Goal: Task Accomplishment & Management: Manage account settings

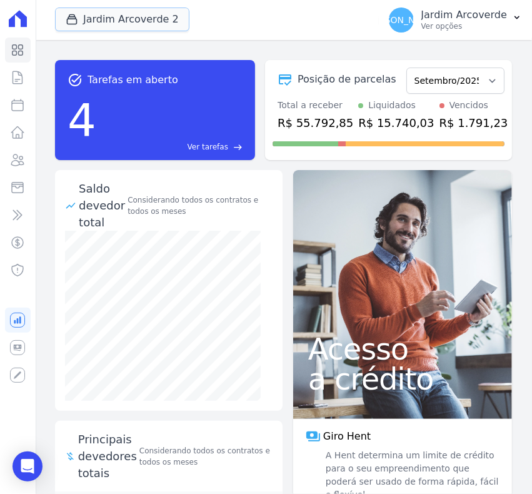
click at [104, 17] on button "Jardim Arcoverde 2" at bounding box center [122, 20] width 134 height 24
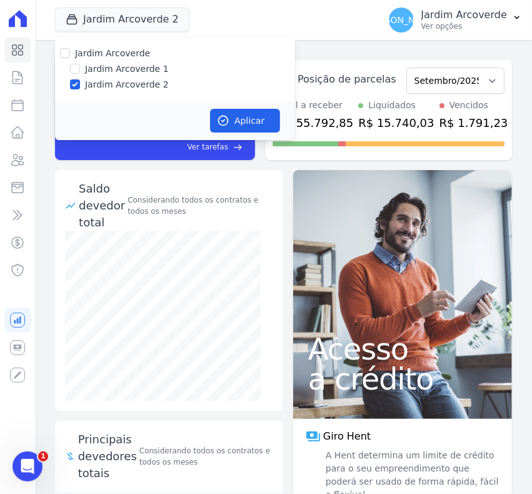
click at [79, 63] on div at bounding box center [75, 69] width 10 height 13
click at [138, 74] on label "Jardim Arcoverde 1" at bounding box center [127, 69] width 84 height 13
click at [80, 74] on input "Jardim Arcoverde 1" at bounding box center [75, 69] width 10 height 10
checkbox input "true"
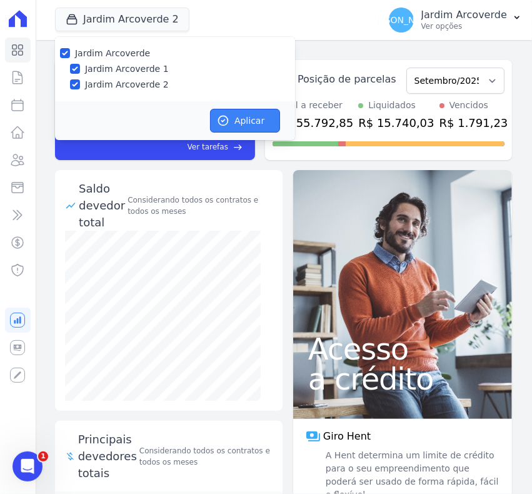
click at [253, 122] on button "Aplicar" at bounding box center [245, 121] width 70 height 24
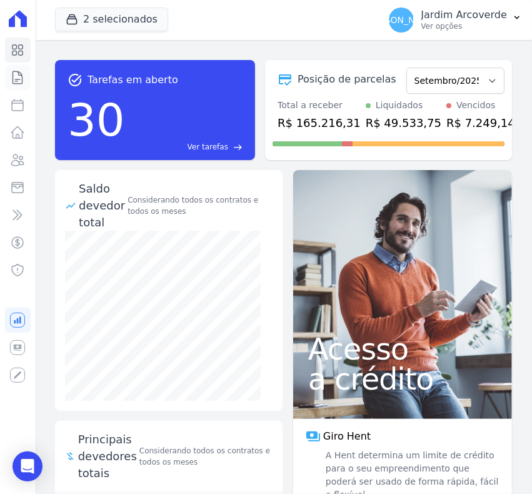
click at [18, 77] on icon at bounding box center [17, 77] width 15 height 15
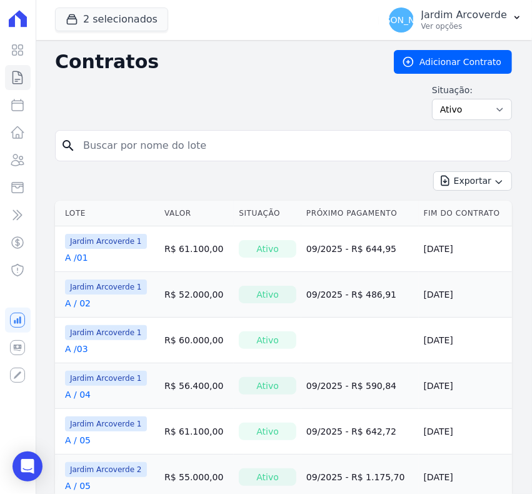
click at [152, 150] on input "search" at bounding box center [291, 145] width 431 height 25
type input "j / 32"
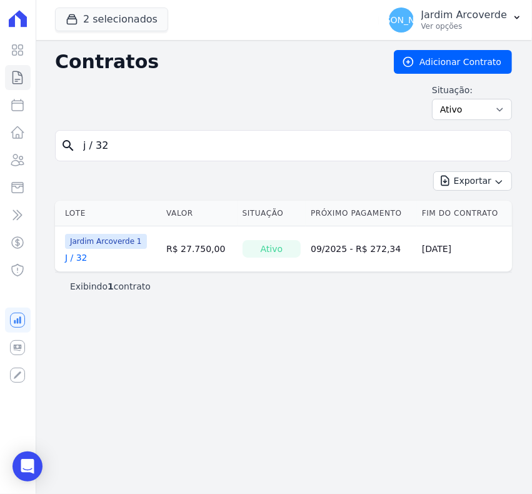
click at [79, 257] on link "J / 32" at bounding box center [76, 257] width 23 height 13
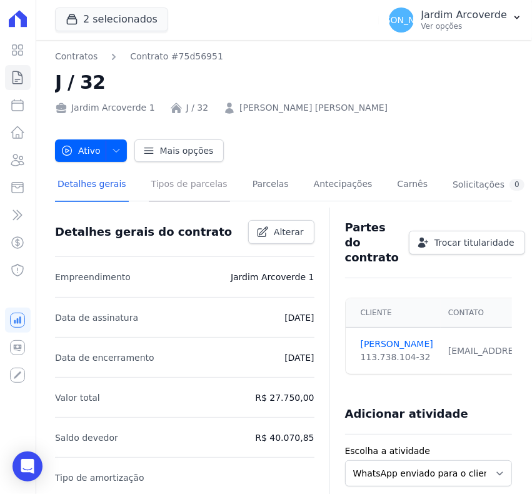
click at [163, 183] on link "Tipos de parcelas" at bounding box center [189, 185] width 81 height 33
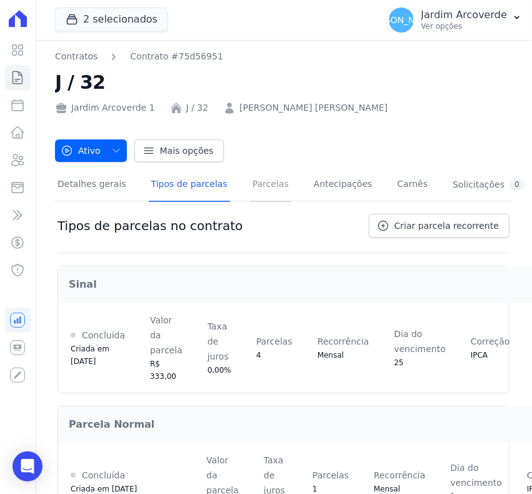
click at [261, 176] on link "Parcelas" at bounding box center [270, 185] width 41 height 33
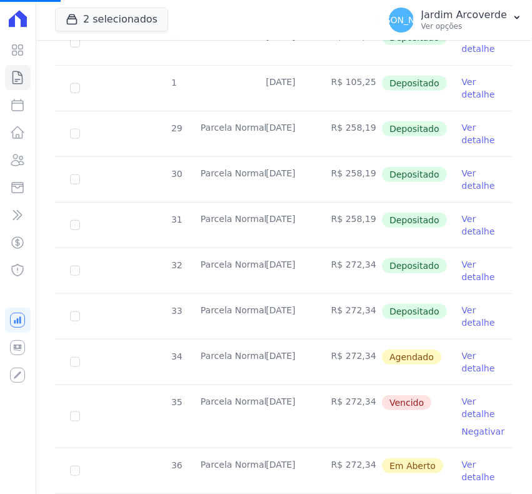
scroll to position [625, 0]
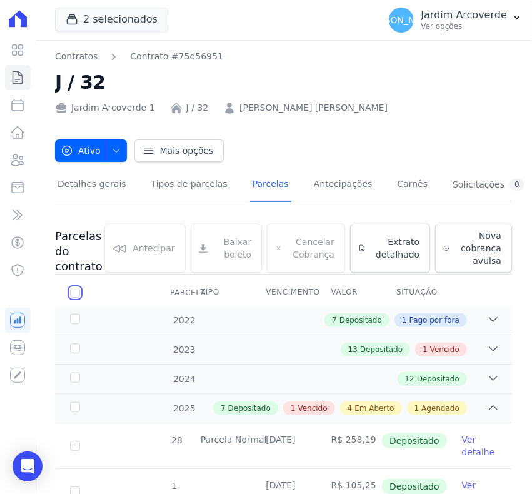
click at [76, 292] on input "checkbox" at bounding box center [75, 293] width 10 height 10
checkbox input "true"
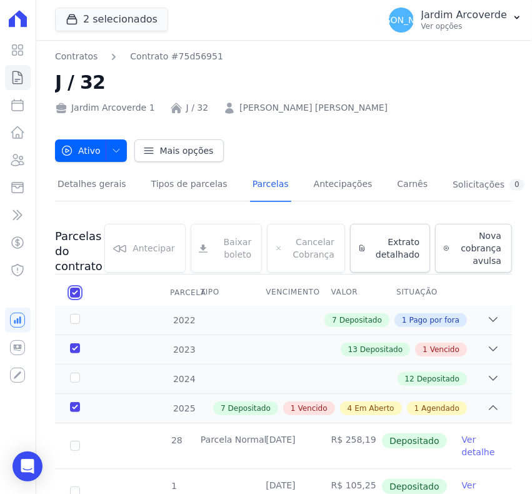
checkbox input "true"
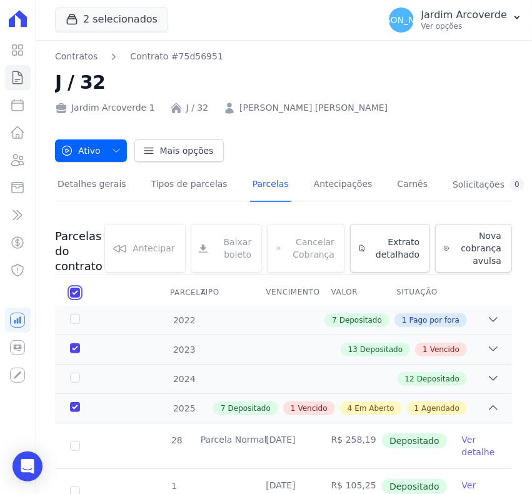
checkbox input "true"
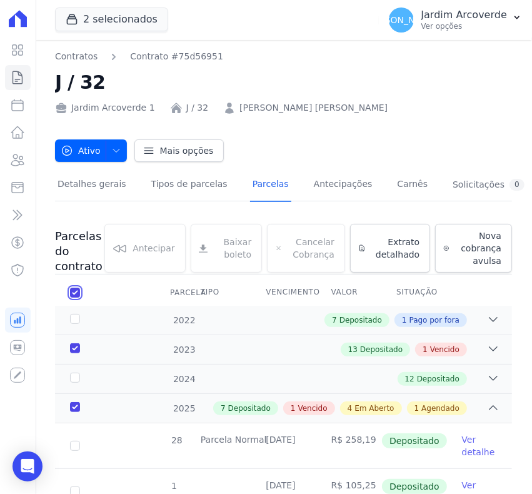
checkbox input "true"
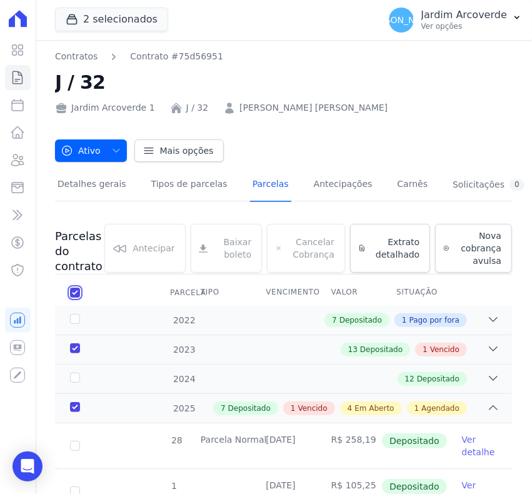
checkbox input "true"
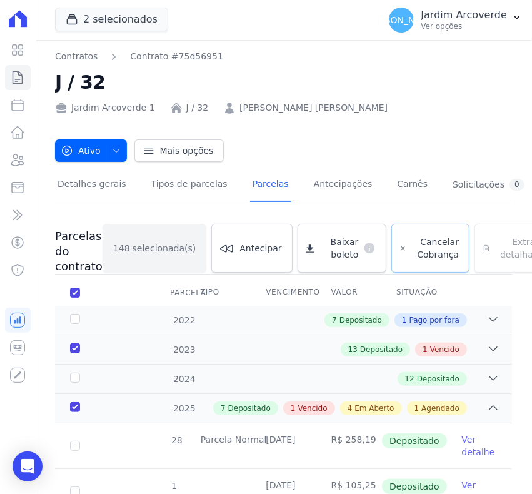
click at [412, 259] on span "Cancelar Cobrança" at bounding box center [435, 248] width 47 height 25
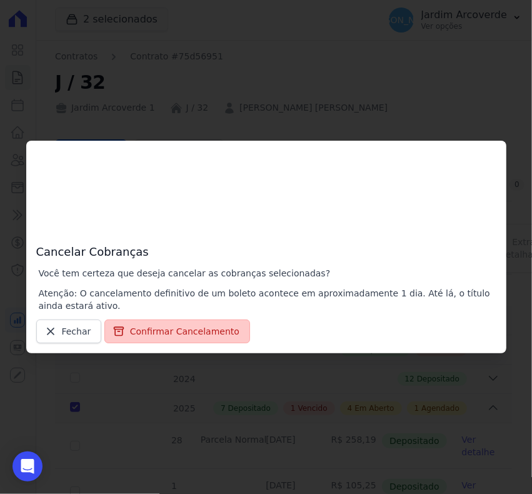
click at [189, 323] on button "Confirmar Cancelamento" at bounding box center [177, 331] width 146 height 24
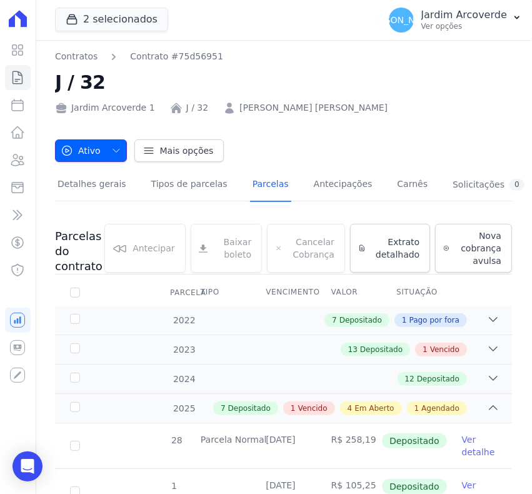
click at [114, 151] on icon "button" at bounding box center [116, 151] width 10 height 10
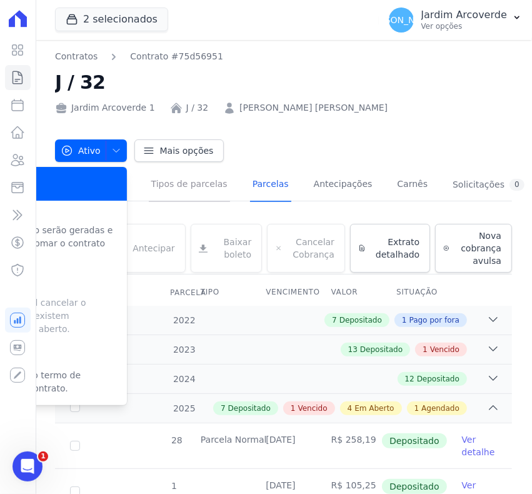
click at [164, 183] on link "Tipos de parcelas" at bounding box center [189, 185] width 81 height 33
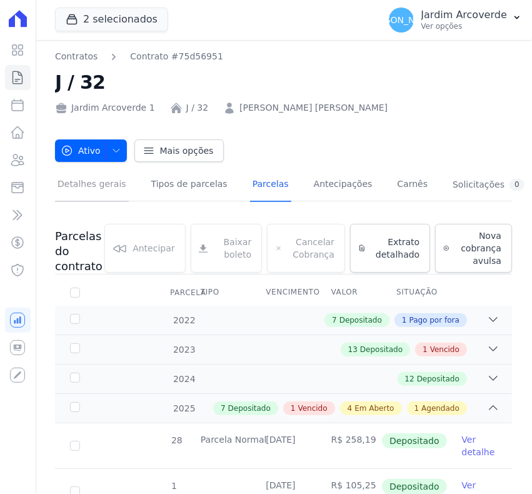
click at [101, 188] on link "Detalhes gerais" at bounding box center [92, 185] width 74 height 33
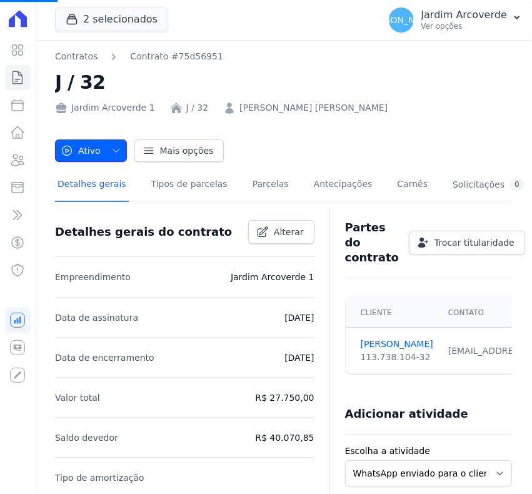
click at [114, 147] on icon "button" at bounding box center [116, 151] width 10 height 10
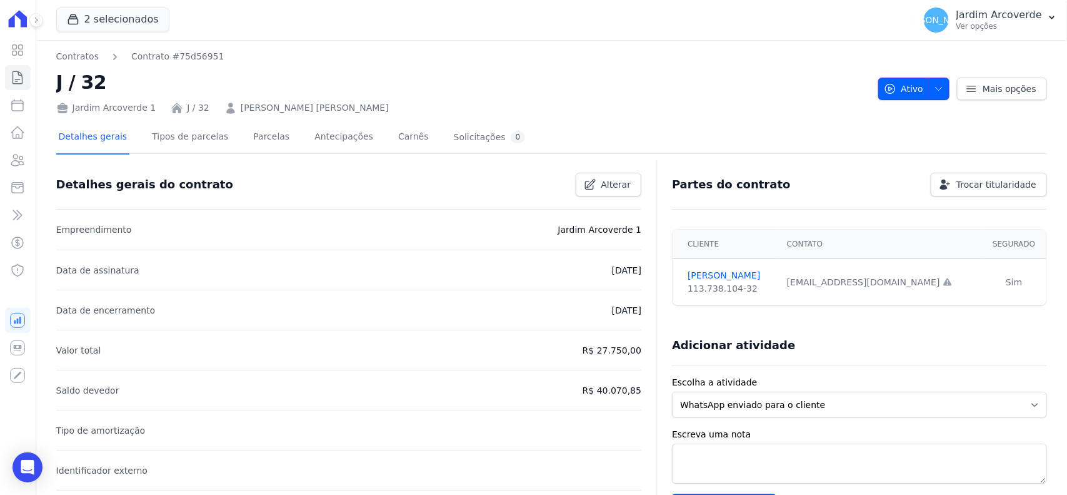
click at [928, 86] on span "button" at bounding box center [936, 89] width 16 height 20
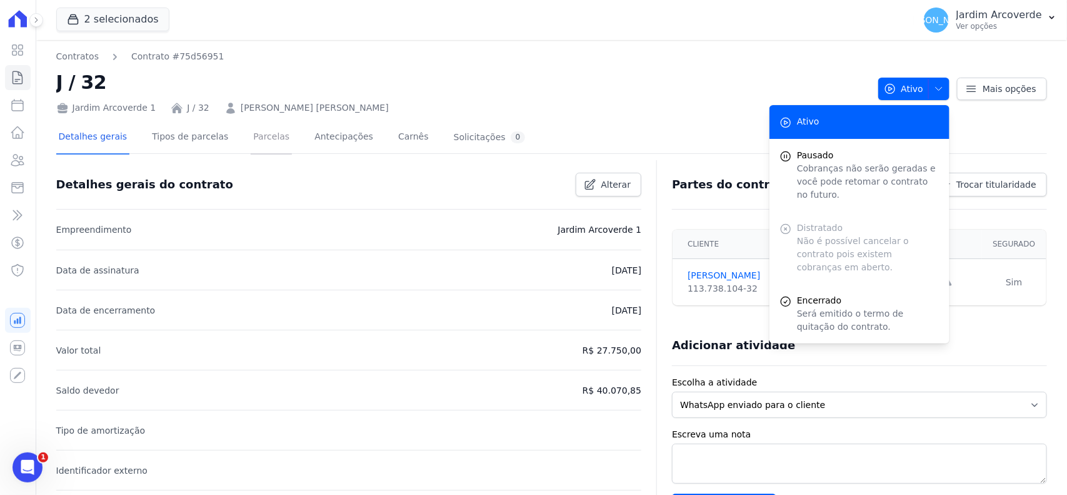
click at [252, 135] on link "Parcelas" at bounding box center [271, 137] width 41 height 33
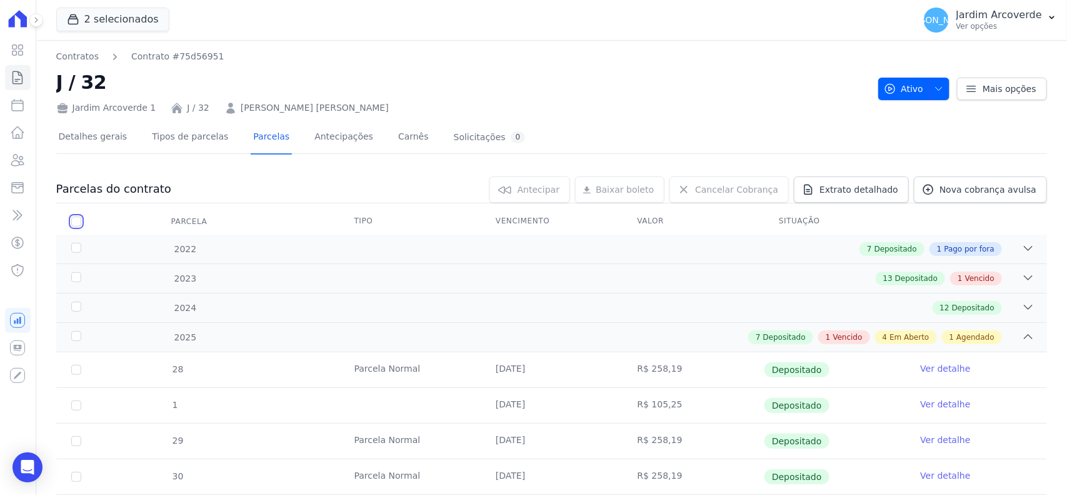
click at [73, 222] on input "checkbox" at bounding box center [76, 221] width 10 height 10
checkbox input "true"
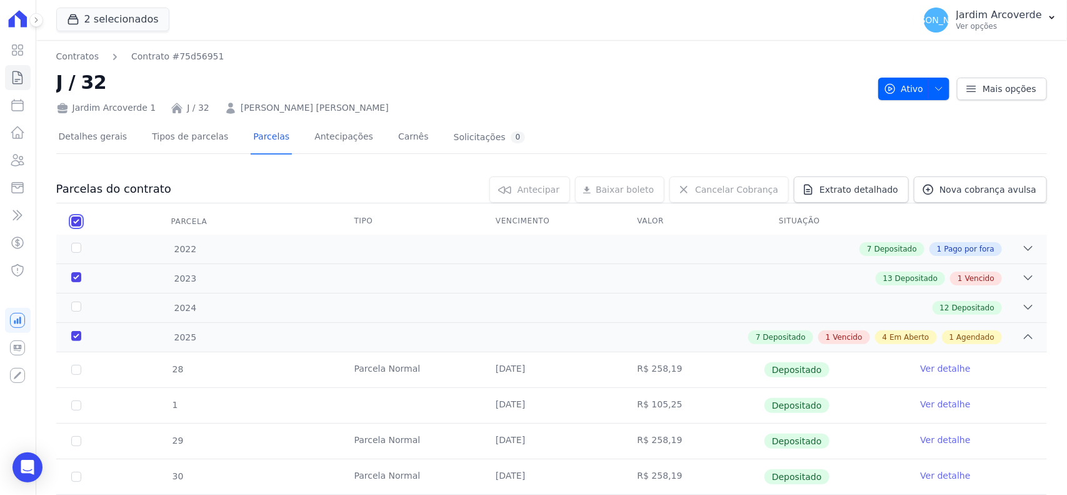
checkbox input "true"
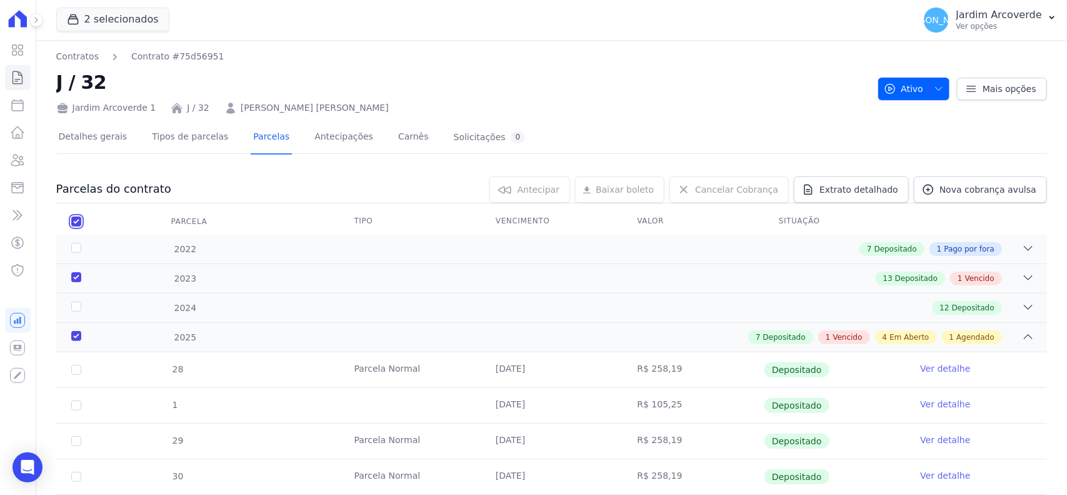
checkbox input "true"
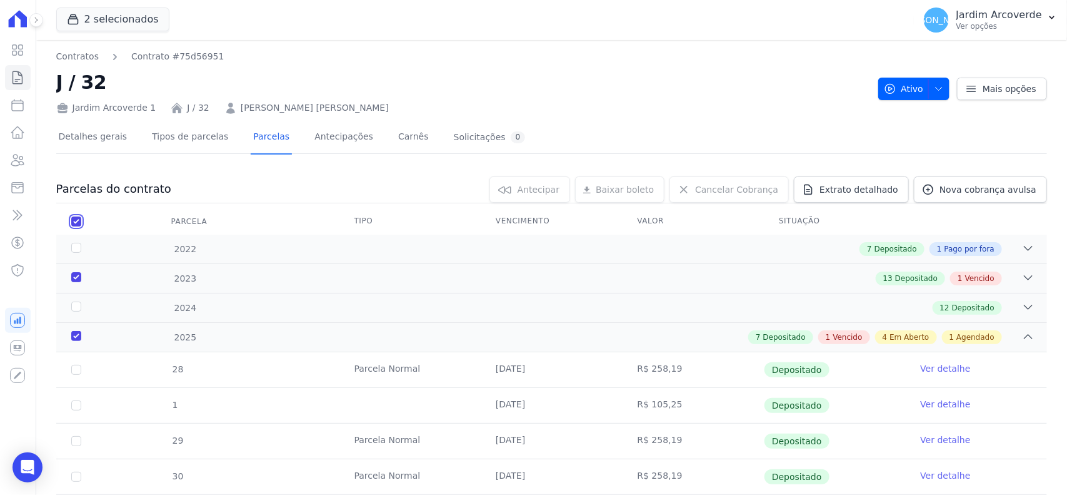
checkbox input "true"
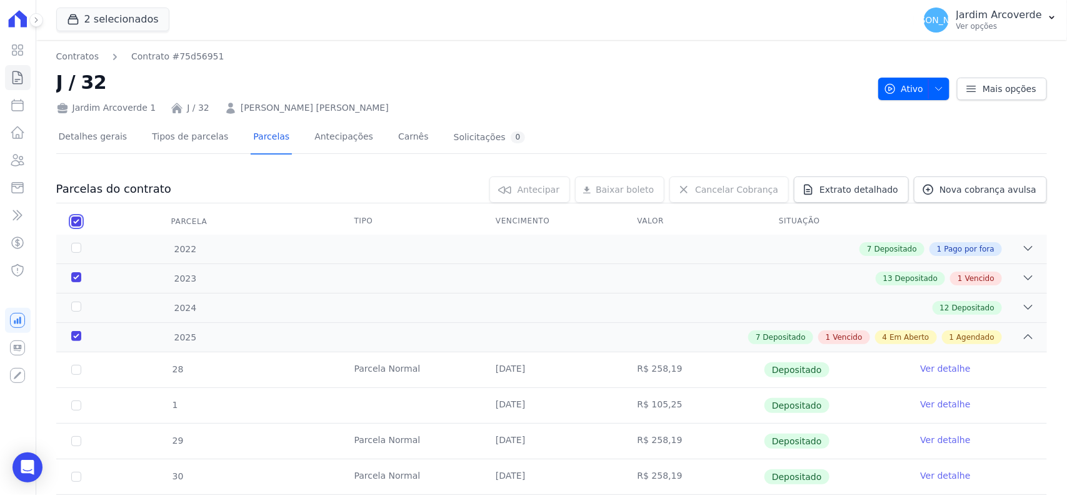
checkbox input "true"
click at [707, 195] on link "Cancelar Cobrança" at bounding box center [729, 189] width 119 height 26
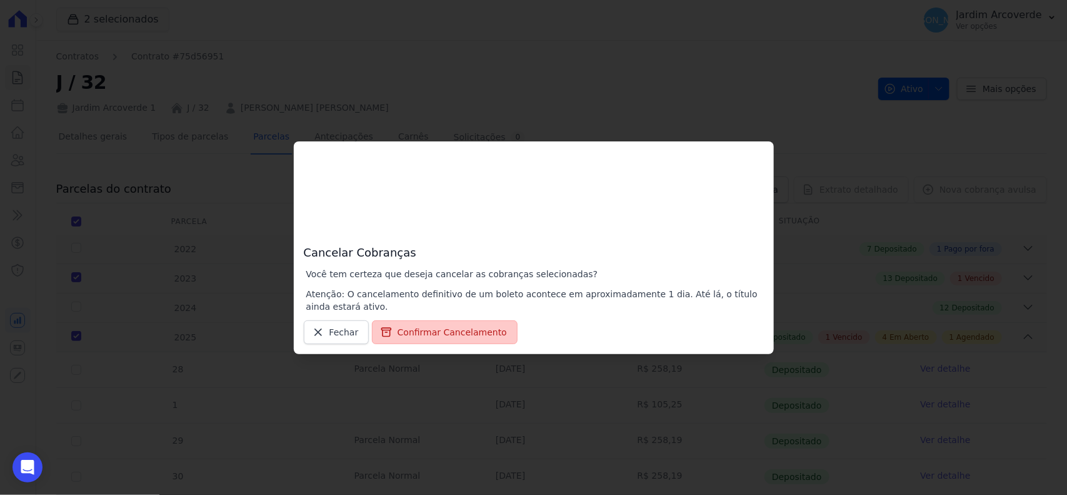
click at [451, 324] on button "Confirmar Cancelamento" at bounding box center [445, 332] width 146 height 24
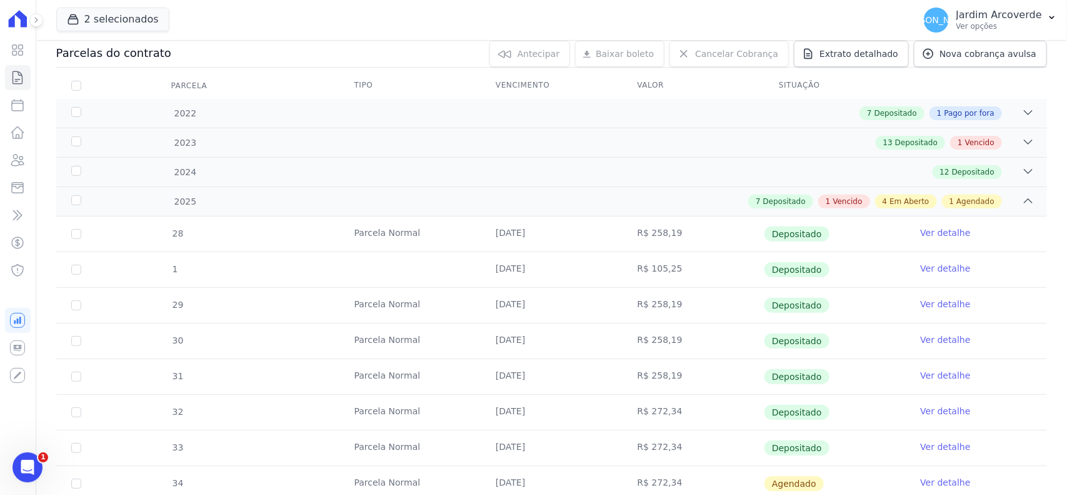
scroll to position [127, 0]
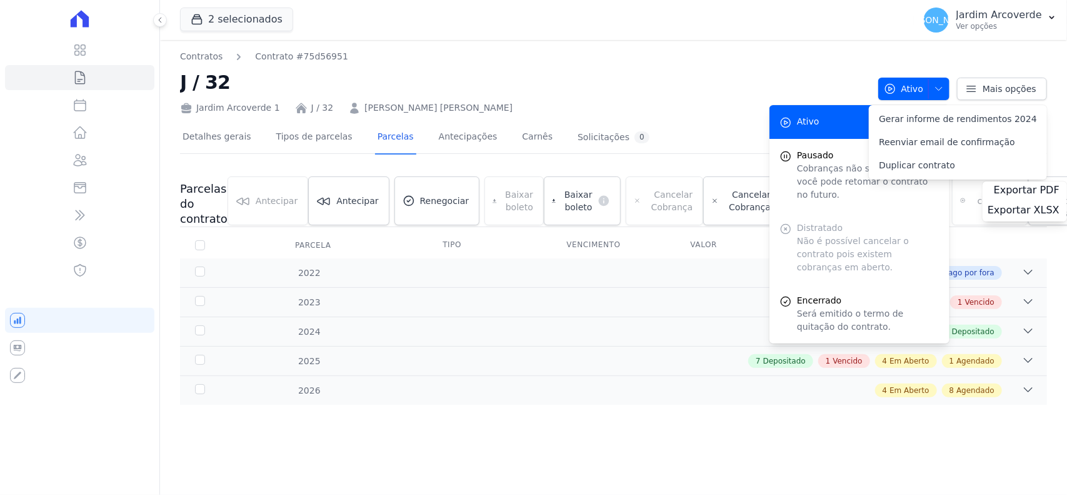
click at [474, 320] on div "2024 12 Depositado" at bounding box center [613, 330] width 867 height 29
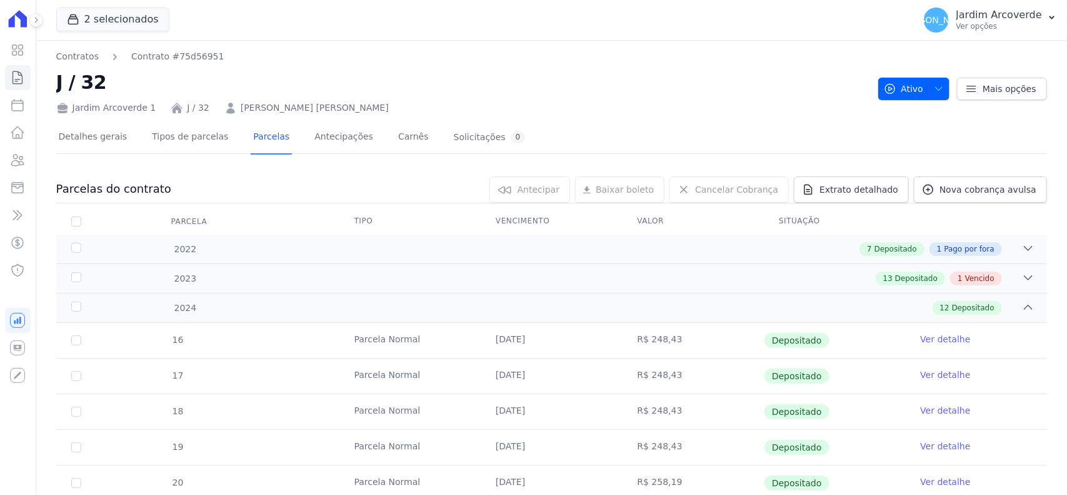
click at [567, 331] on td "25/01/2024" at bounding box center [551, 340] width 141 height 35
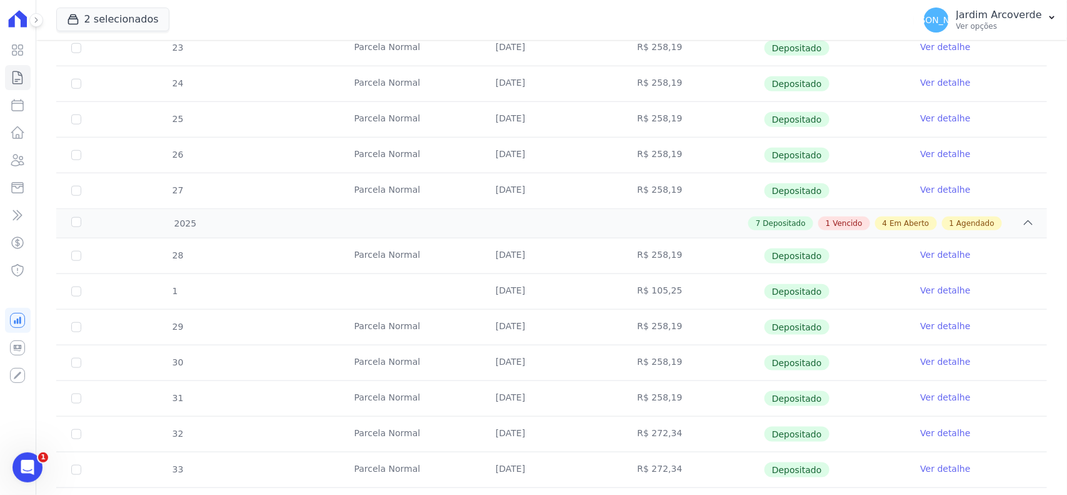
scroll to position [782, 0]
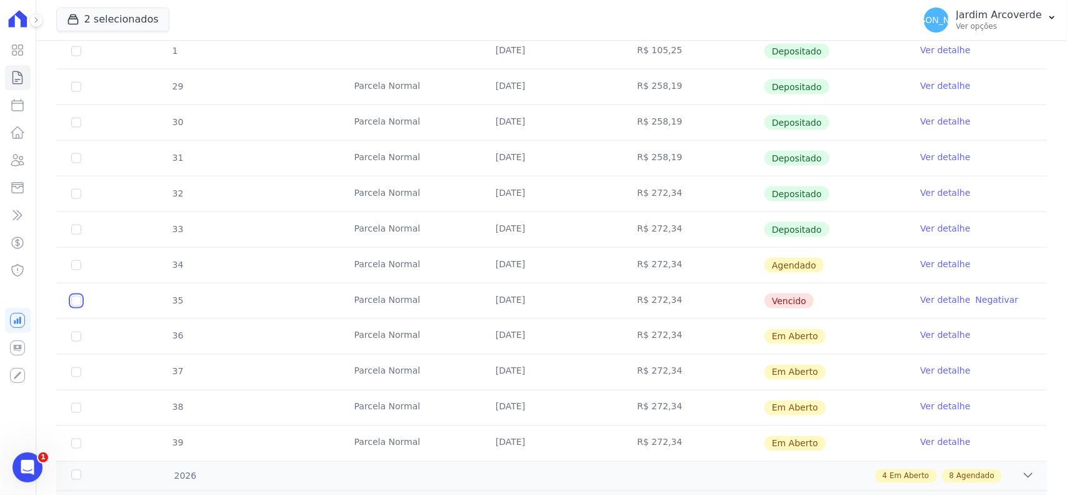
click at [78, 305] on input "checkbox" at bounding box center [76, 301] width 10 height 10
checkbox input "true"
click at [75, 341] on input "checkbox" at bounding box center [76, 336] width 10 height 10
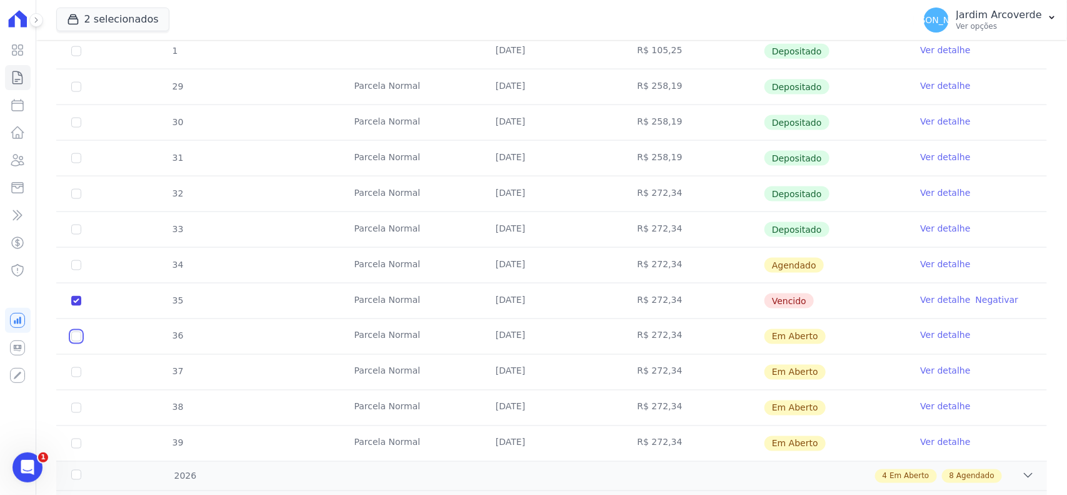
checkbox input "true"
click at [76, 377] on input "checkbox" at bounding box center [76, 372] width 10 height 10
checkbox input "true"
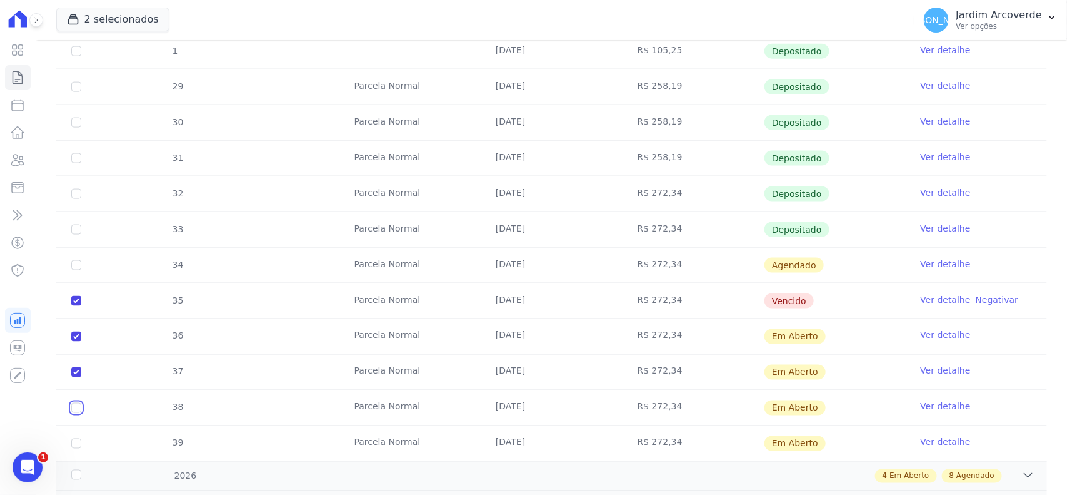
drag, startPoint x: 77, startPoint y: 411, endPoint x: 77, endPoint y: 420, distance: 8.1
click at [77, 413] on input "checkbox" at bounding box center [76, 408] width 10 height 10
checkbox input "true"
click at [76, 448] on input "checkbox" at bounding box center [76, 443] width 10 height 10
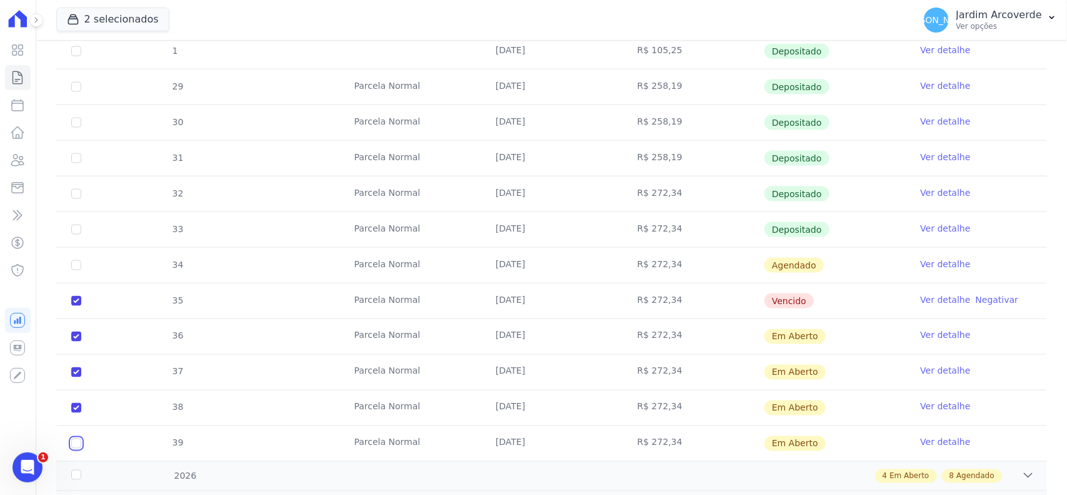
checkbox input "true"
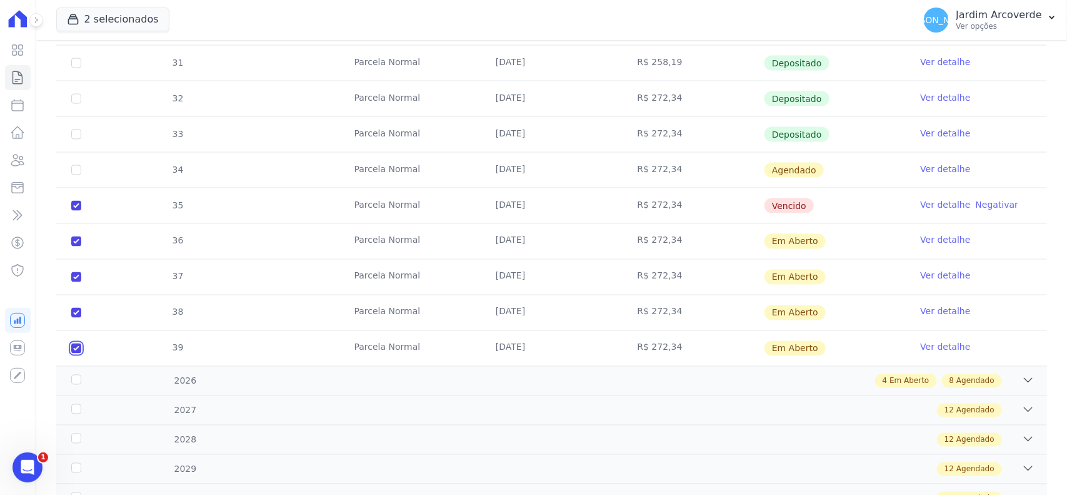
scroll to position [1016, 0]
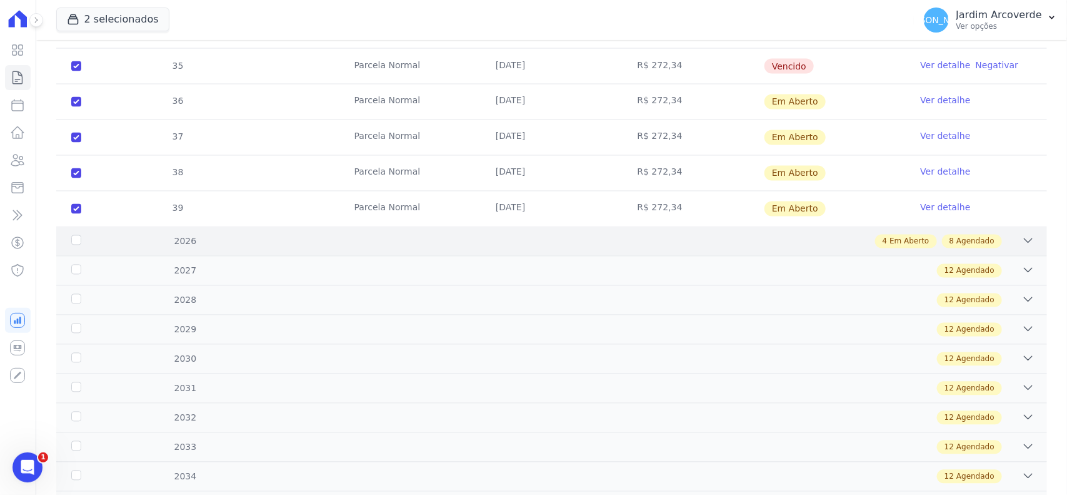
click at [998, 248] on div "4 Em Aberto 8 Agendado" at bounding box center [600, 241] width 869 height 14
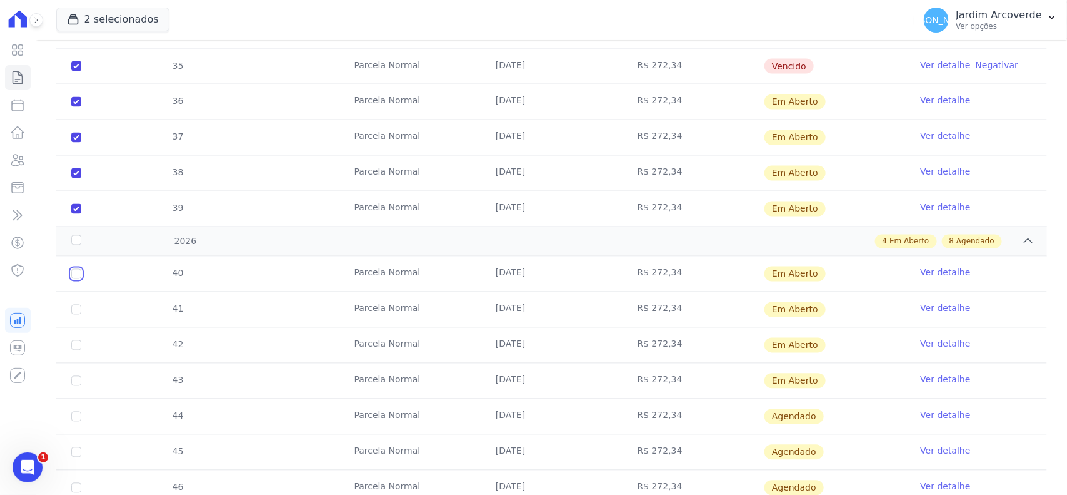
click at [76, 279] on input "checkbox" at bounding box center [76, 274] width 10 height 10
checkbox input "true"
click at [79, 314] on input "checkbox" at bounding box center [76, 309] width 10 height 10
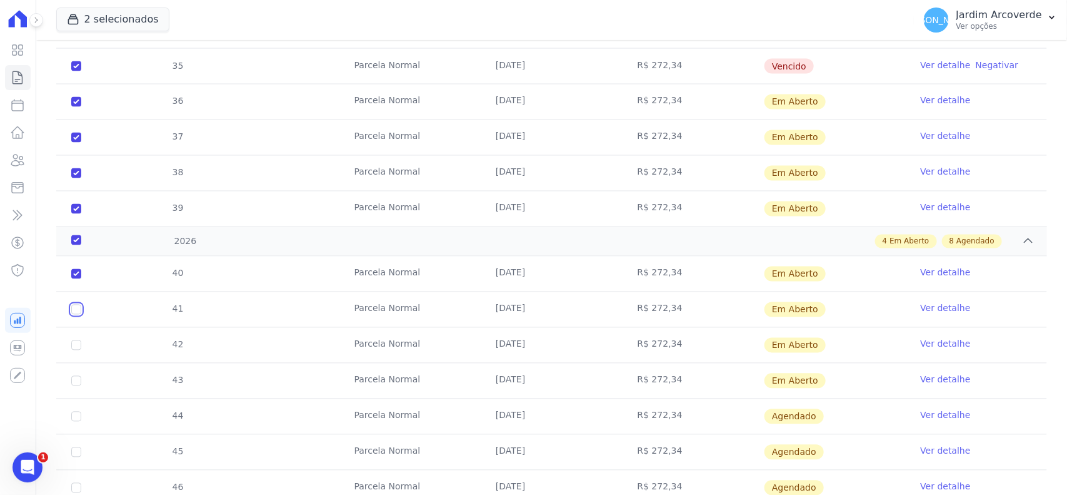
checkbox input "true"
click at [78, 350] on input "checkbox" at bounding box center [76, 345] width 10 height 10
checkbox input "true"
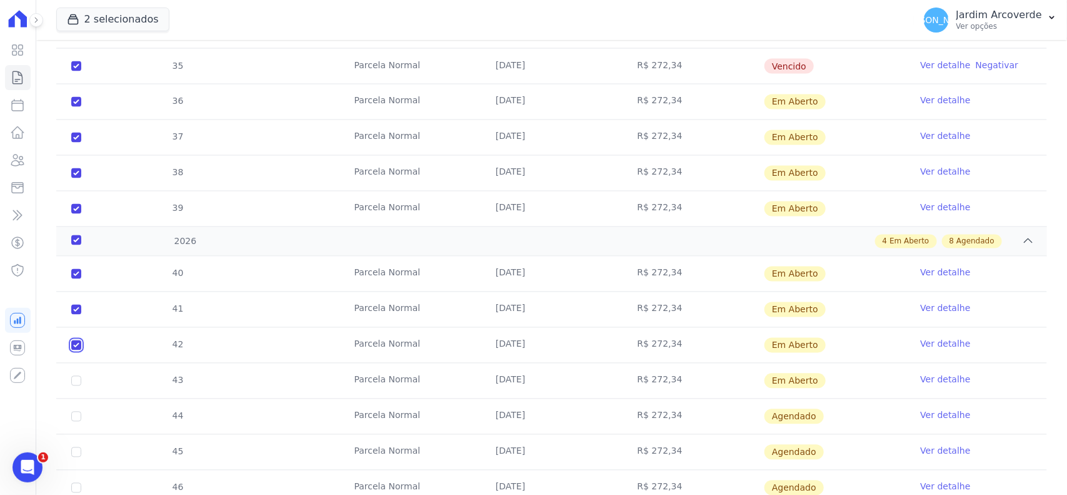
checkbox input "true"
click at [79, 386] on input "checkbox" at bounding box center [76, 381] width 10 height 10
checkbox input "true"
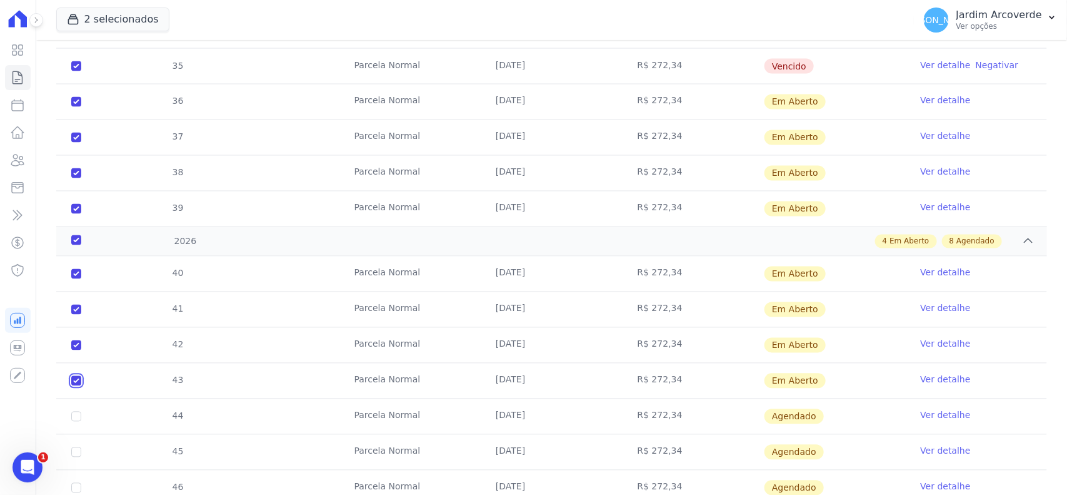
checkbox input "true"
click at [460, 370] on td "Parcela Normal" at bounding box center [410, 380] width 141 height 35
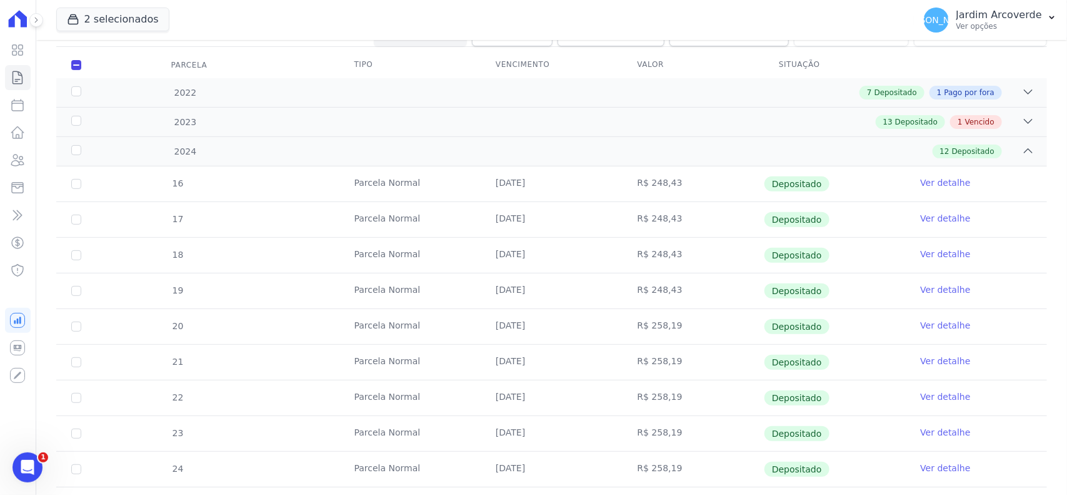
scroll to position [0, 0]
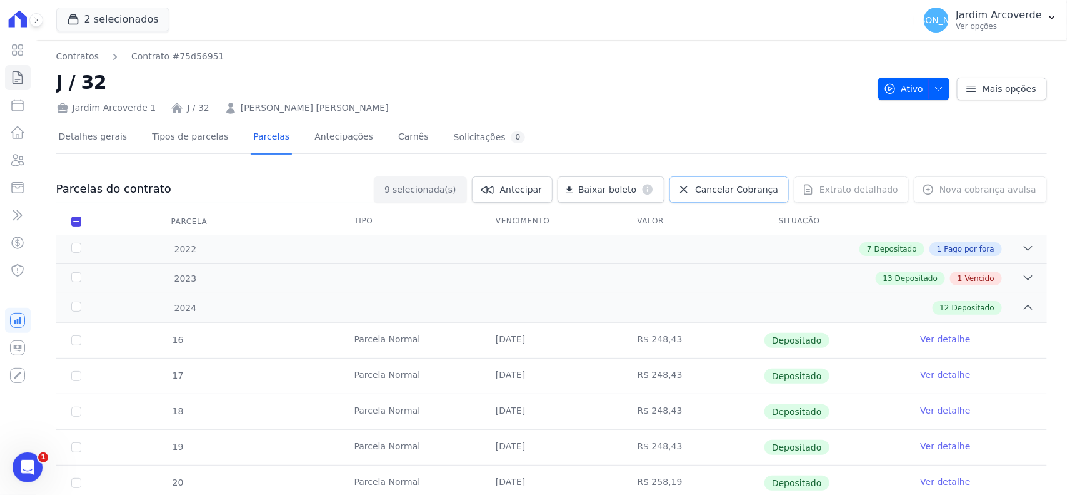
click at [729, 183] on span "Cancelar Cobrança" at bounding box center [736, 189] width 83 height 13
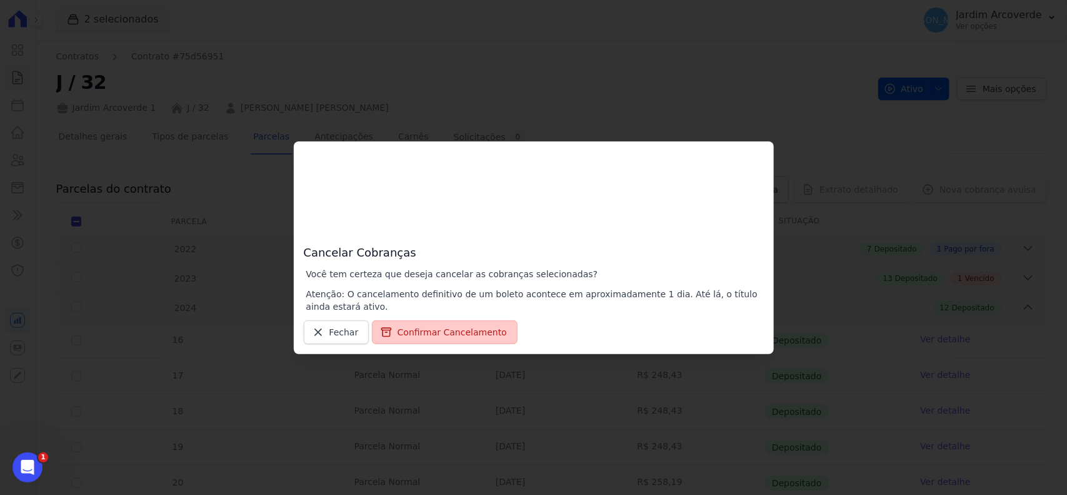
click at [448, 330] on button "Confirmar Cancelamento" at bounding box center [445, 332] width 146 height 24
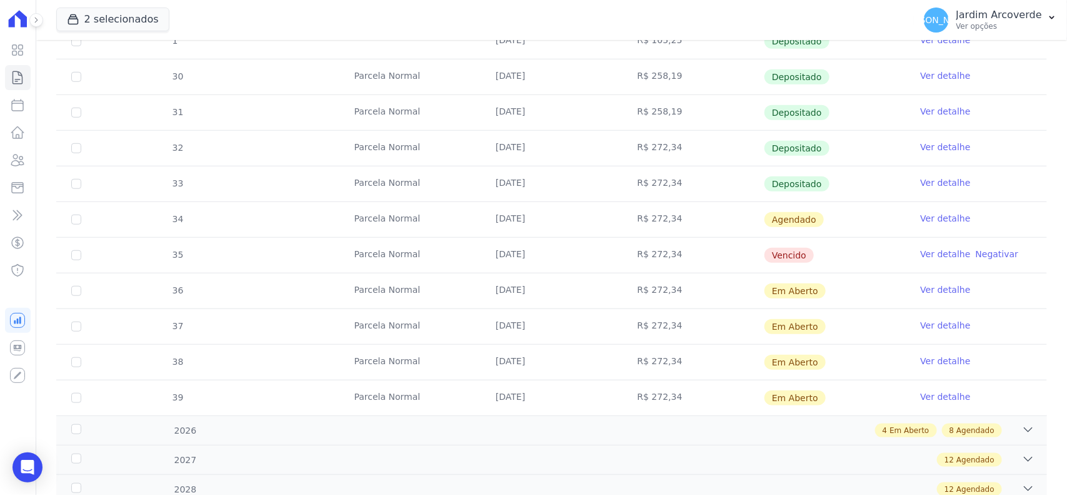
scroll to position [547, 0]
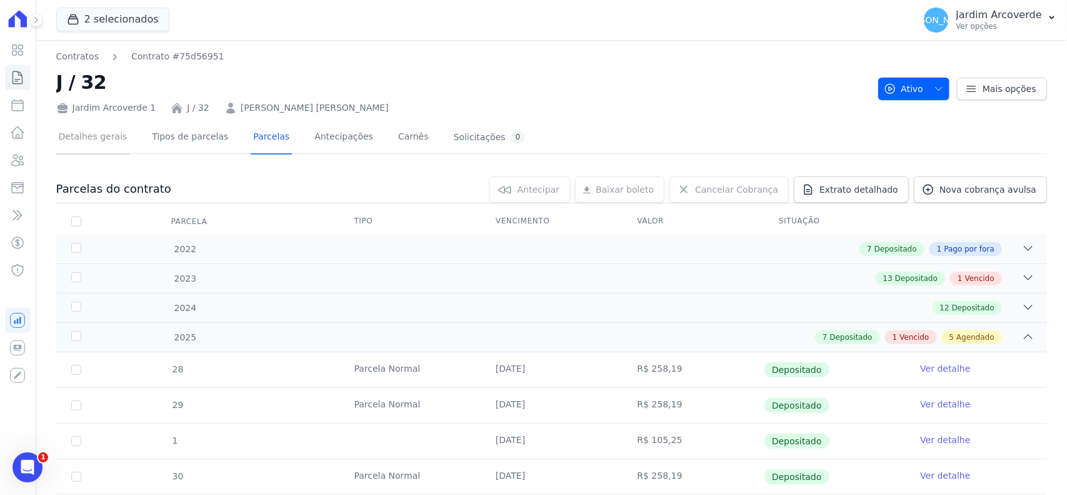
click at [104, 131] on link "Detalhes gerais" at bounding box center [93, 137] width 74 height 33
click at [936, 88] on icon "button" at bounding box center [939, 89] width 10 height 10
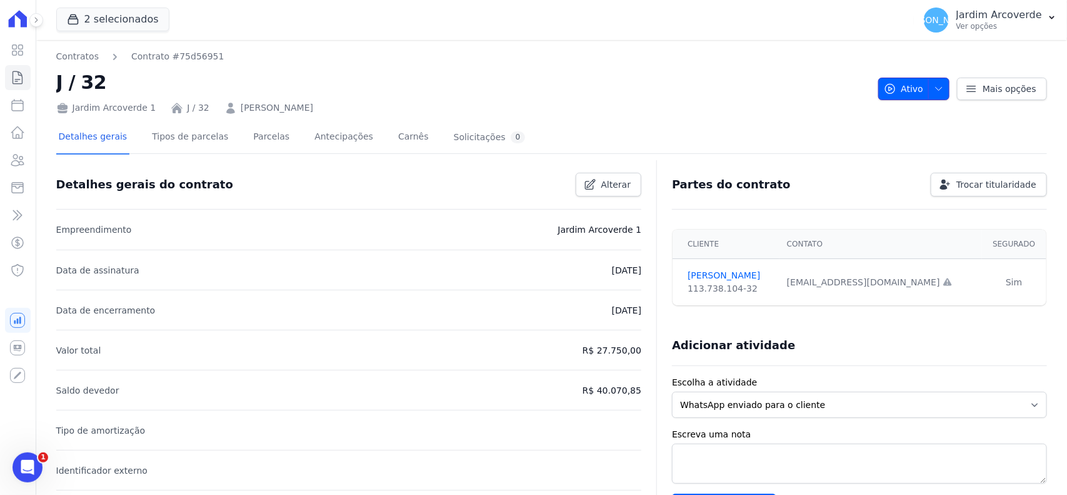
drag, startPoint x: 933, startPoint y: 86, endPoint x: 905, endPoint y: 153, distance: 73.2
click at [934, 86] on icon "button" at bounding box center [939, 89] width 10 height 10
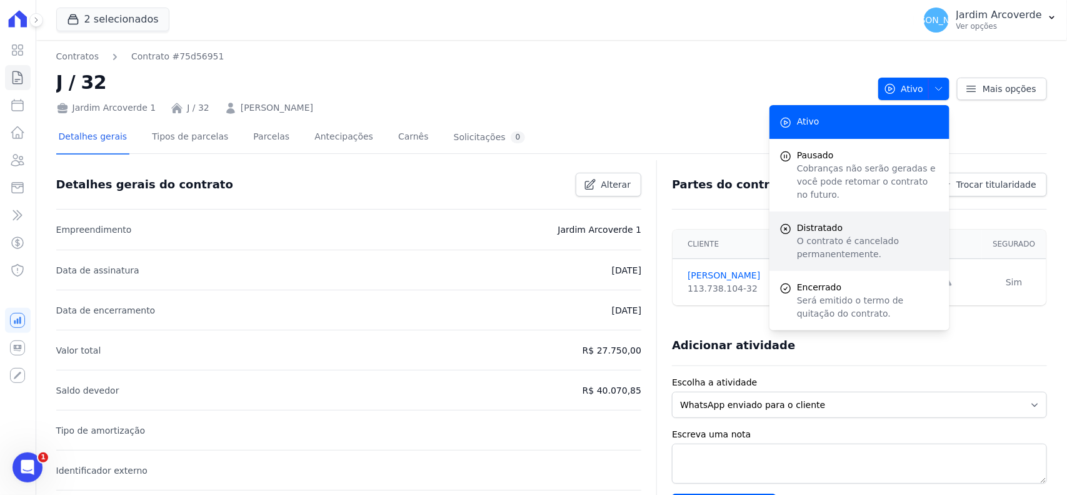
click at [844, 234] on p "O contrato é cancelado permanentemente." at bounding box center [868, 247] width 143 height 26
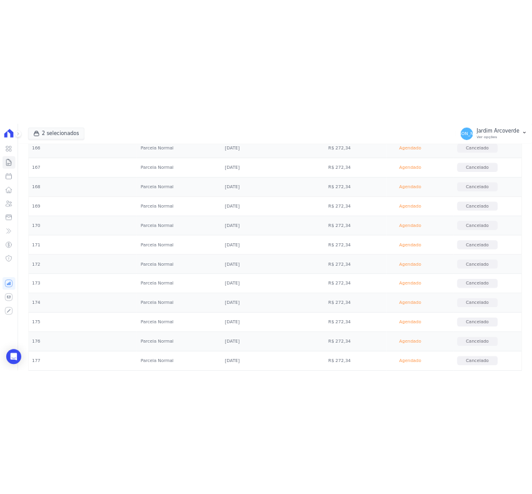
scroll to position [5852, 0]
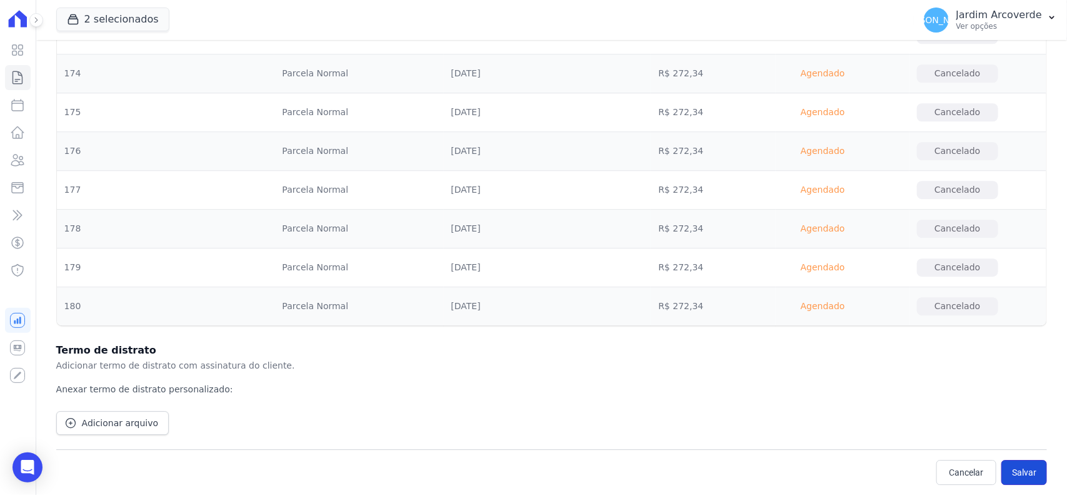
click at [1013, 472] on button "Salvar" at bounding box center [1025, 472] width 46 height 25
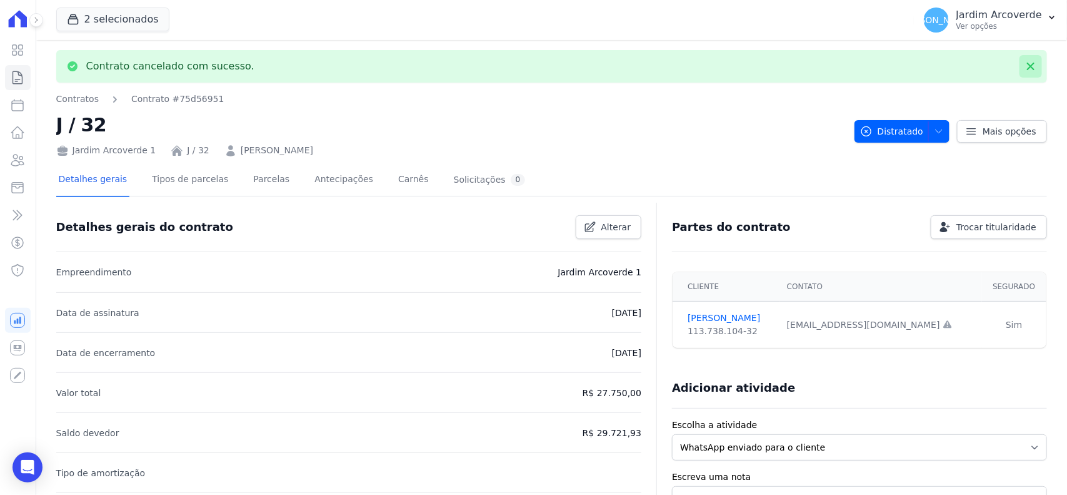
drag, startPoint x: 1024, startPoint y: 67, endPoint x: 495, endPoint y: 89, distance: 528.8
click at [1025, 67] on icon at bounding box center [1031, 66] width 13 height 13
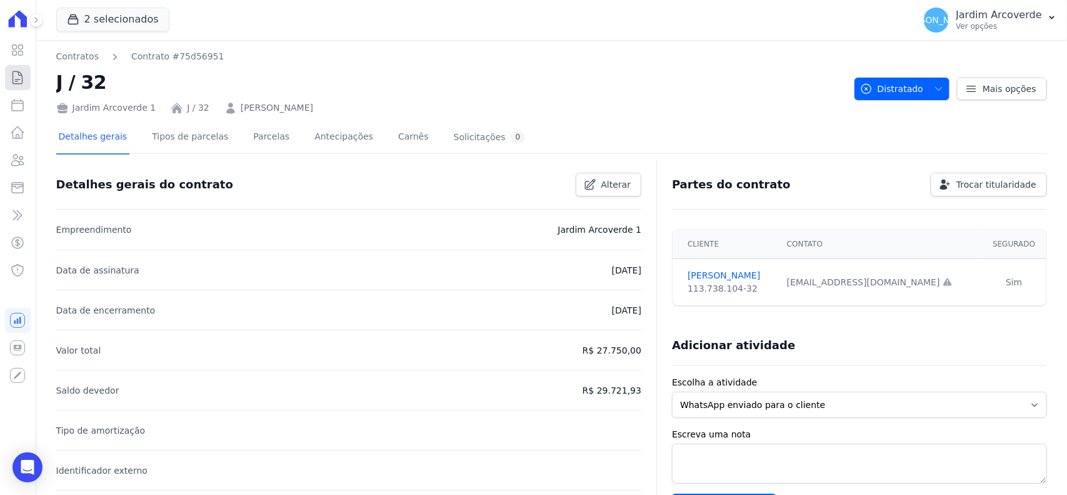
click at [17, 80] on icon at bounding box center [17, 77] width 15 height 15
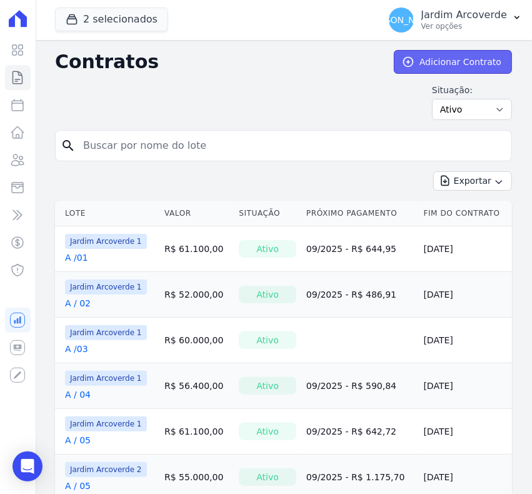
click at [440, 64] on link "Adicionar Contrato" at bounding box center [453, 62] width 118 height 24
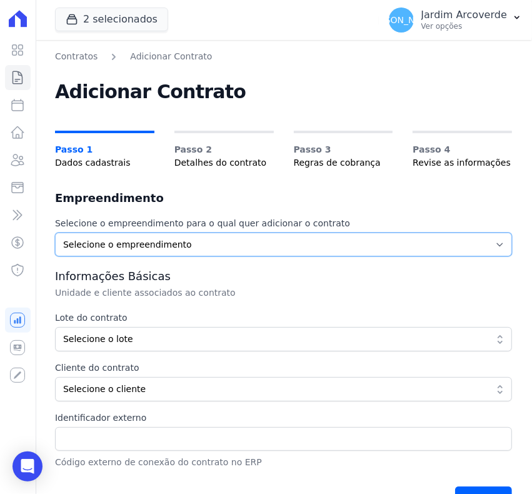
click at [255, 239] on select "Selecione o empreendimento Jardim Arcoverde 1 Jardim Arcoverde 2" at bounding box center [283, 245] width 457 height 24
select select "a3a1d851-eccd-4943-ba2c-f167a1fa09c1"
click at [55, 233] on select "Selecione o empreendimento Jardim Arcoverde 1 Jardim Arcoverde 2" at bounding box center [283, 245] width 457 height 24
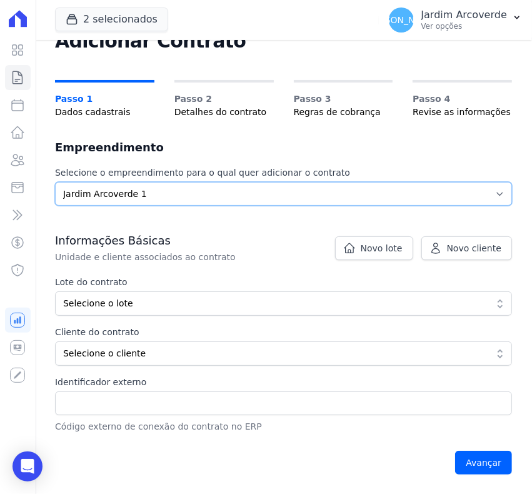
scroll to position [78, 0]
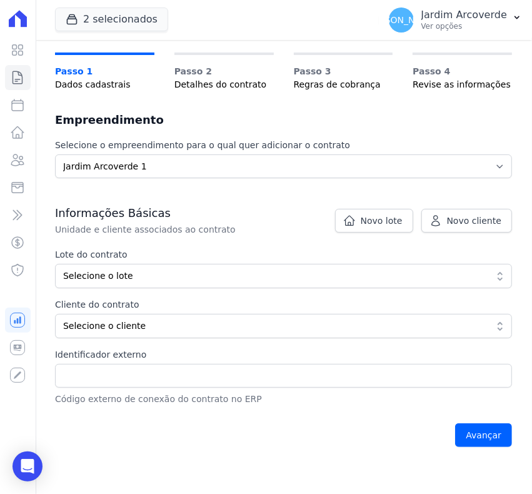
click at [208, 260] on label "Lote do contrato" at bounding box center [283, 254] width 457 height 13
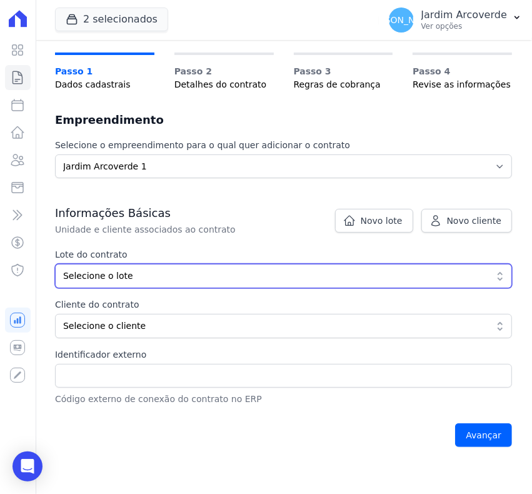
click at [206, 276] on span "Selecione o lote" at bounding box center [274, 275] width 423 height 13
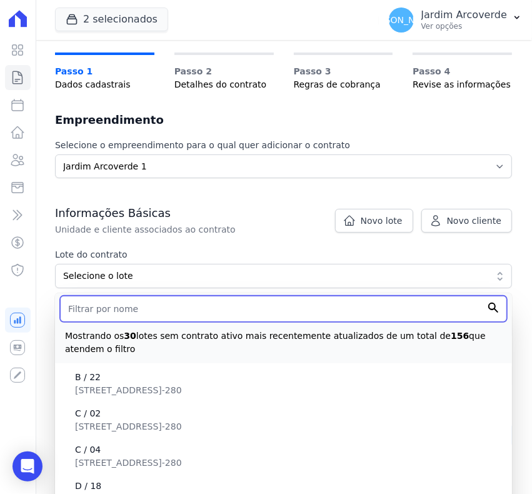
click at [198, 316] on input "text" at bounding box center [283, 309] width 447 height 26
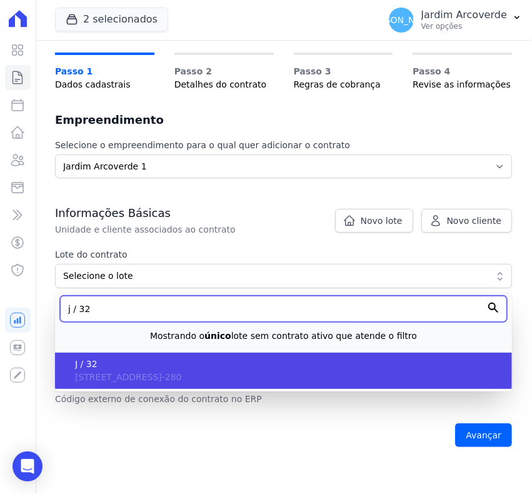
type input "j / 32"
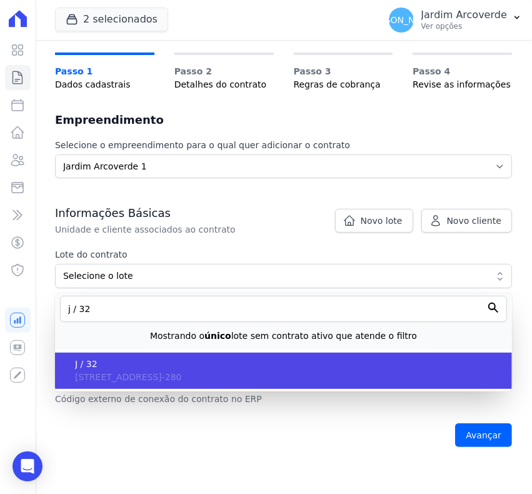
click at [149, 366] on span "J / 32" at bounding box center [288, 364] width 427 height 13
type input "5c834354-cebd-4238-b184-2910bb36fac6"
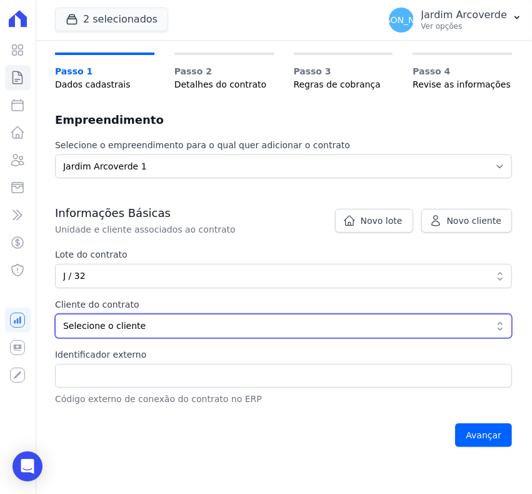
click at [129, 325] on span "Selecione o cliente" at bounding box center [274, 325] width 423 height 13
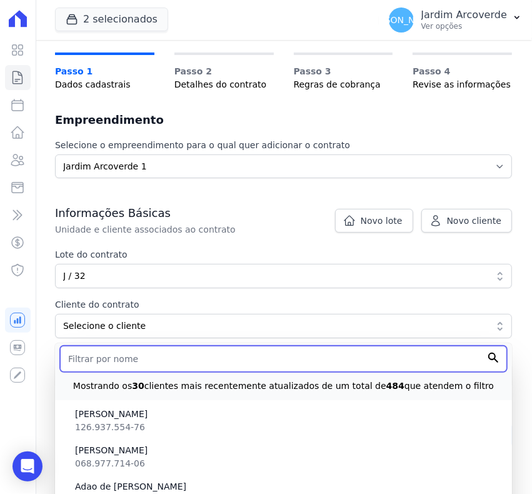
click at [141, 364] on input "text" at bounding box center [283, 359] width 447 height 26
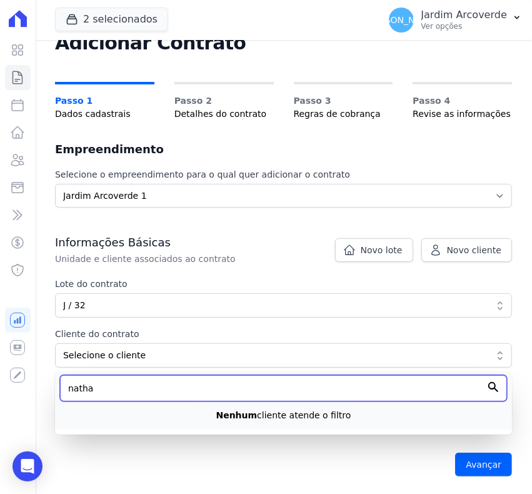
scroll to position [50, 0]
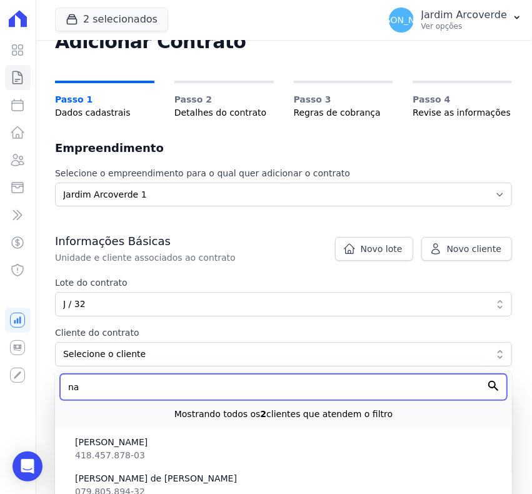
type input "n"
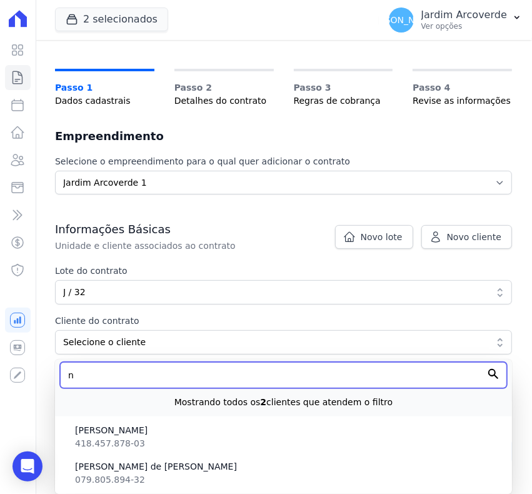
scroll to position [78, 0]
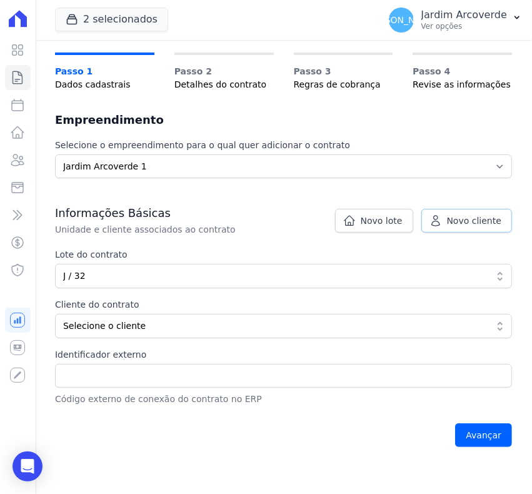
click at [483, 219] on span "Novo cliente" at bounding box center [474, 220] width 54 height 13
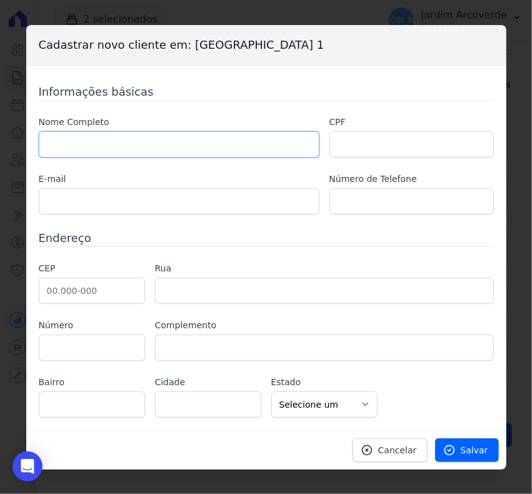
click at [168, 141] on input "text" at bounding box center [179, 144] width 281 height 26
type input "[PERSON_NAME]"
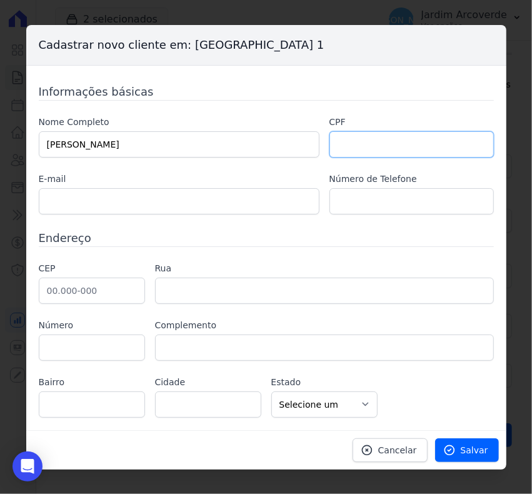
click at [391, 147] on input "text" at bounding box center [412, 144] width 164 height 26
type input "12593831480"
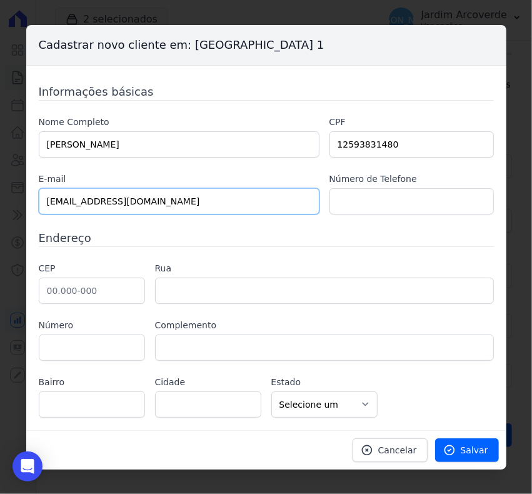
type input "nathaliatavares16@gmail.com"
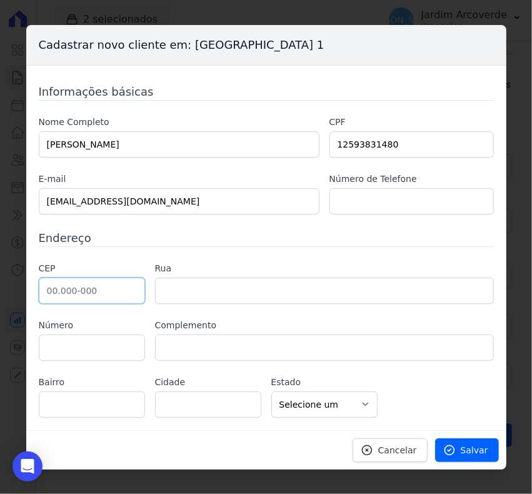
click at [84, 296] on input "text" at bounding box center [92, 291] width 106 height 26
type input "56.509-410"
type input "Rua Wenceslau Braz"
type input "São Miguel"
type input "Arcoverde"
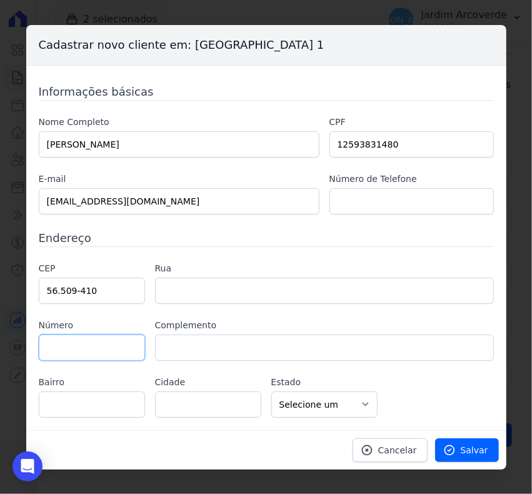
select select "PE"
type input "87"
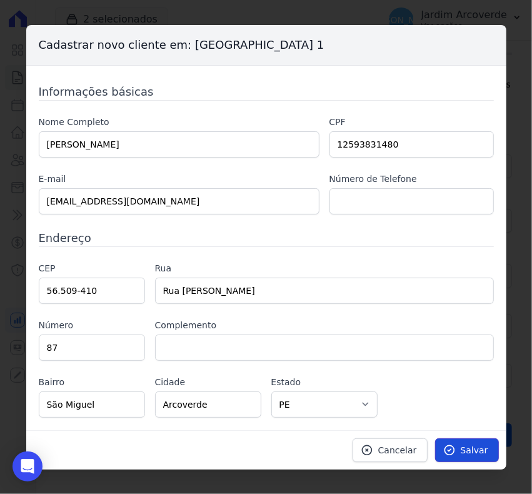
click at [486, 451] on span "Salvar" at bounding box center [475, 450] width 28 height 13
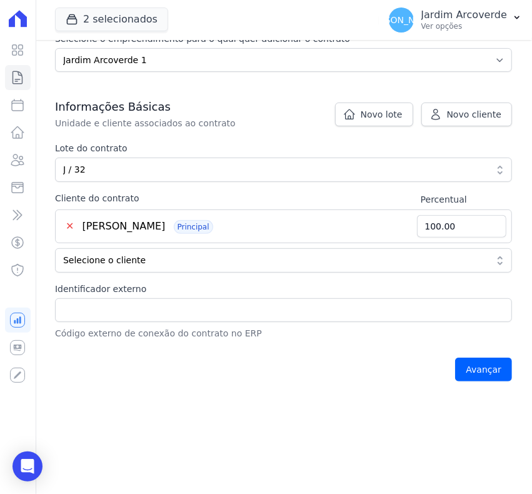
scroll to position [234, 0]
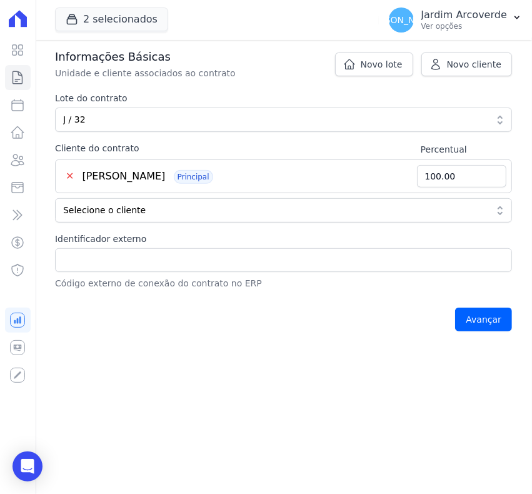
click at [478, 305] on div "Avançar" at bounding box center [283, 319] width 457 height 39
click at [485, 321] on input "Avançar" at bounding box center [483, 320] width 57 height 24
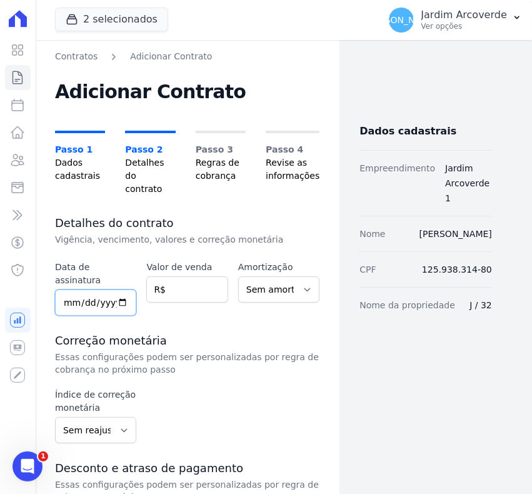
click at [66, 289] on input "date" at bounding box center [95, 302] width 81 height 26
type input "[DATE]"
type input "30000"
click at [279, 276] on select "Sem amortização Price Sac" at bounding box center [278, 289] width 81 height 26
select select "price"
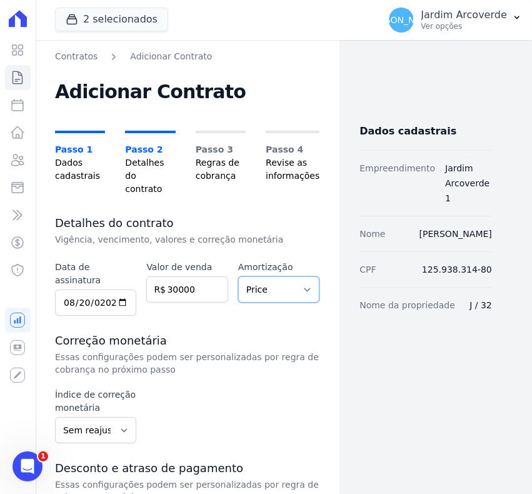
click at [238, 276] on select "Sem amortização Price Sac" at bounding box center [278, 289] width 81 height 26
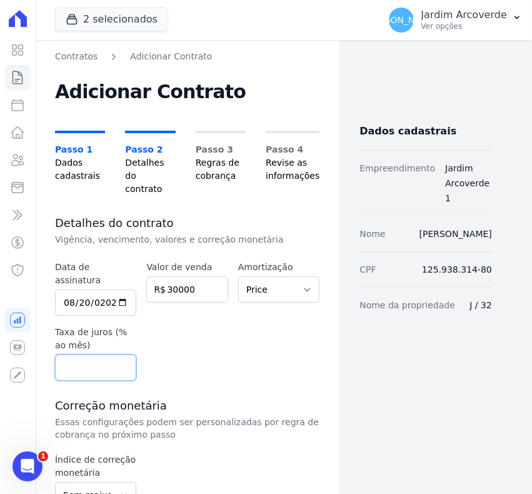
click at [101, 355] on input "number" at bounding box center [95, 368] width 81 height 26
type input "0.6"
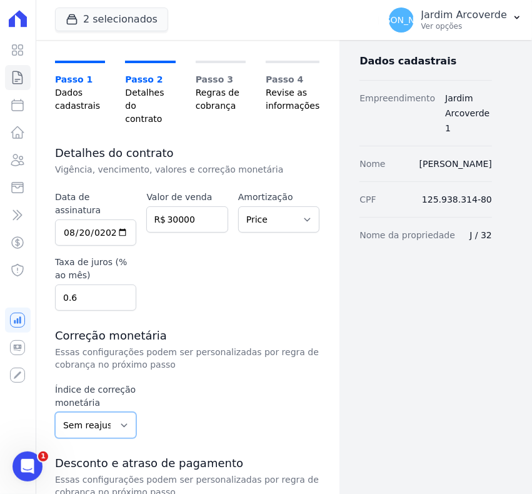
scroll to position [156, 0]
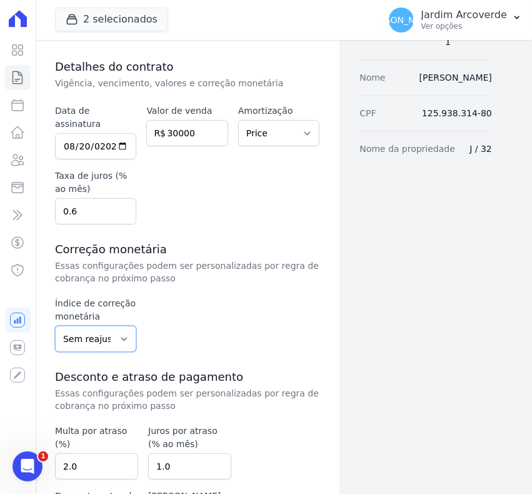
click at [127, 326] on select "Sem reajuste Média dos últimos 12 meses acumulado de INCCM Média dos últimos 12…" at bounding box center [95, 339] width 81 height 26
select select "ipca"
click at [55, 326] on select "Sem reajuste Média dos últimos 12 meses acumulado de INCCM Média dos últimos 12…" at bounding box center [95, 339] width 81 height 26
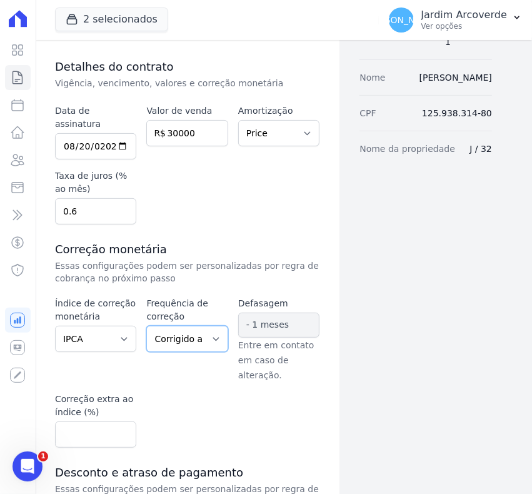
click at [175, 326] on select "Corrigido semestralmente Corrigido mensalmente Corrigido anualmente" at bounding box center [186, 339] width 81 height 26
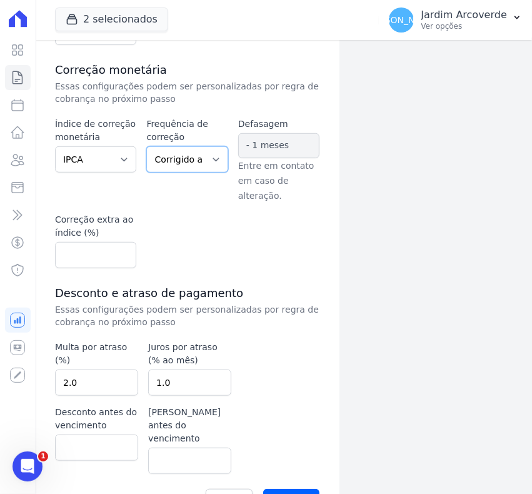
scroll to position [338, 0]
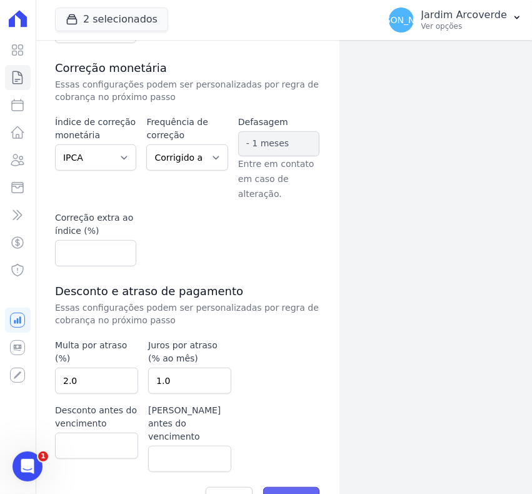
click at [297, 487] on input "Avançar" at bounding box center [291, 499] width 57 height 24
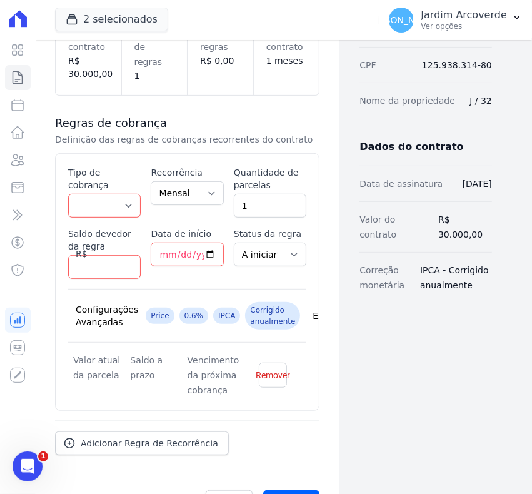
scroll to position [232, 0]
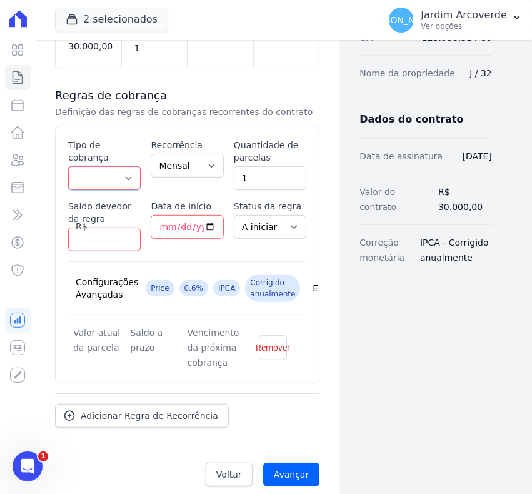
click at [121, 166] on select "Parcela Normal Entrada Sinal Intercalada Chaves Pré-chaves Pós-chaves Impostos …" at bounding box center [104, 178] width 73 height 24
select select "deposit"
click at [68, 166] on select "Parcela Normal Entrada Sinal Intercalada Chaves Pré-chaves Pós-chaves Impostos …" at bounding box center [104, 178] width 73 height 24
click at [183, 154] on select "Mensal Bimestral Trimestral Semestral Anual" at bounding box center [187, 166] width 73 height 24
click at [151, 154] on select "Mensal Bimestral Trimestral Semestral Anual" at bounding box center [187, 166] width 73 height 24
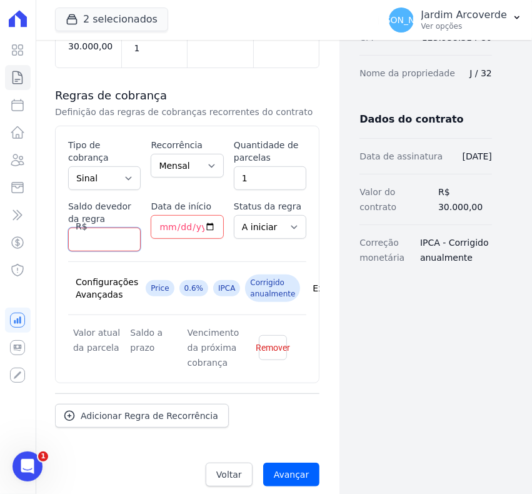
click at [98, 228] on input "Saldo devedor da regra" at bounding box center [104, 240] width 73 height 24
type input "600"
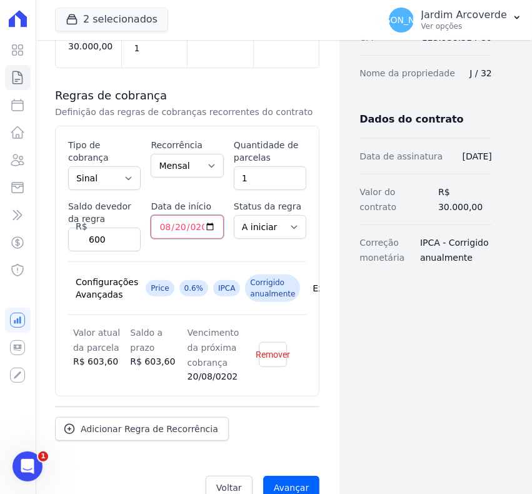
type input "2025-08-20"
click at [279, 218] on select "A iniciar Em aberto" at bounding box center [270, 227] width 73 height 24
select select "started"
click at [234, 215] on select "A iniciar Em aberto" at bounding box center [270, 227] width 73 height 24
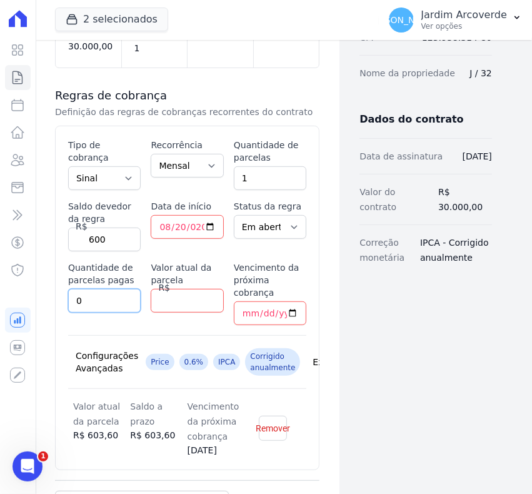
click at [105, 289] on input "0" at bounding box center [104, 301] width 73 height 24
drag, startPoint x: 105, startPoint y: 289, endPoint x: 61, endPoint y: 286, distance: 43.9
click at [61, 286] on div "Esse tipo de parcela não entra no saldo devedor do contrato. Tipo de cobrança P…" at bounding box center [187, 298] width 264 height 345
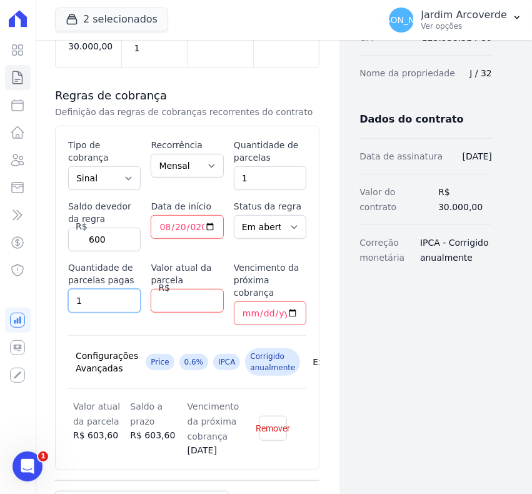
type input "1"
type input "600"
type input "2025-08-21"
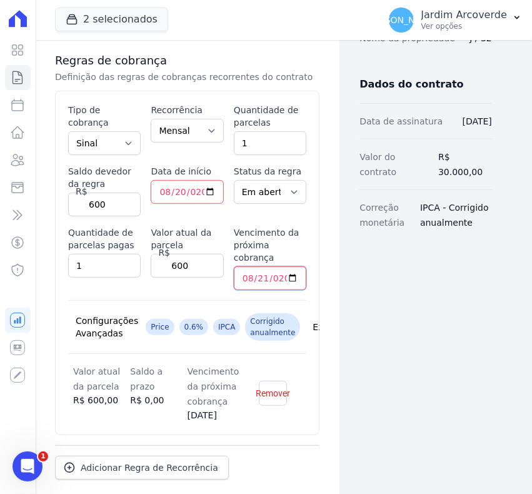
scroll to position [319, 0]
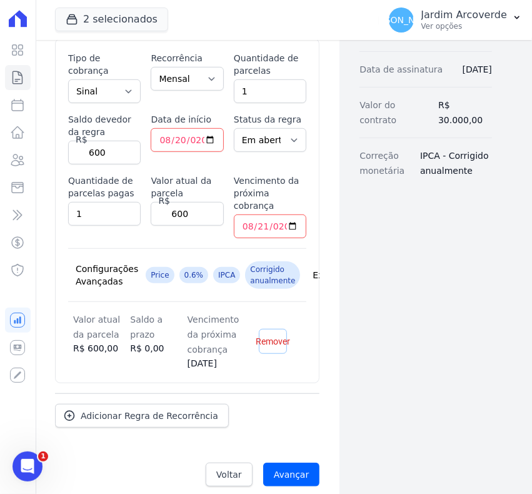
click at [269, 335] on span "Remover" at bounding box center [273, 341] width 34 height 13
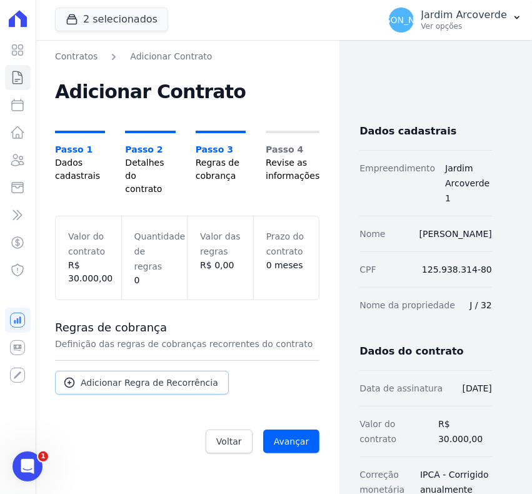
click at [108, 376] on span "Adicionar Regra de Recorrência" at bounding box center [150, 382] width 138 height 13
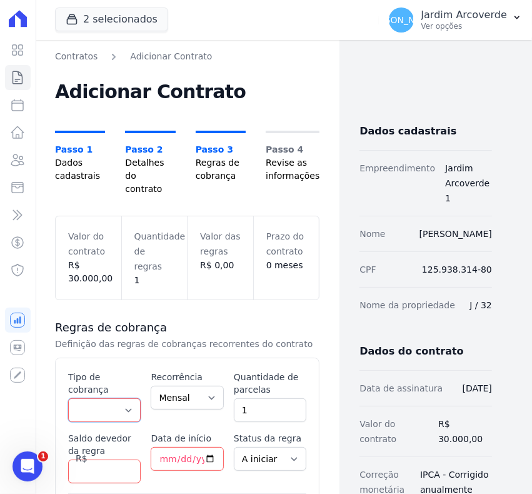
click at [101, 398] on select "Parcela Normal Entrada Sinal Intercalada Chaves Pré-chaves Pós-chaves Impostos …" at bounding box center [104, 410] width 73 height 24
select select "deposit"
click at [68, 398] on select "Parcela Normal Entrada Sinal Intercalada Chaves Pré-chaves Pós-chaves Impostos …" at bounding box center [104, 410] width 73 height 24
click at [161, 386] on select "Mensal Bimestral Trimestral Semestral Anual" at bounding box center [187, 398] width 73 height 24
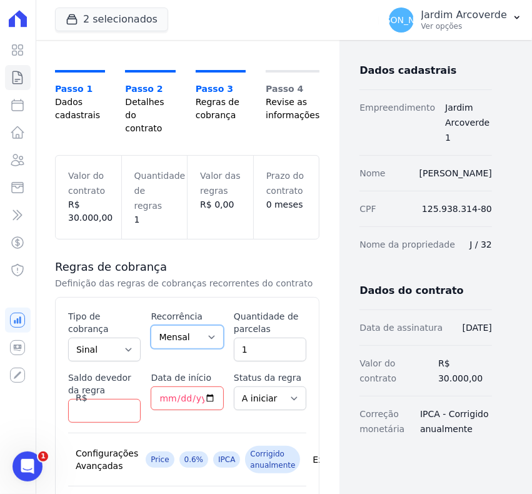
scroll to position [156, 0]
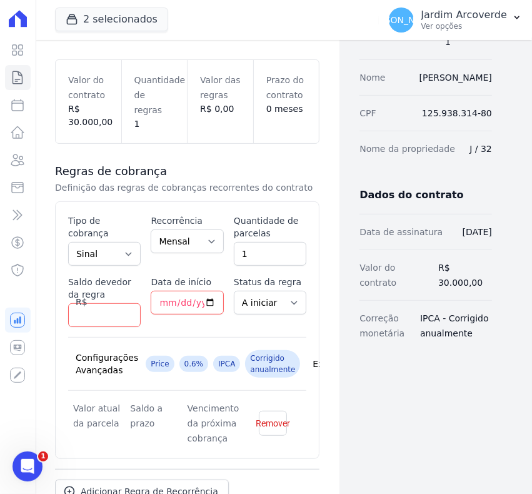
click at [78, 291] on span "R$" at bounding box center [77, 298] width 19 height 21
click at [89, 303] on input "Saldo devedor da regra" at bounding box center [104, 315] width 73 height 24
type input "600"
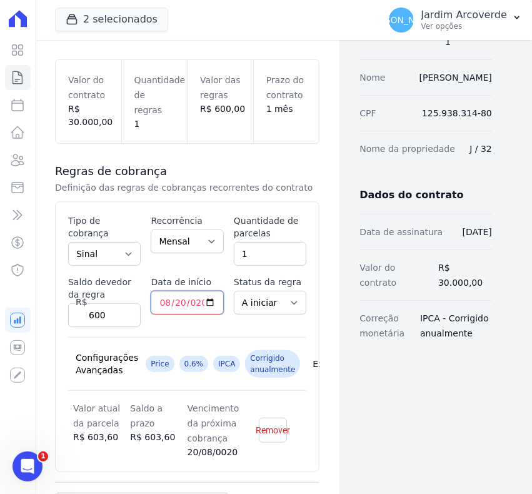
type input "[DATE]"
click at [266, 291] on select "A iniciar Em aberto" at bounding box center [270, 303] width 73 height 24
click at [234, 291] on select "A iniciar Em aberto" at bounding box center [270, 303] width 73 height 24
click at [264, 291] on select "A iniciar Em aberto" at bounding box center [270, 303] width 73 height 24
select select "started"
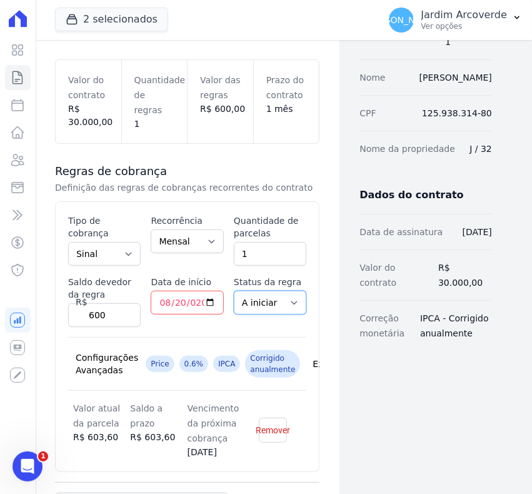
click at [234, 291] on select "A iniciar Em aberto" at bounding box center [270, 303] width 73 height 24
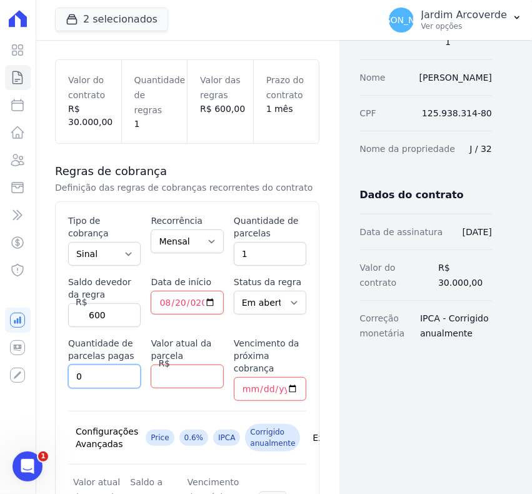
click at [78, 365] on input "0" at bounding box center [104, 377] width 73 height 24
type input "1"
type input "600"
type input "2025-08-21"
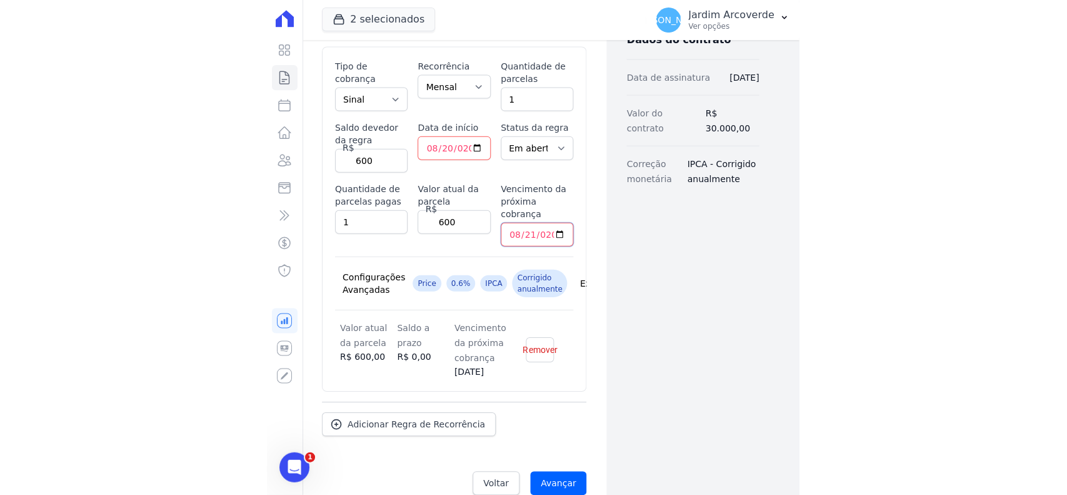
scroll to position [313, 0]
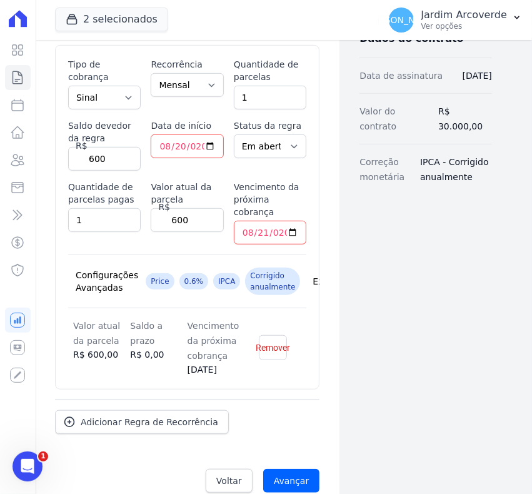
click at [252, 268] on span "Corrigido anualmente" at bounding box center [272, 282] width 55 height 28
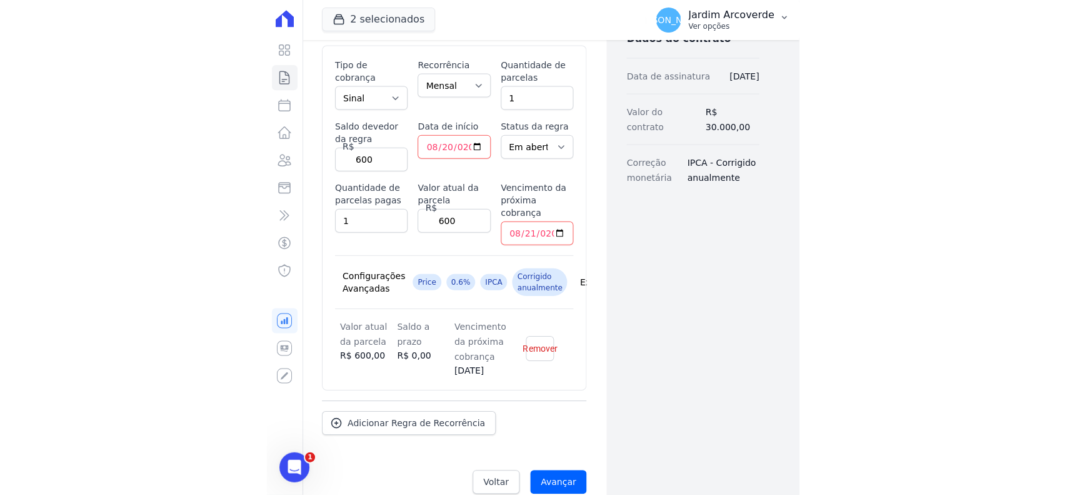
scroll to position [186, 0]
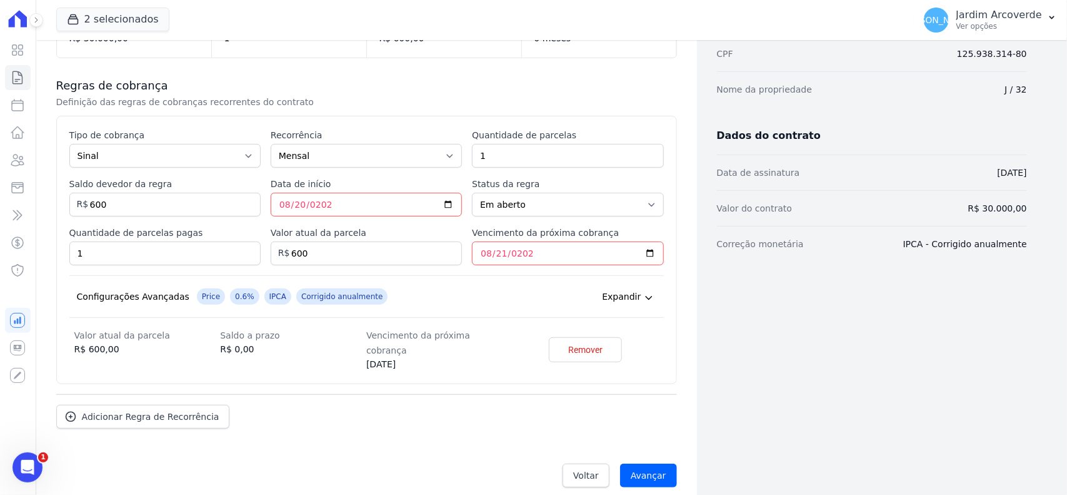
click at [531, 289] on div "Expandir" at bounding box center [629, 296] width 54 height 16
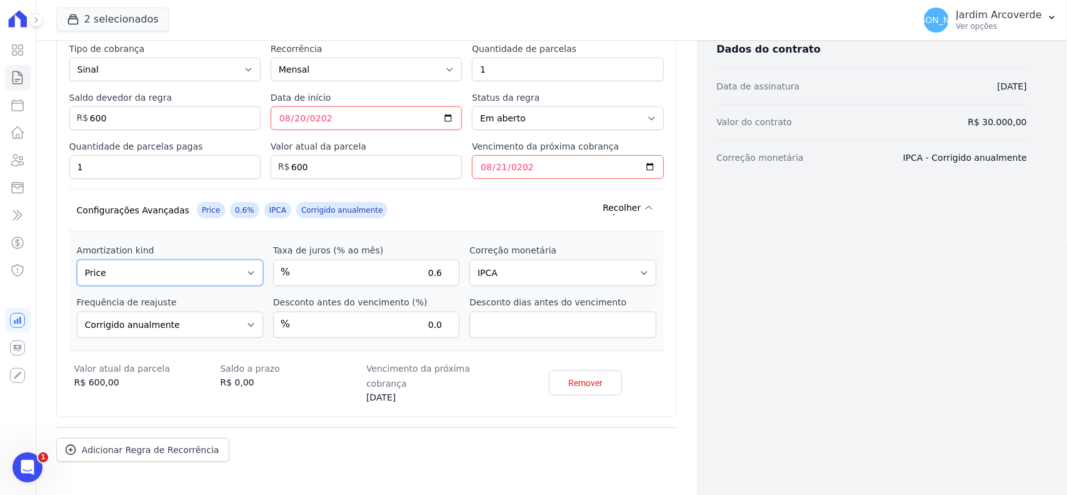
click at [133, 286] on select "Sem amortização Price Sac" at bounding box center [170, 272] width 186 height 26
select select "no_interest"
click at [77, 261] on select "Sem amortização Price Sac" at bounding box center [170, 272] width 186 height 26
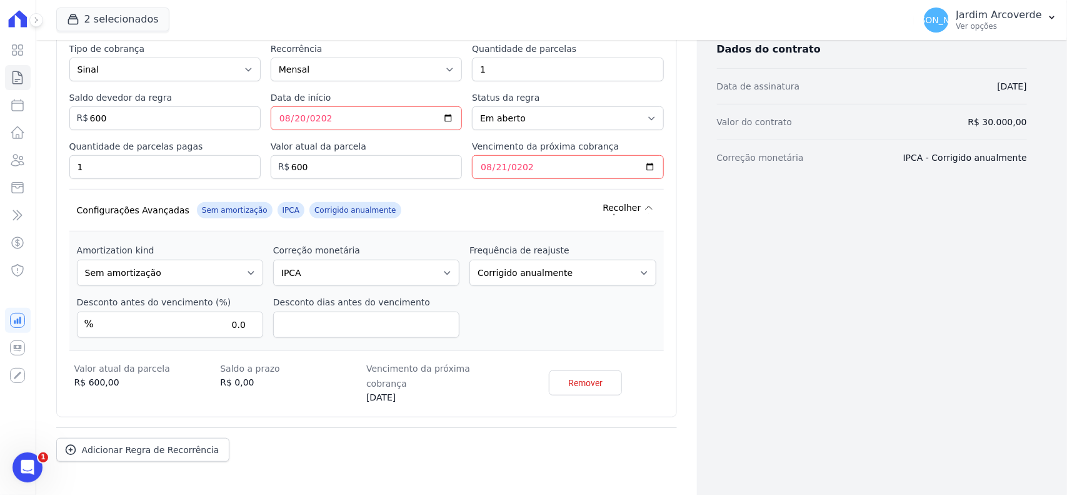
click at [531, 327] on div "Amortization kind Sem amortização Price Sac Taxa de juros (% ao mês) % 0.6 Corr…" at bounding box center [366, 290] width 595 height 119
click at [531, 208] on icon at bounding box center [649, 208] width 10 height 10
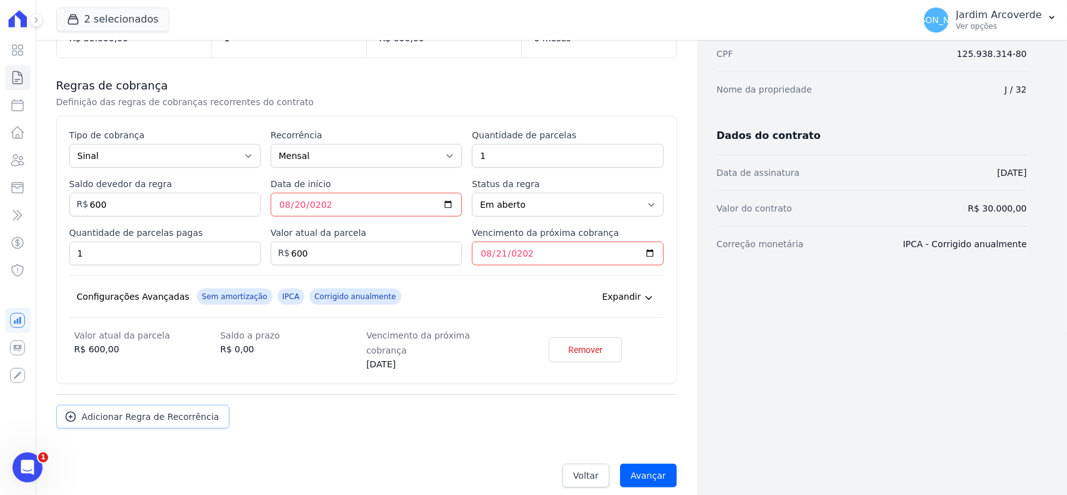
click at [161, 410] on span "Adicionar Regra de Recorrência" at bounding box center [151, 416] width 138 height 13
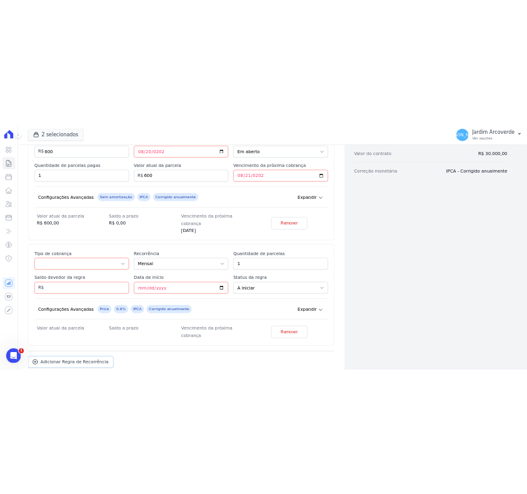
scroll to position [342, 0]
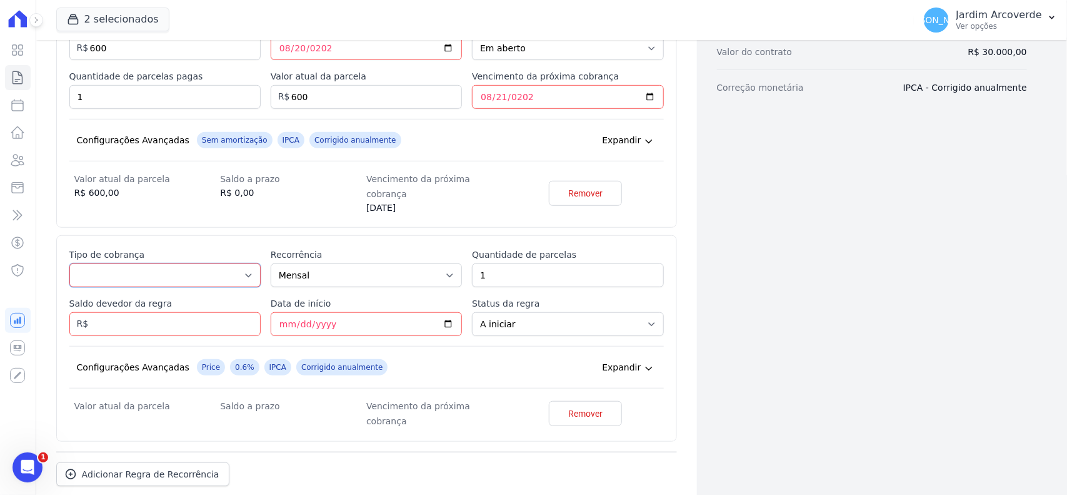
click at [189, 263] on select "Parcela Normal Entrada Sinal Intercalada Chaves Pré-chaves Pós-chaves Impostos …" at bounding box center [164, 275] width 191 height 24
select select "standard"
click at [69, 263] on select "Parcela Normal Entrada Sinal Intercalada Chaves Pré-chaves Pós-chaves Impostos …" at bounding box center [164, 275] width 191 height 24
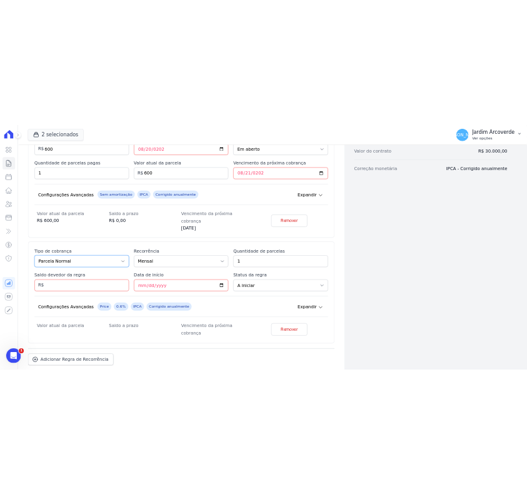
scroll to position [408, 0]
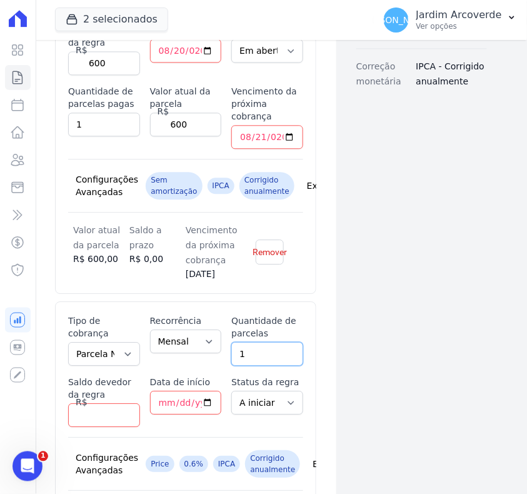
click at [266, 342] on input "1" at bounding box center [267, 354] width 72 height 24
type input "180"
click at [94, 408] on input "Saldo devedor da regra" at bounding box center [104, 415] width 72 height 24
type input "29400"
click at [448, 360] on div "Dados cadastrais Empreendimento Jardim Arcoverde 1 Nome Nathalia Tavares da Sil…" at bounding box center [411, 157] width 151 height 1030
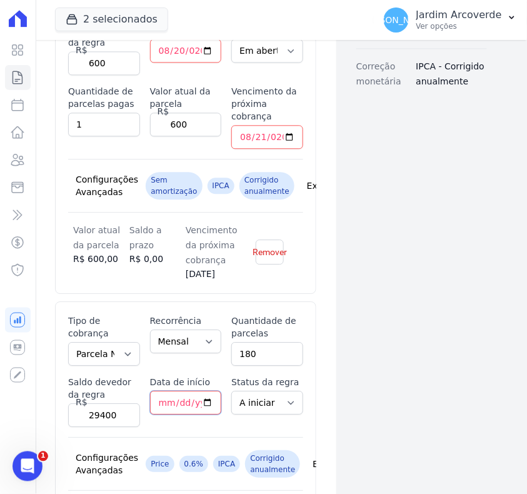
click at [156, 391] on input "Data de início" at bounding box center [186, 403] width 72 height 24
type input "2025-09-25"
click at [370, 361] on div "Dados cadastrais Empreendimento Jardim Arcoverde 1 Nome Nathalia Tavares da Sil…" at bounding box center [411, 164] width 151 height 1044
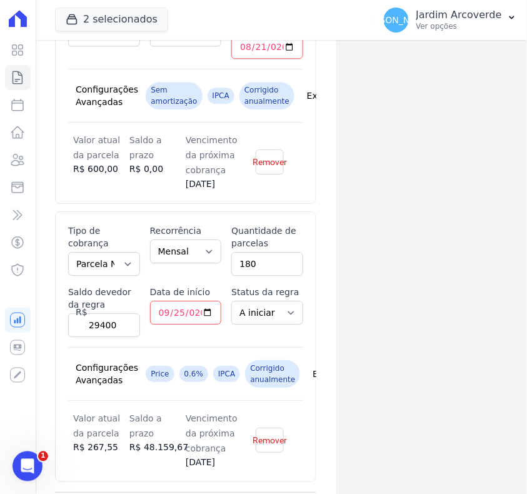
scroll to position [599, 0]
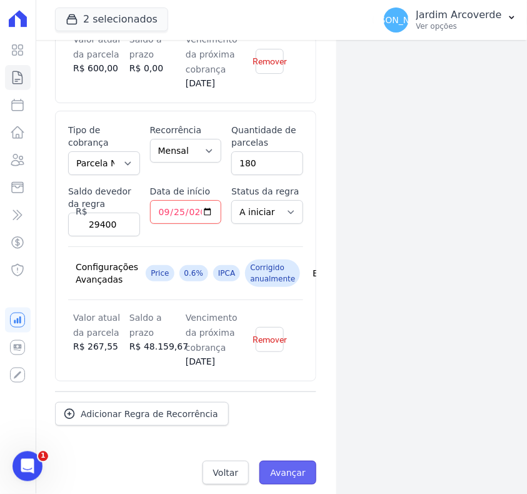
click at [276, 461] on input "Avançar" at bounding box center [287, 473] width 57 height 24
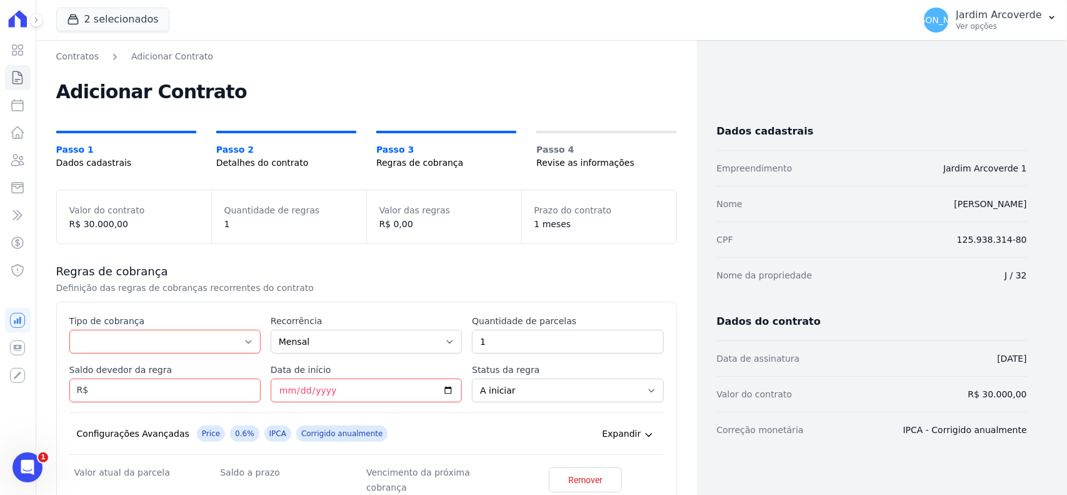
scroll to position [133, 0]
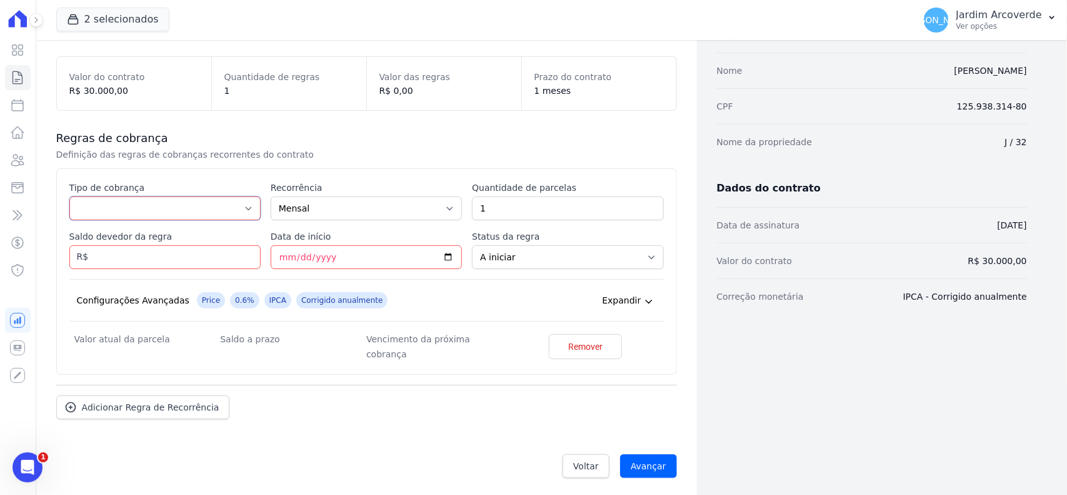
click at [197, 209] on select "Parcela Normal Entrada Sinal Intercalada Chaves Pré-chaves Pós-chaves Impostos …" at bounding box center [164, 208] width 191 height 24
select select "deposit"
click at [69, 196] on select "Parcela Normal Entrada Sinal Intercalada Chaves Pré-chaves Pós-chaves Impostos …" at bounding box center [164, 208] width 191 height 24
click at [154, 251] on input "Saldo devedor da regra" at bounding box center [164, 257] width 191 height 24
type input "600"
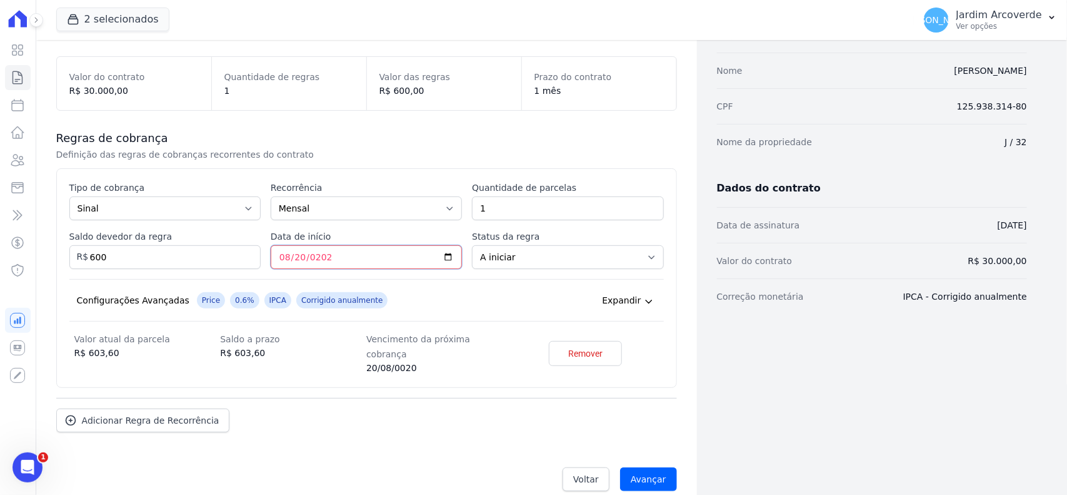
type input "[DATE]"
drag, startPoint x: 611, startPoint y: 258, endPoint x: 610, endPoint y: 267, distance: 9.5
click at [611, 258] on select "A iniciar Em aberto" at bounding box center [567, 257] width 191 height 24
select select "started"
click at [472, 245] on select "A iniciar Em aberto" at bounding box center [567, 257] width 191 height 24
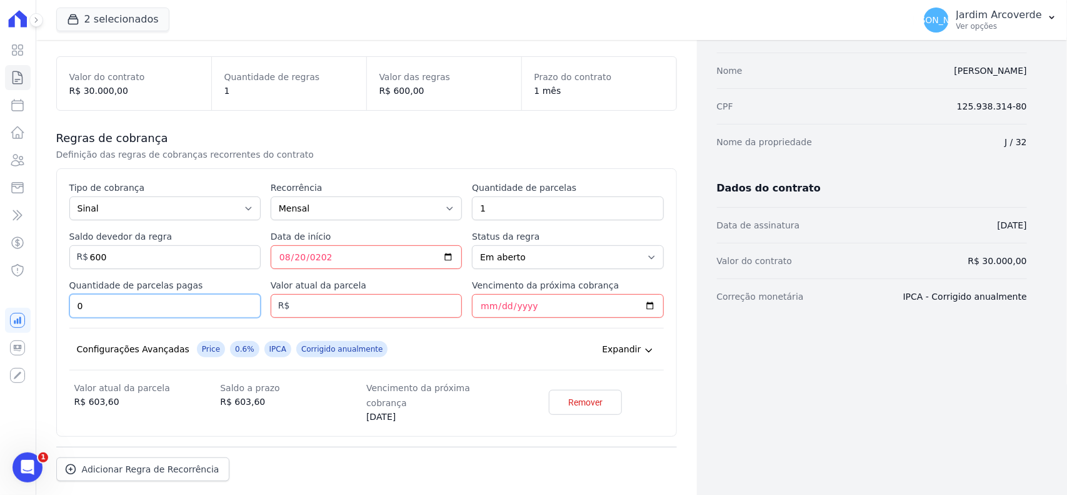
click at [150, 308] on input "0" at bounding box center [164, 306] width 191 height 24
type input "1"
type input "600"
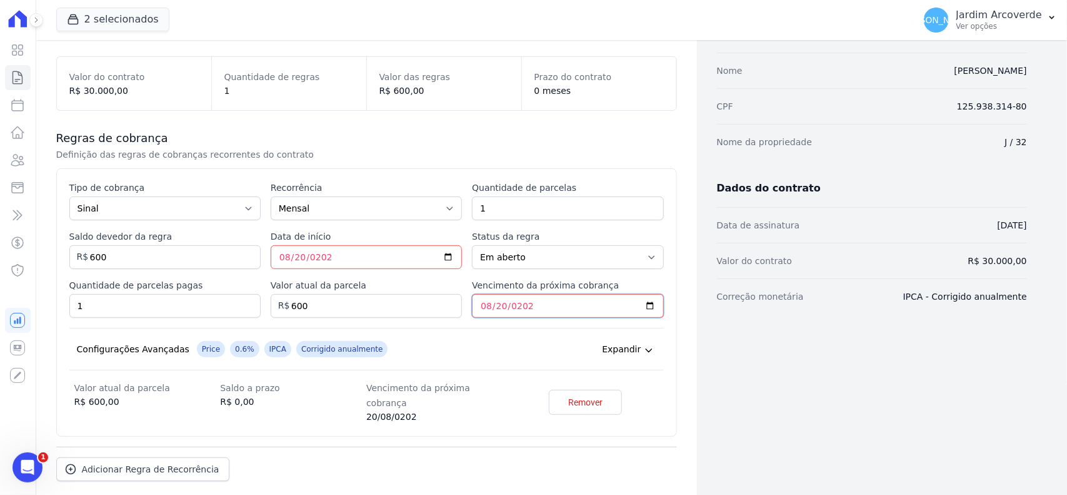
type input "[DATE]"
click at [629, 342] on div "Expandir" at bounding box center [629, 349] width 54 height 16
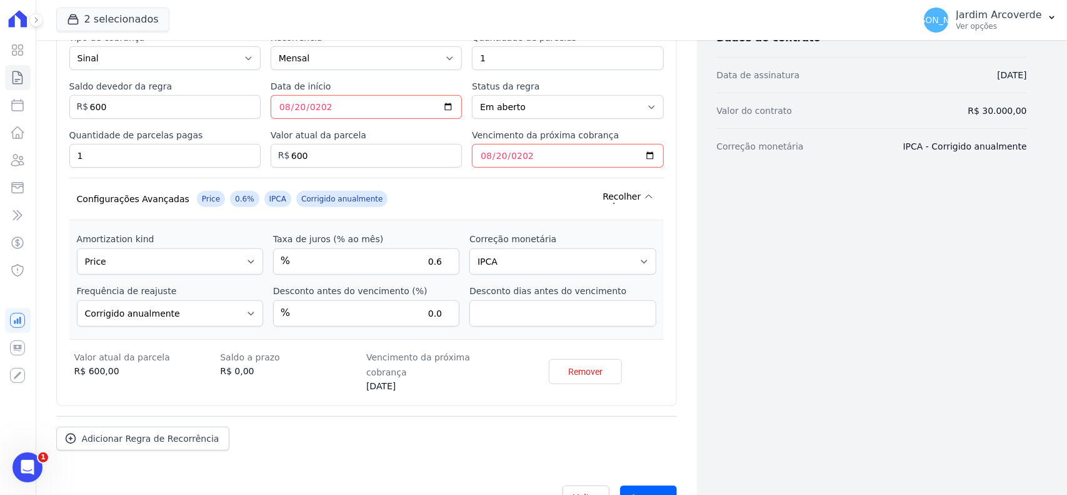
scroll to position [289, 0]
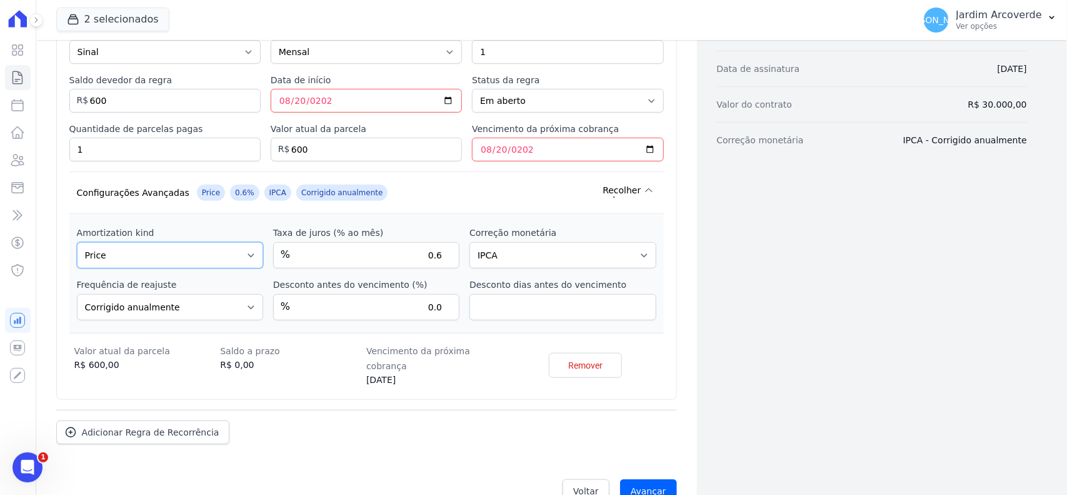
click at [220, 254] on select "Sem amortização Price Sac" at bounding box center [170, 255] width 186 height 26
select select "no_interest"
click at [77, 243] on select "Sem amortização Price Sac" at bounding box center [170, 255] width 186 height 26
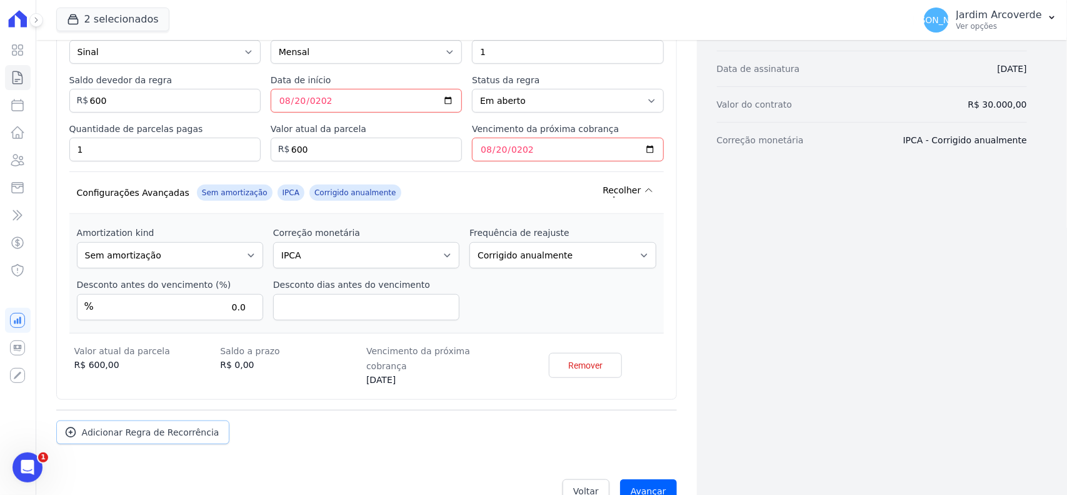
click at [188, 426] on span "Adicionar Regra de Recorrência" at bounding box center [151, 432] width 138 height 13
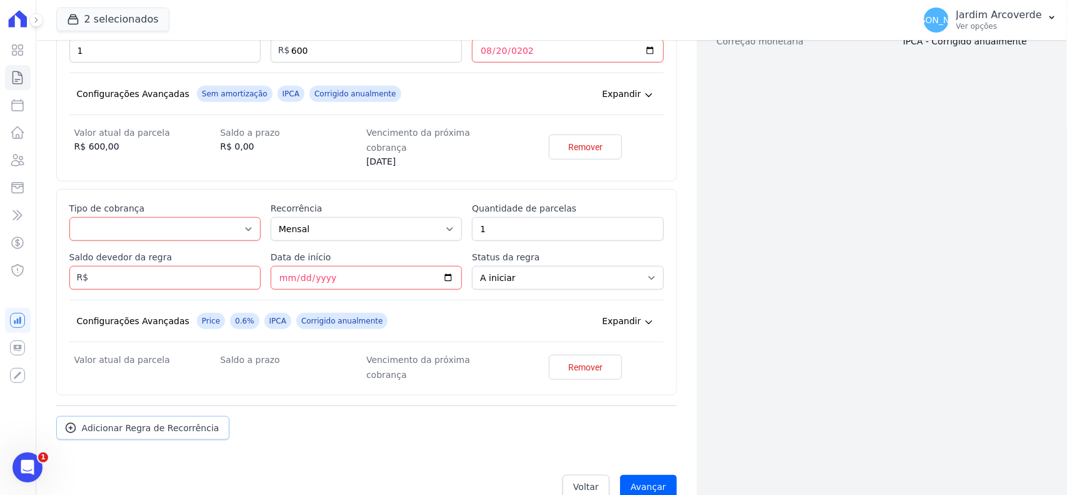
scroll to position [396, 0]
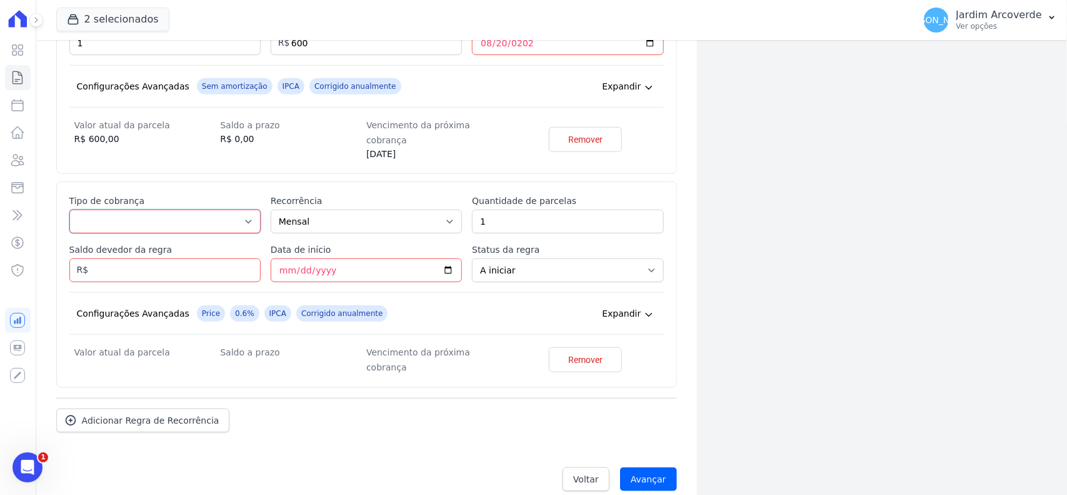
click at [157, 213] on select "Parcela Normal Entrada Sinal Intercalada Chaves Pré-chaves Pós-chaves Impostos …" at bounding box center [164, 221] width 191 height 24
select select "standard"
click at [69, 209] on select "Parcela Normal Entrada Sinal Intercalada Chaves Pré-chaves Pós-chaves Impostos …" at bounding box center [164, 221] width 191 height 24
click at [580, 209] on input "1" at bounding box center [567, 221] width 191 height 24
type input "180"
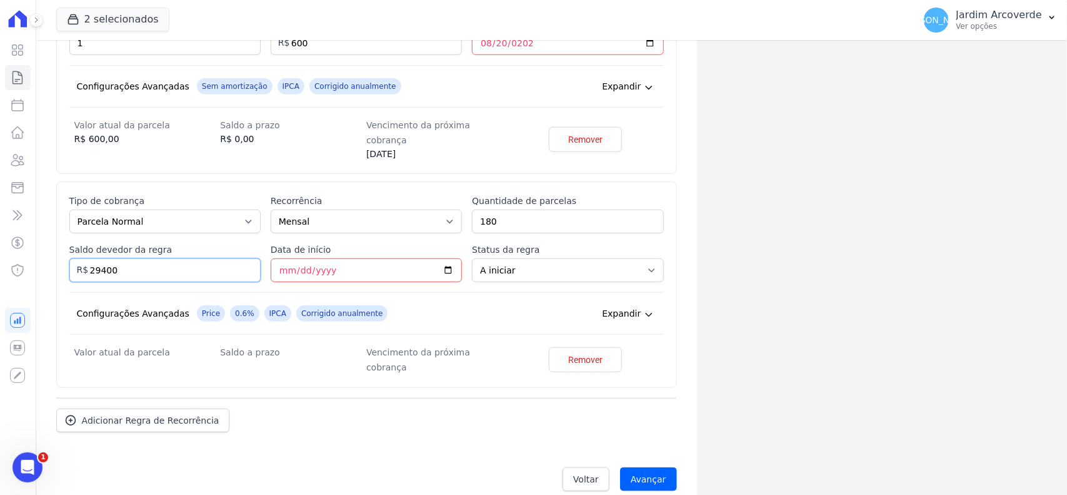
type input "29400"
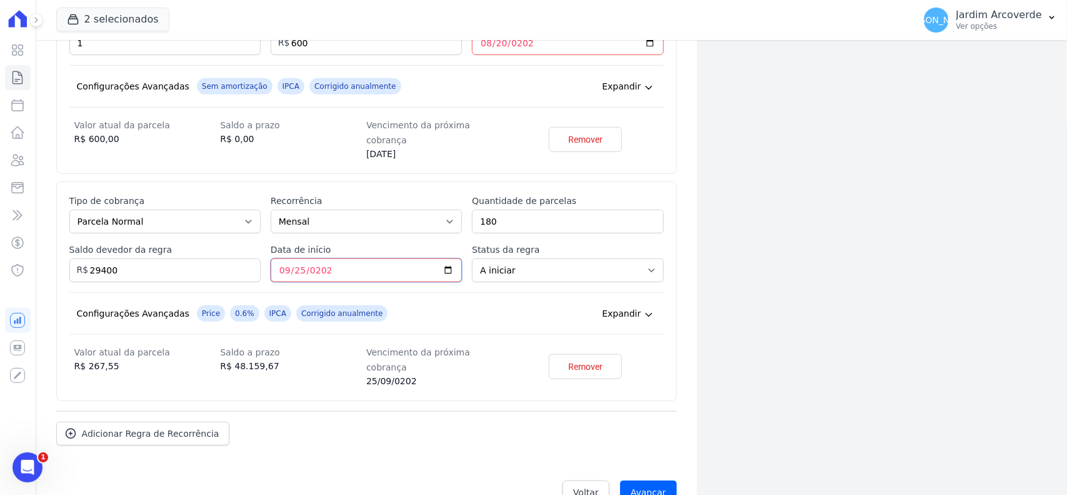
type input "[DATE]"
click at [652, 480] on input "Avançar" at bounding box center [648, 492] width 57 height 24
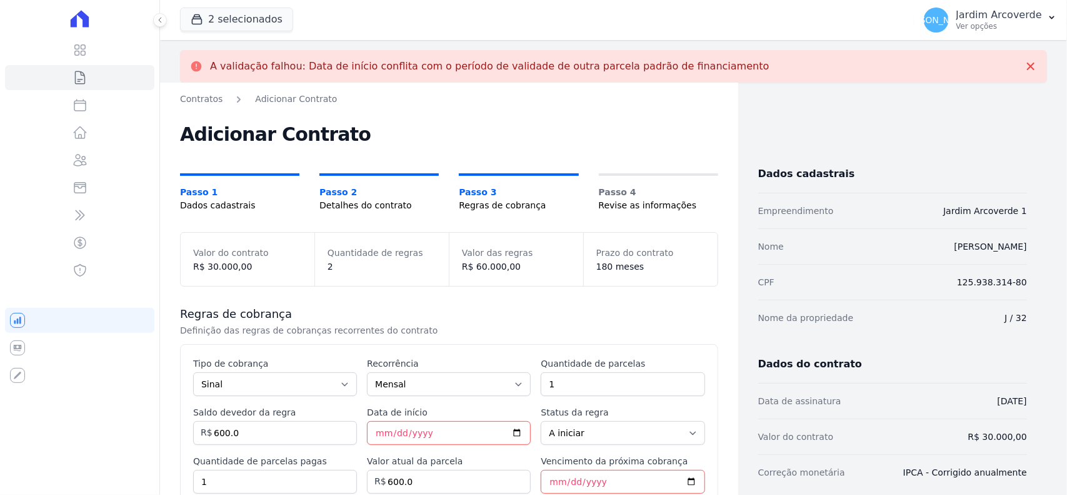
select select "started"
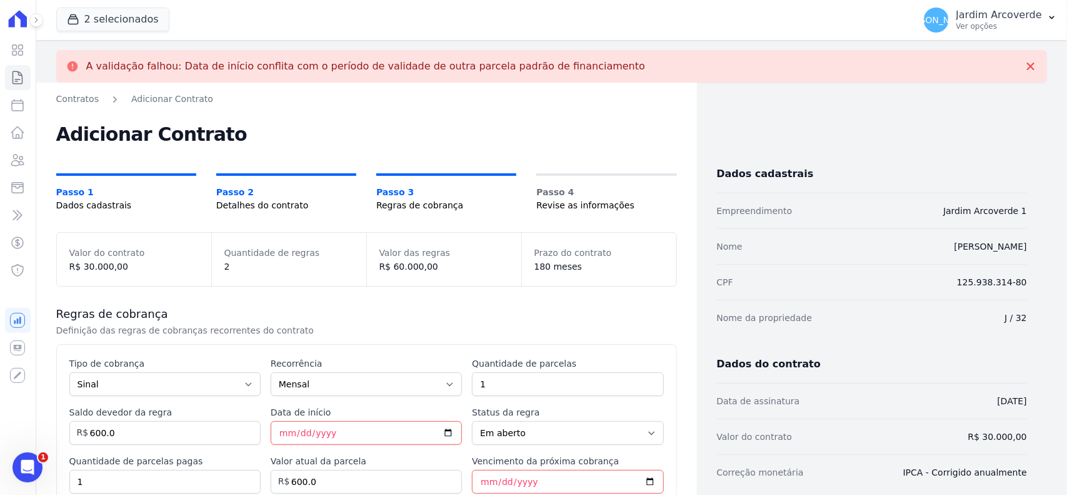
drag, startPoint x: 236, startPoint y: 69, endPoint x: 595, endPoint y: 66, distance: 359.5
click at [595, 66] on div "A validação falhou: Data de início conflita com o período de validade de outra …" at bounding box center [551, 66] width 971 height 13
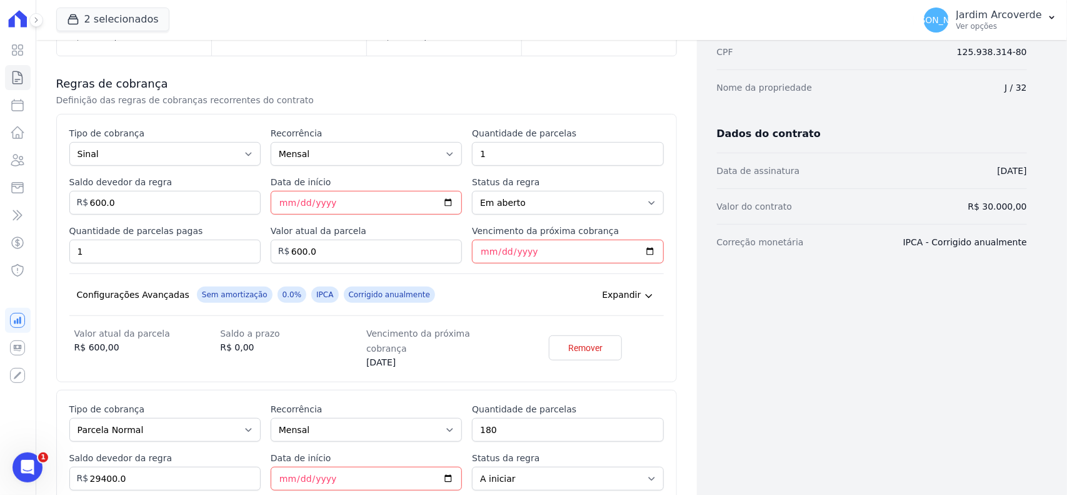
scroll to position [234, 0]
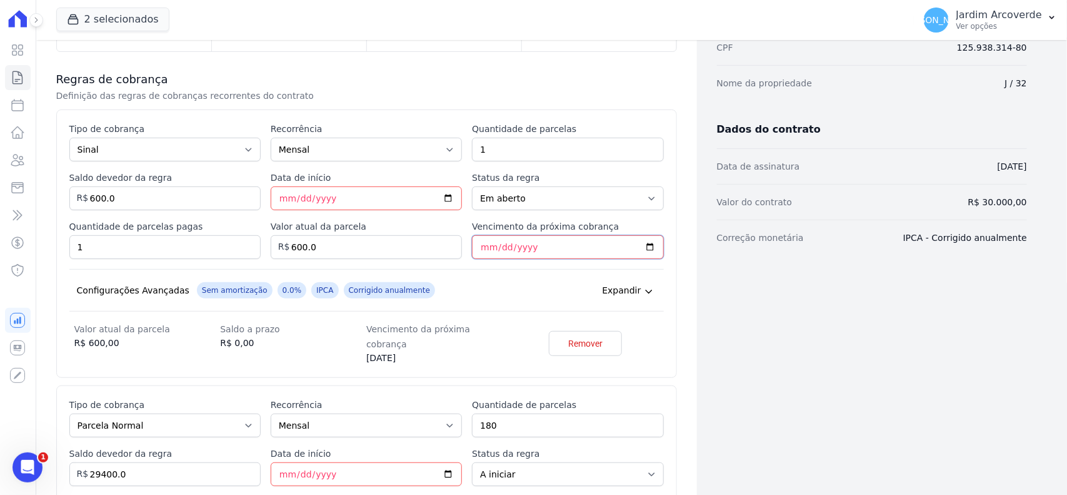
click at [482, 249] on input "[DATE]" at bounding box center [567, 247] width 191 height 24
type input "[DATE]"
click at [496, 248] on input "[DATE]" at bounding box center [567, 247] width 191 height 24
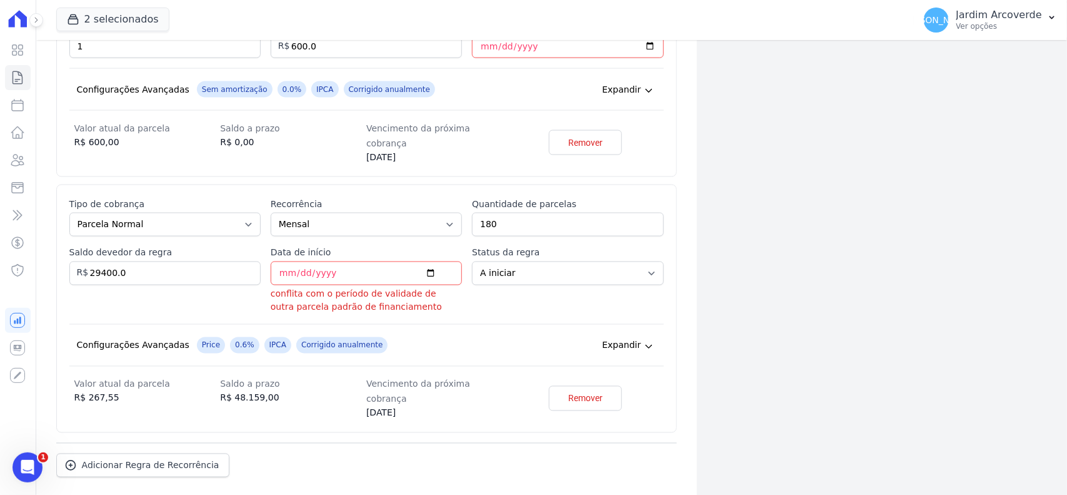
scroll to position [905, 0]
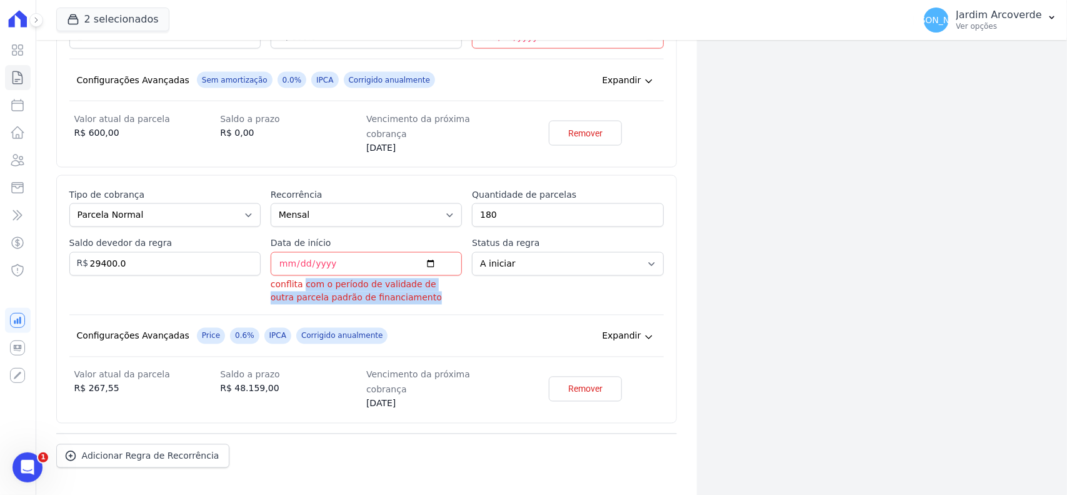
drag, startPoint x: 299, startPoint y: 249, endPoint x: 411, endPoint y: 261, distance: 113.2
click at [411, 278] on p "conflita com o período de validade de outra parcela padrão de financiamento" at bounding box center [366, 291] width 191 height 26
click at [573, 383] on span "Remover" at bounding box center [585, 389] width 34 height 13
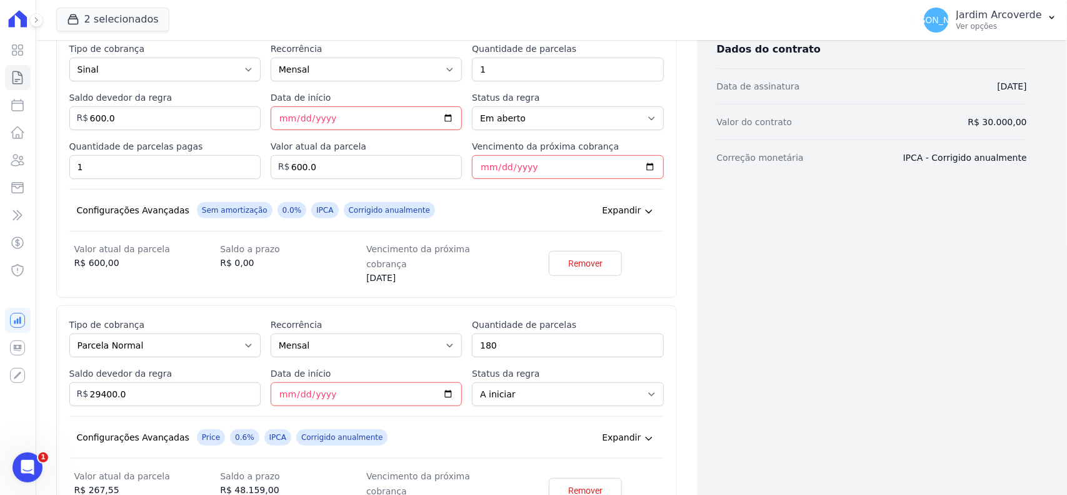
scroll to position [116, 0]
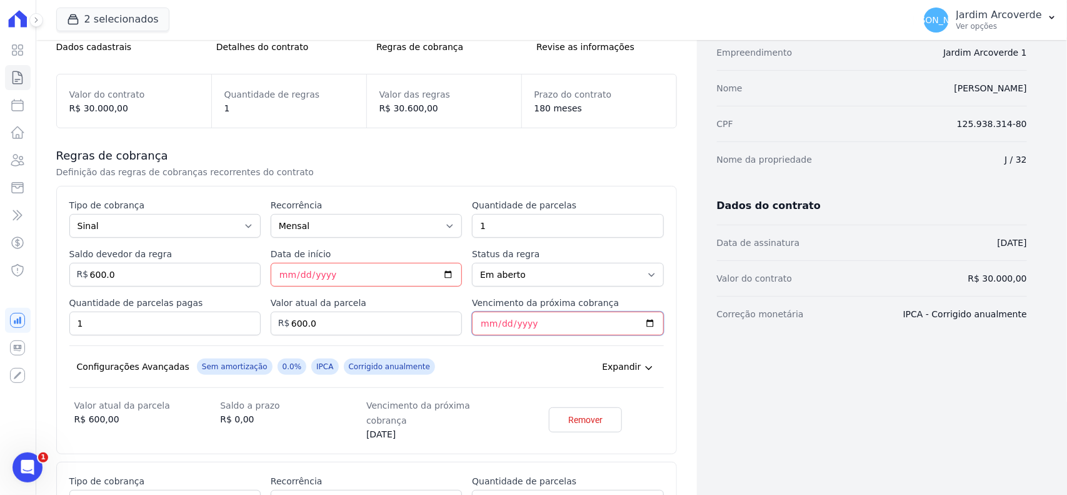
click at [485, 321] on input "[DATE]" at bounding box center [567, 323] width 191 height 24
type input "[DATE]"
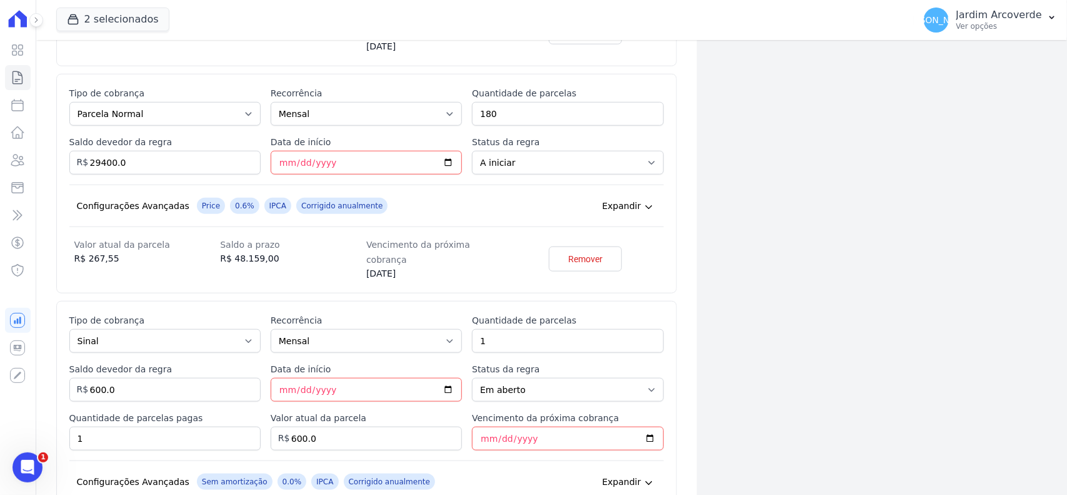
scroll to position [506, 0]
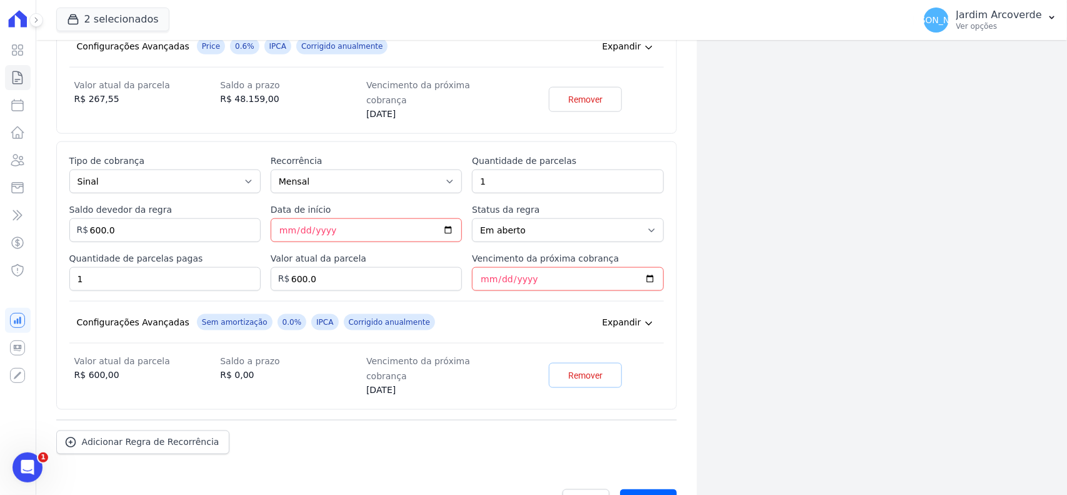
click at [586, 369] on span "Remover" at bounding box center [585, 375] width 34 height 13
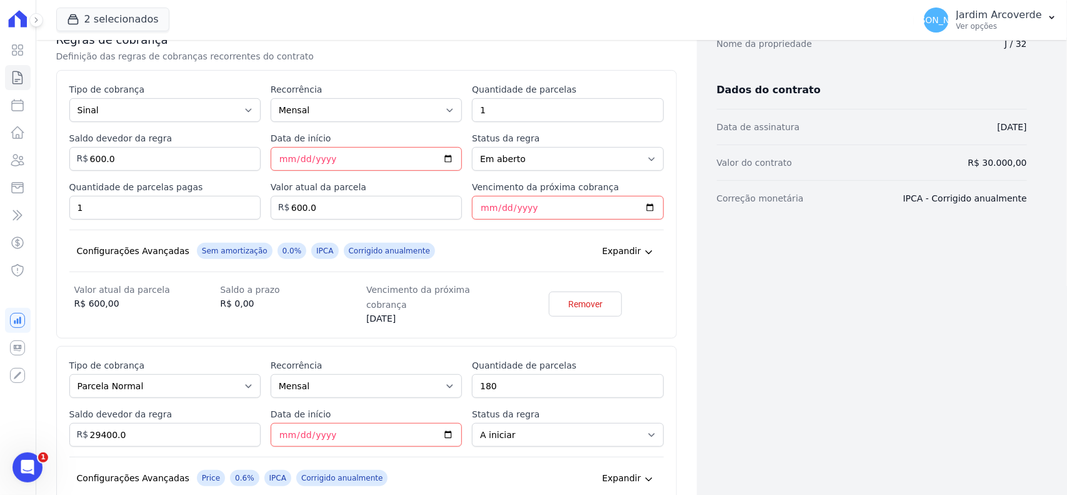
scroll to position [399, 0]
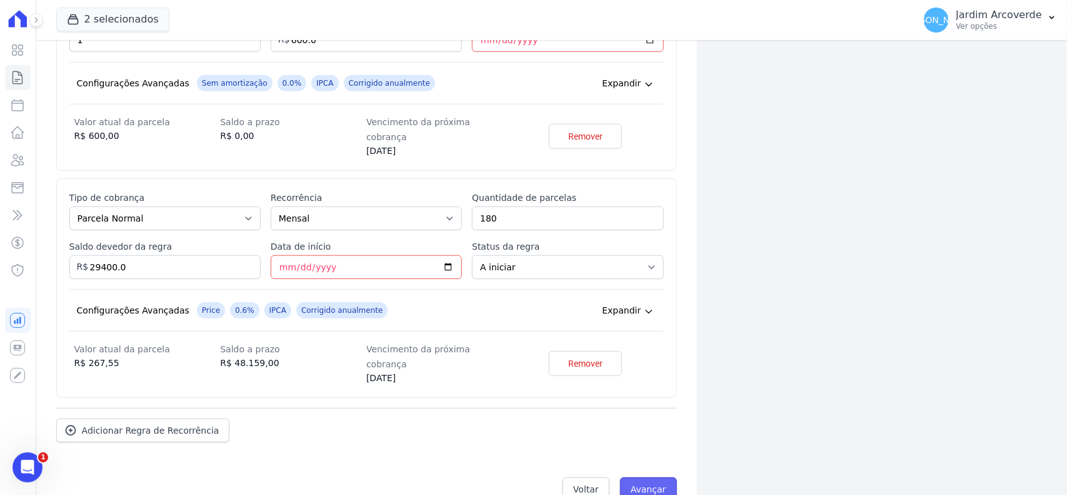
click at [642, 477] on input "Avançar" at bounding box center [648, 489] width 57 height 24
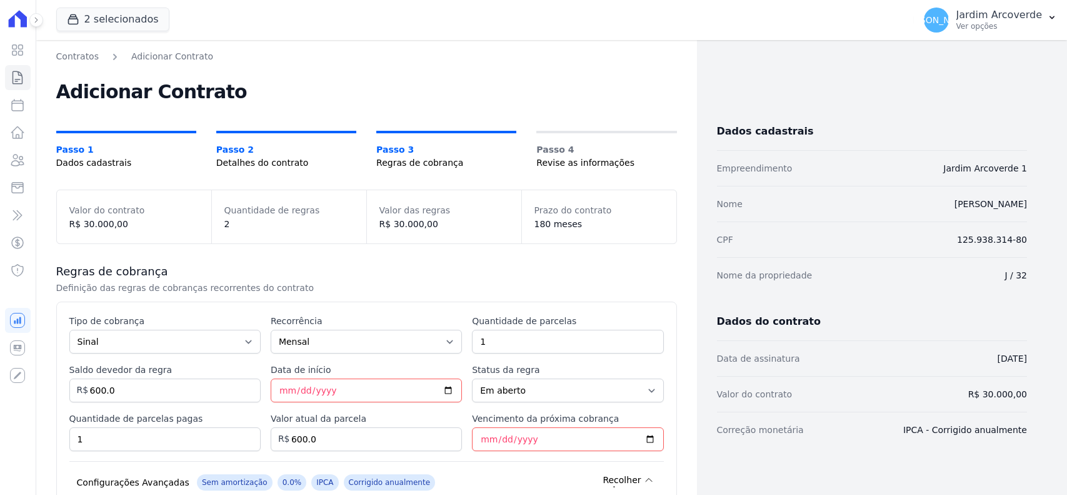
select select "started"
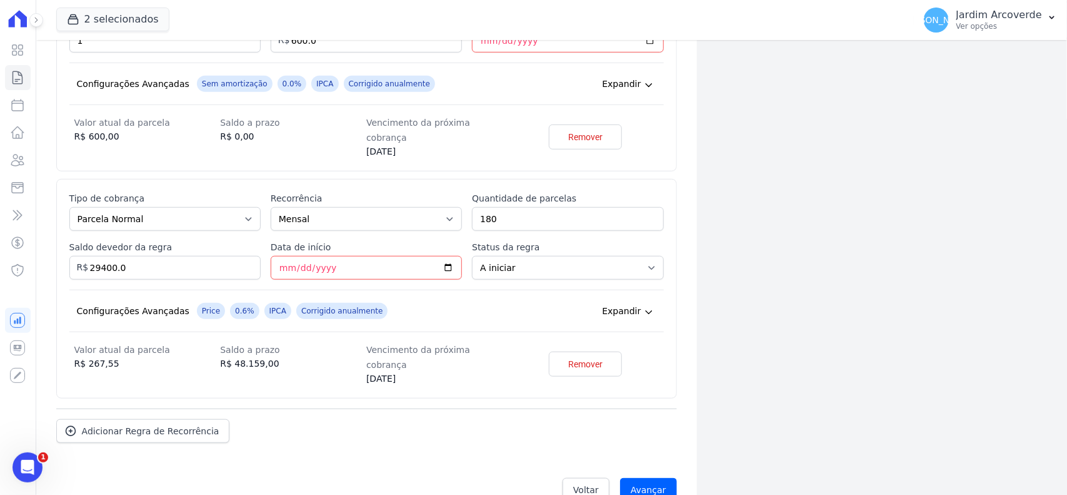
scroll to position [399, 0]
click at [604, 351] on link "Remover" at bounding box center [585, 363] width 73 height 25
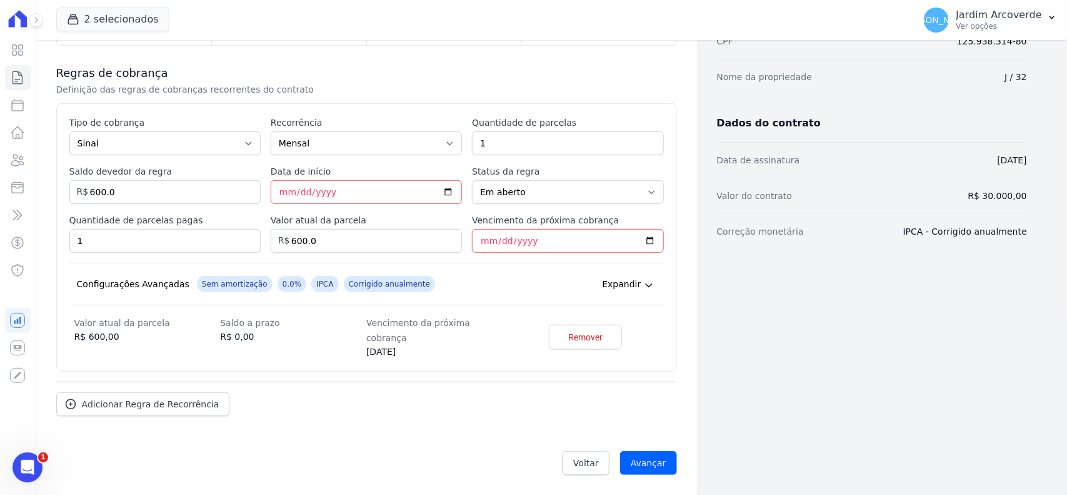
scroll to position [186, 0]
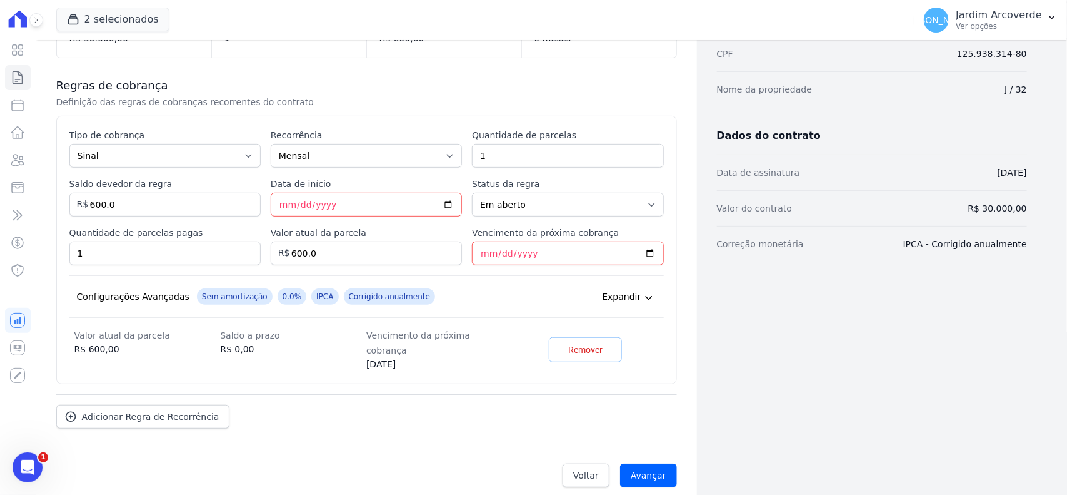
click at [595, 345] on span "Remover" at bounding box center [585, 349] width 34 height 13
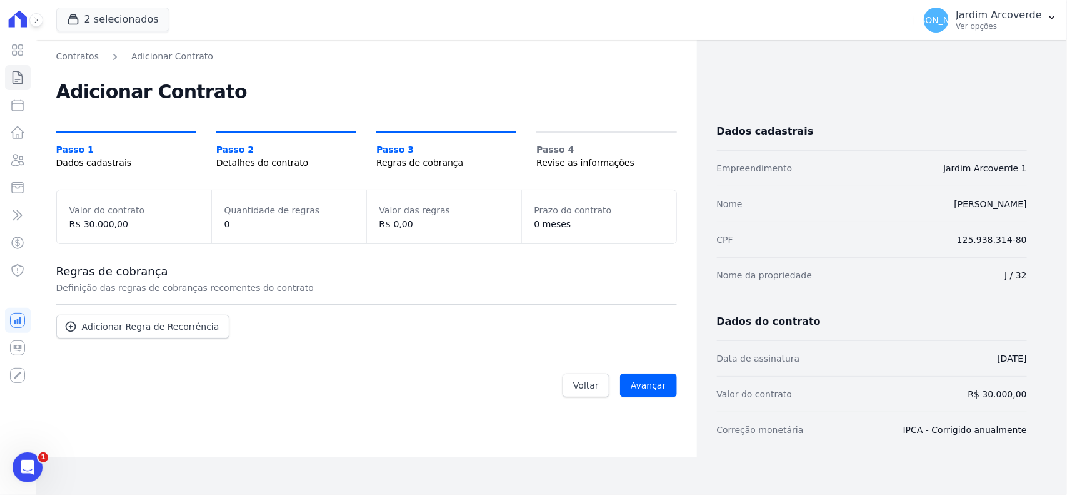
scroll to position [0, 0]
click at [660, 385] on input "Avançar" at bounding box center [648, 385] width 57 height 24
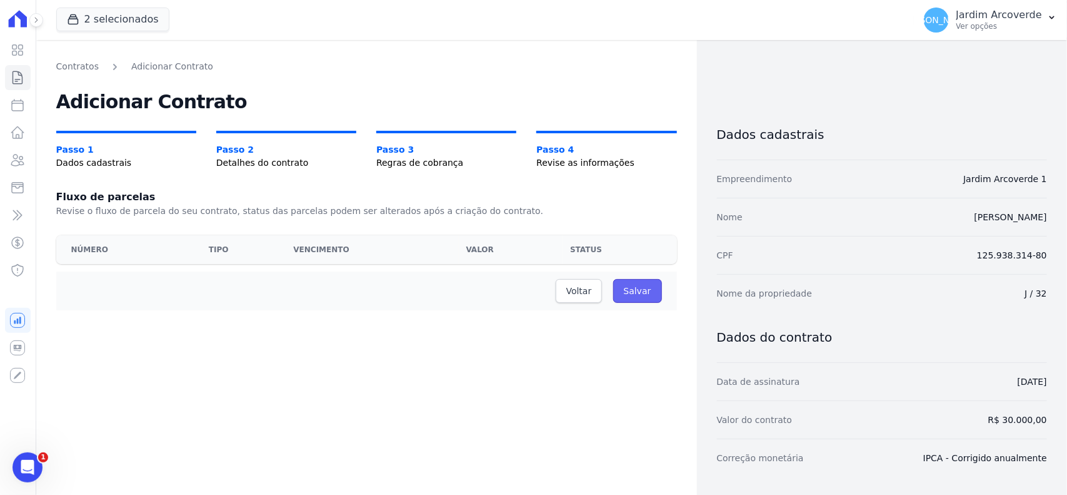
click at [626, 292] on input "Salvar" at bounding box center [637, 291] width 49 height 24
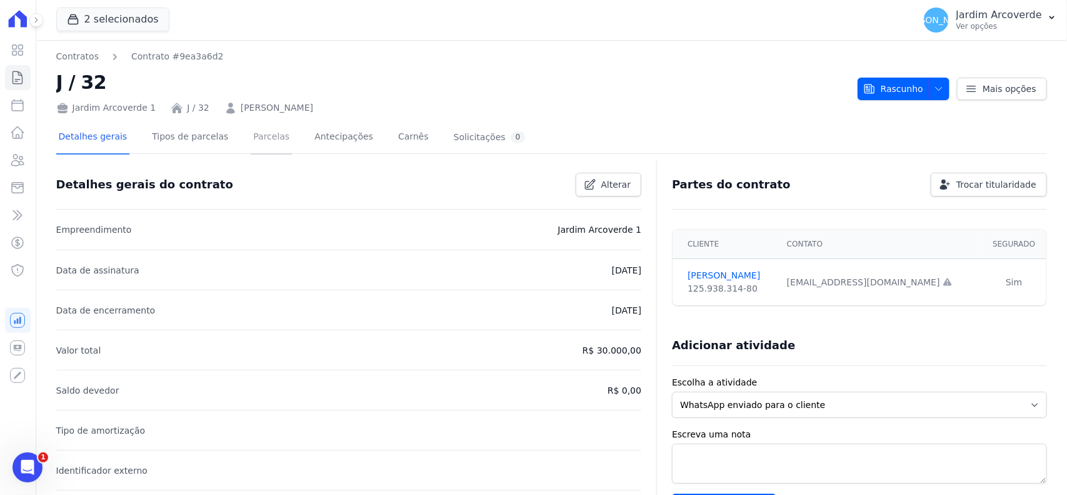
click at [251, 133] on link "Parcelas" at bounding box center [271, 137] width 41 height 33
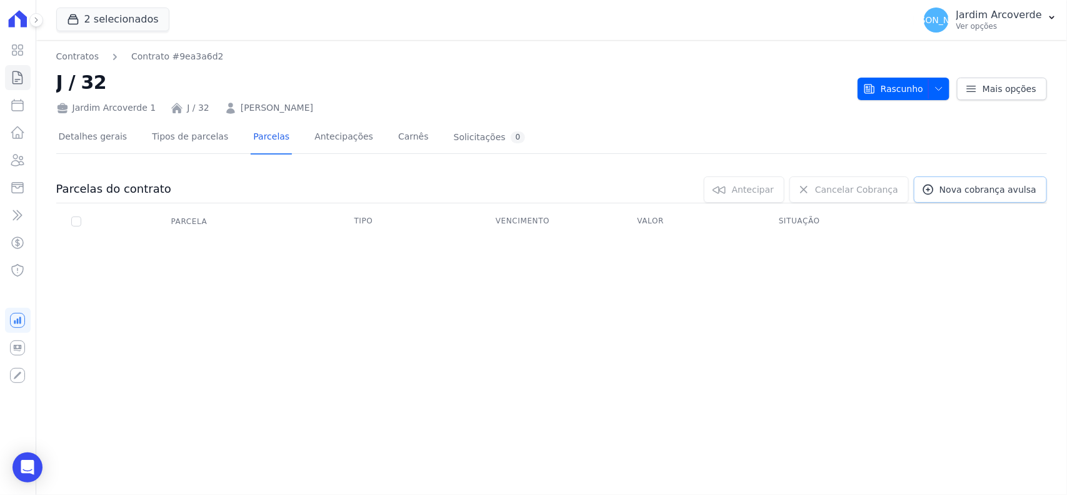
click at [972, 186] on span "Nova cobrança avulsa" at bounding box center [988, 189] width 97 height 13
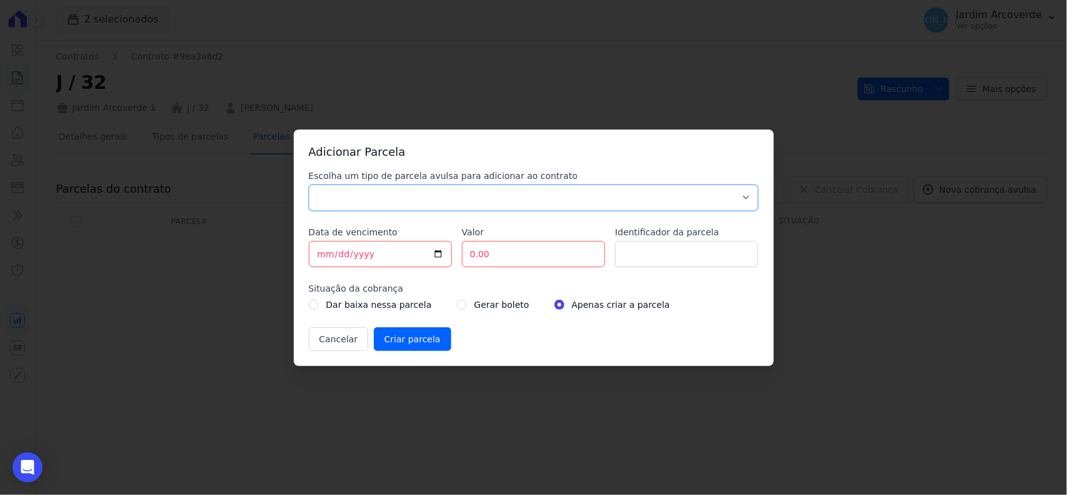
click at [453, 195] on select "Parcela Normal Sinal Caução Intercalada Chaves Pré Chaves Pós Chaves Taxas Quit…" at bounding box center [534, 197] width 450 height 26
select select "down_payment"
click at [309, 184] on select "Parcela Normal Sinal Caução Intercalada Chaves Pré Chaves Pós Chaves Taxas Quit…" at bounding box center [534, 197] width 450 height 26
click at [321, 255] on input "[DATE]" at bounding box center [380, 254] width 143 height 26
click at [335, 340] on button "Cancelar" at bounding box center [339, 339] width 60 height 24
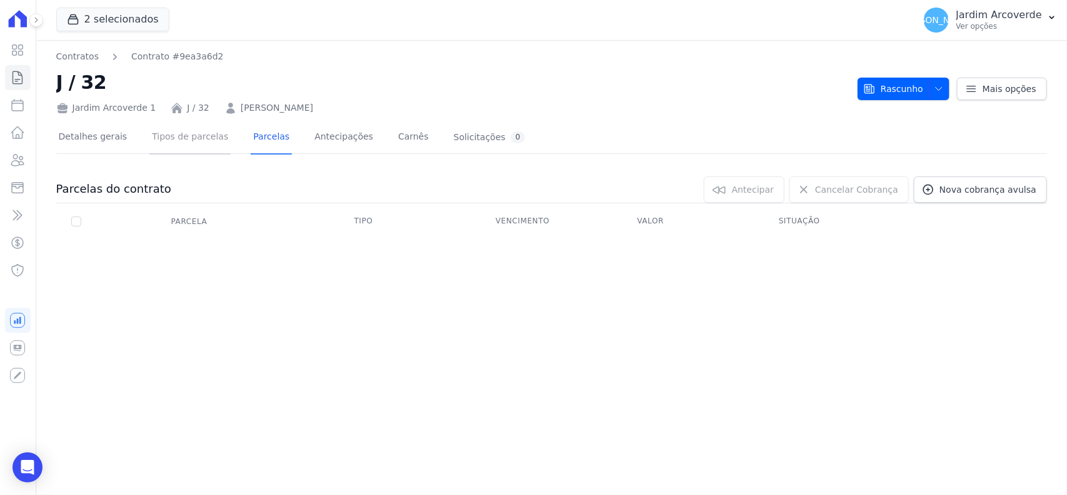
click at [180, 139] on link "Tipos de parcelas" at bounding box center [189, 137] width 81 height 33
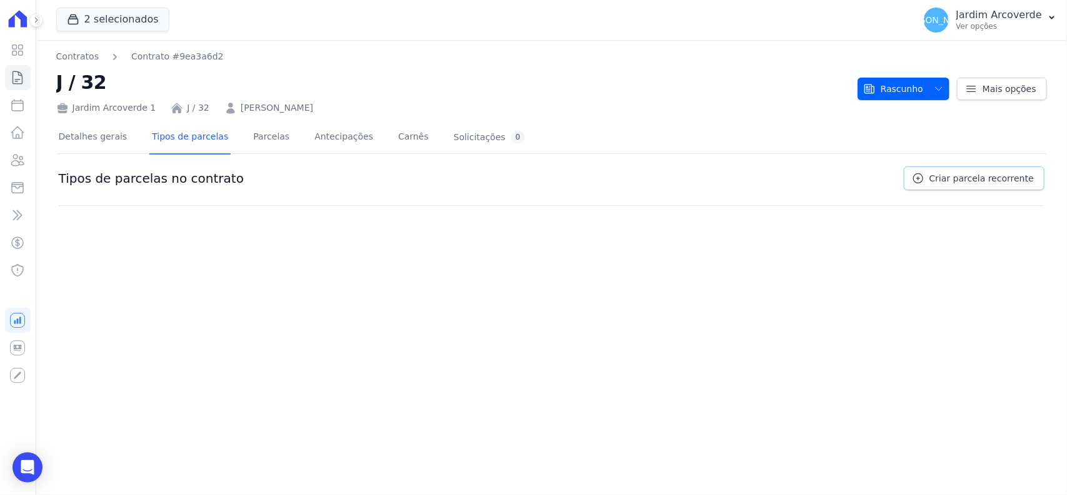
click at [970, 177] on span "Criar parcela recorrente" at bounding box center [982, 178] width 104 height 13
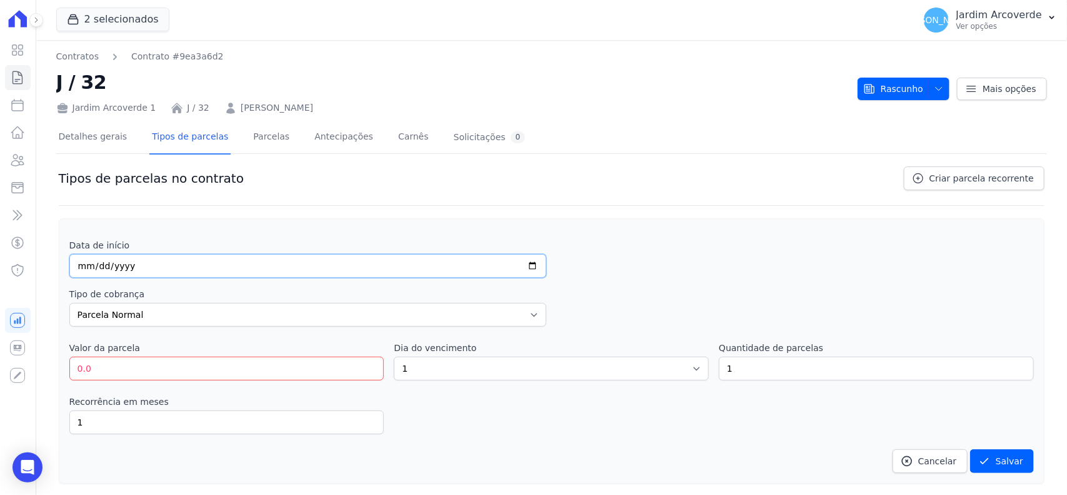
click at [88, 270] on input "date" at bounding box center [308, 266] width 478 height 24
type input "[DATE]"
click at [192, 314] on select "Parcela Normal Entrada Sinal Intercalada Chaves Pré-chaves Pós-chaves Impostos …" at bounding box center [308, 315] width 478 height 24
select select "deposit"
click at [69, 303] on select "Parcela Normal Entrada Sinal Intercalada Chaves Pré-chaves Pós-chaves Impostos …" at bounding box center [308, 315] width 478 height 24
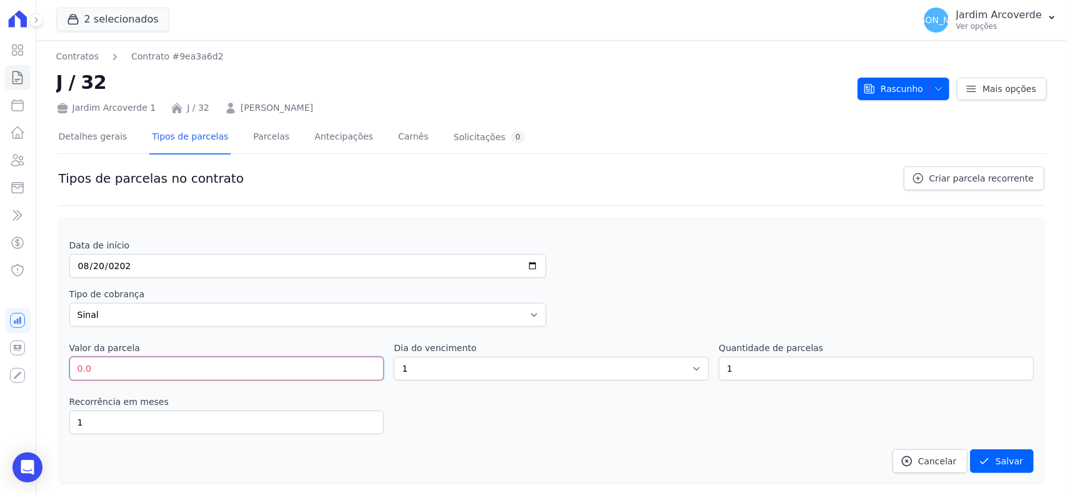
click at [118, 373] on input "0.0" at bounding box center [226, 368] width 315 height 24
type input "600"
click at [624, 373] on select "1 2 3 4 5 6 7 8 9 10 11 12 13 14 15 16 17 18 19 20 21 22 23 24 25 26 27 28 29 3…" at bounding box center [551, 368] width 315 height 24
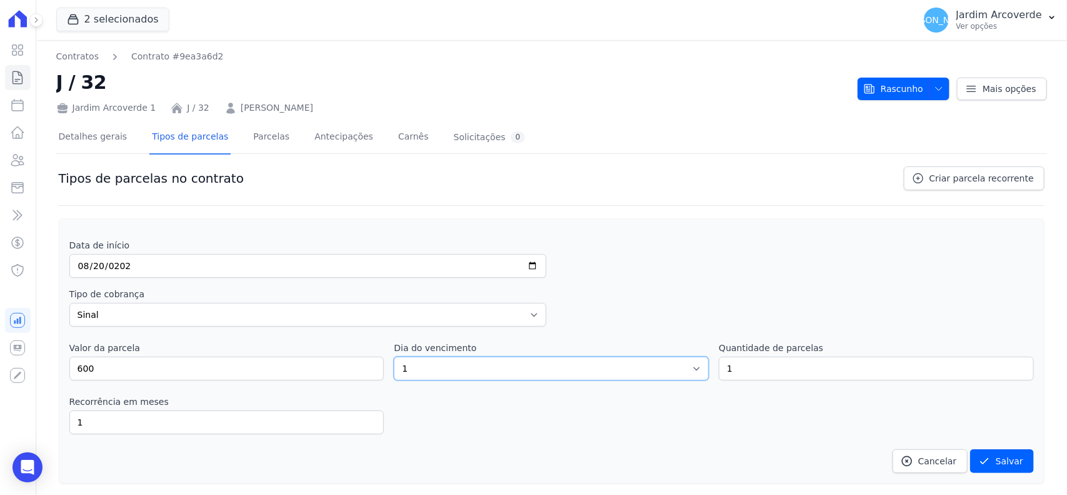
select select "20"
click at [394, 357] on select "1 2 3 4 5 6 7 8 9 10 11 12 13 14 15 16 17 18 19 20 21 22 23 24 25 26 27 28 29 3…" at bounding box center [551, 368] width 315 height 24
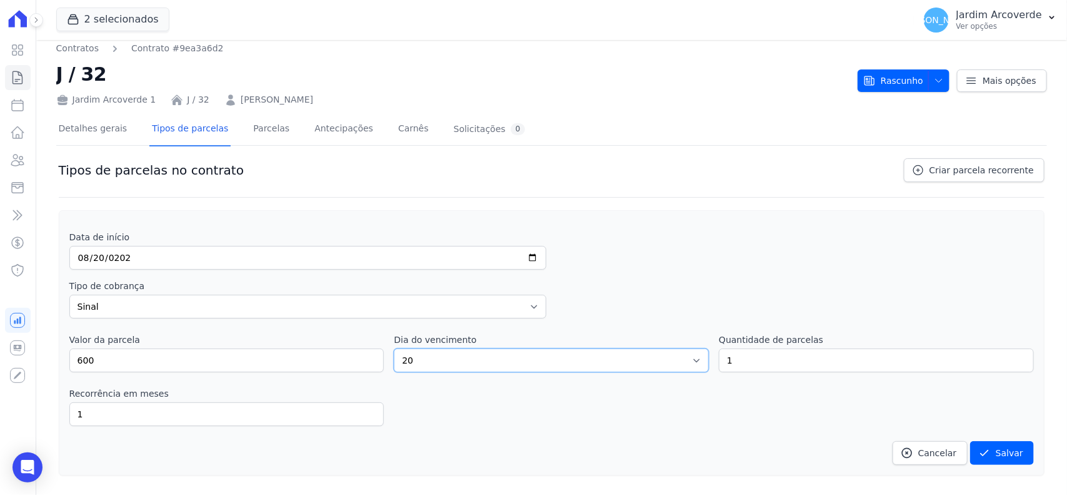
scroll to position [10, 0]
click at [993, 451] on button "Salvar" at bounding box center [1002, 452] width 64 height 24
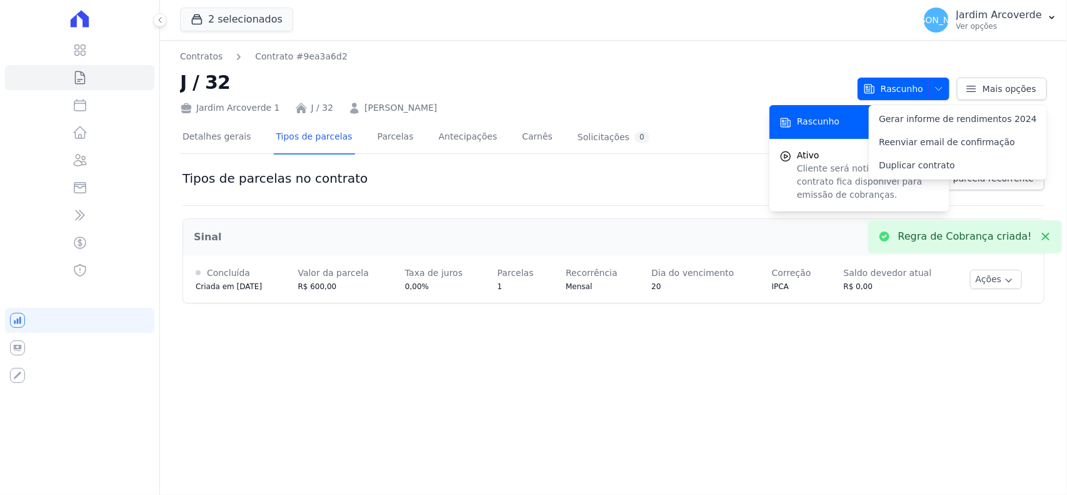
scroll to position [0, 0]
click at [786, 349] on div "Contratos Contrato #9ea3a6d2 J / 32 [GEOGRAPHIC_DATA] 1 J / 32 [PERSON_NAME] [G…" at bounding box center [613, 267] width 907 height 455
click at [1041, 236] on icon at bounding box center [1046, 236] width 13 height 13
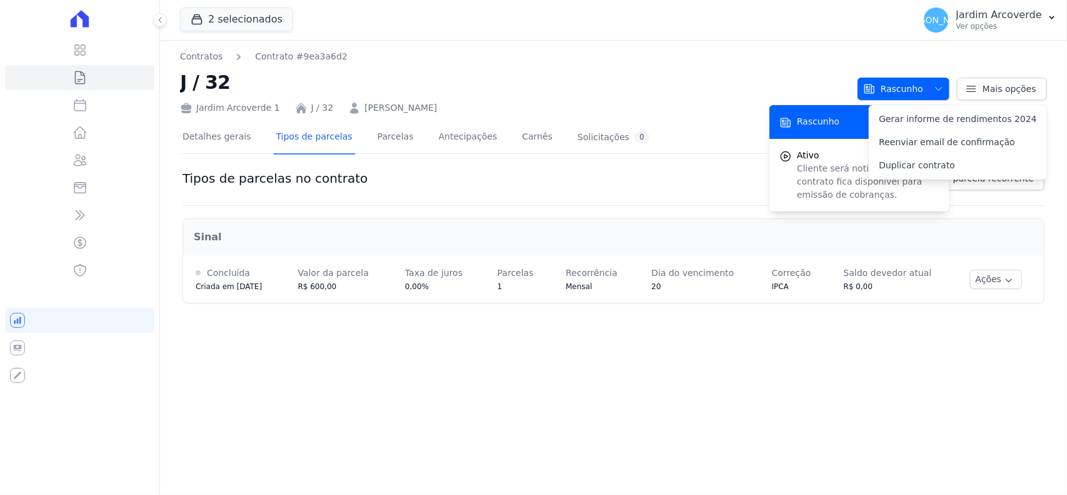
click at [736, 311] on div "Regra de Cobrança criada! [GEOGRAPHIC_DATA] Concluída Criada em [DATE] Valor da…" at bounding box center [614, 260] width 862 height 108
click at [696, 189] on div "Tipos de parcelas no contrato Criar parcela recorrente" at bounding box center [614, 185] width 862 height 39
click at [718, 63] on div "Contratos Contrato #9ea3a6d2 J / 32 [GEOGRAPHIC_DATA] 1 J / 32 [PERSON_NAME]" at bounding box center [514, 82] width 668 height 64
click at [940, 84] on icon "button" at bounding box center [939, 89] width 10 height 10
drag, startPoint x: 935, startPoint y: 407, endPoint x: 938, endPoint y: 399, distance: 8.7
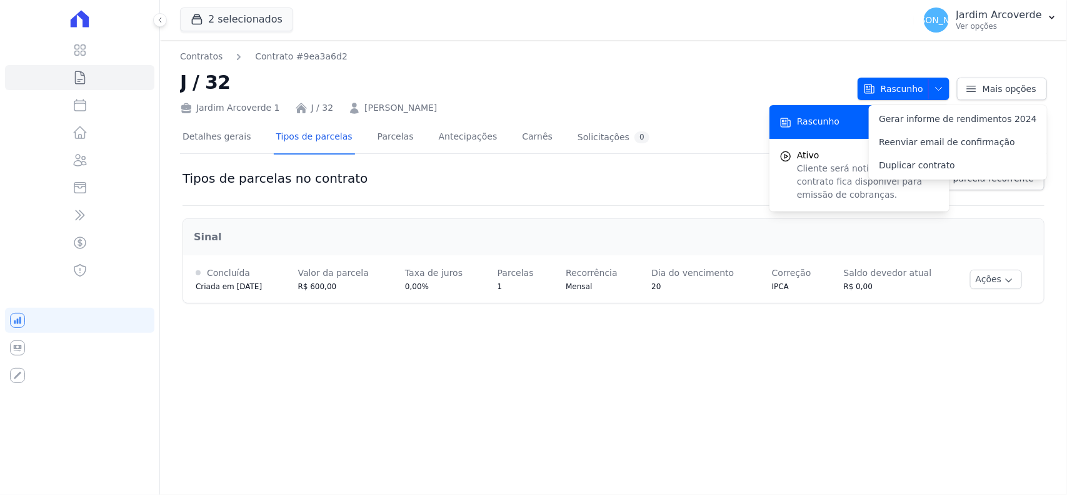
click at [936, 407] on div "Contratos Contrato #9ea3a6d2 J / 32 [GEOGRAPHIC_DATA] 1 J / 32 [PERSON_NAME] [G…" at bounding box center [613, 267] width 907 height 455
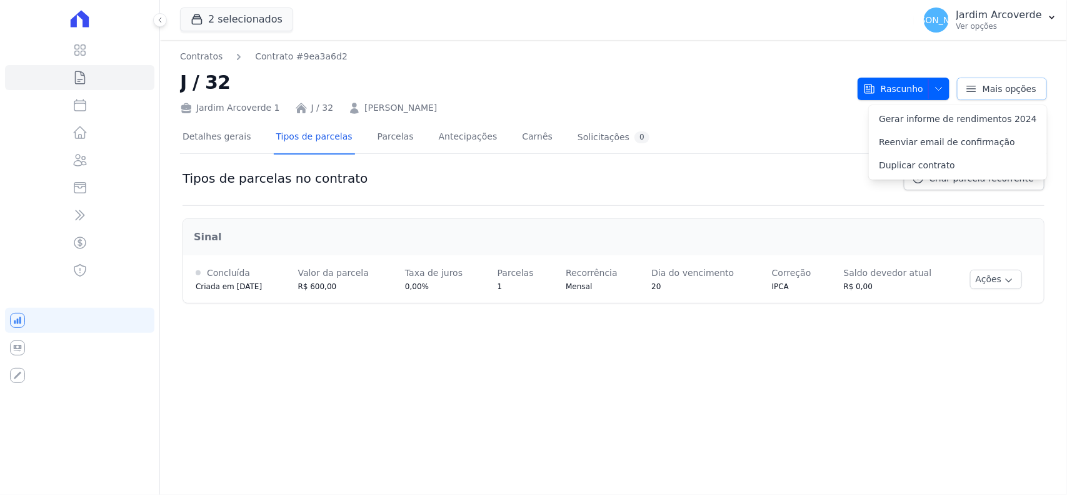
click at [1030, 81] on link "Mais opções" at bounding box center [1002, 89] width 90 height 23
click at [757, 98] on div "Jardim Arcoverde 1 J / 32 [PERSON_NAME]" at bounding box center [514, 105] width 668 height 18
click at [970, 183] on span "Criar parcela recorrente" at bounding box center [982, 178] width 104 height 13
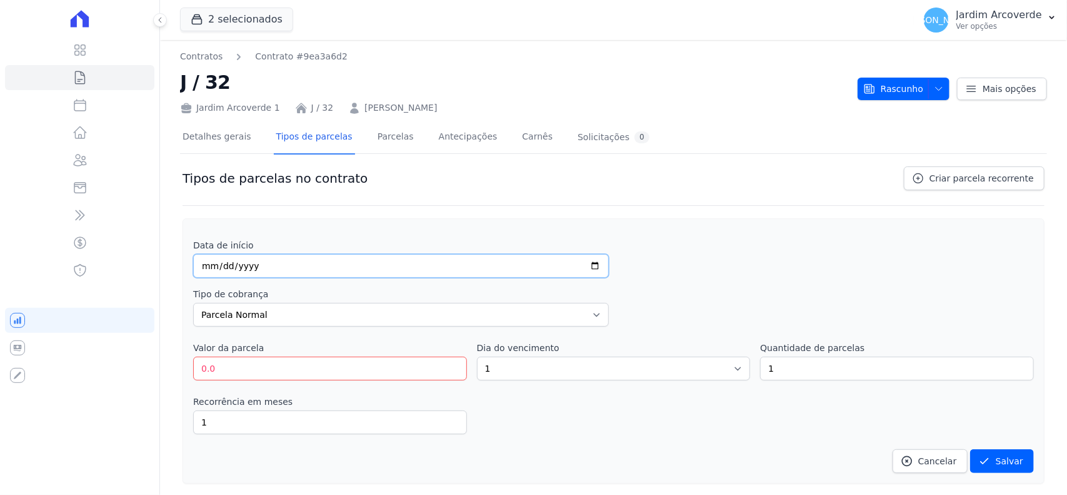
click at [210, 272] on input "date" at bounding box center [401, 266] width 416 height 24
type input "[DATE]"
click at [293, 372] on input "0.0" at bounding box center [330, 368] width 274 height 24
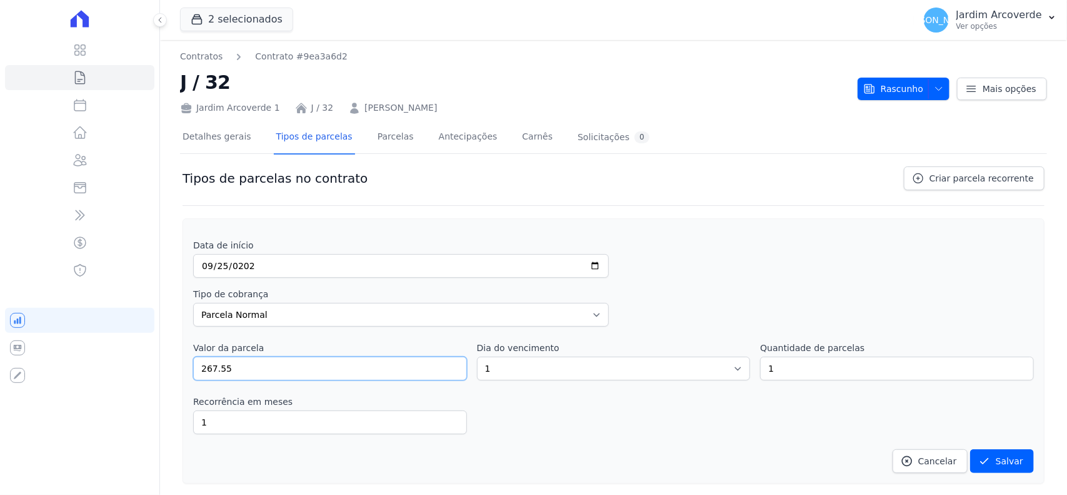
type input "267.55"
click at [580, 366] on select "1 2 3 4 5 6 7 8 9 10 11 12 13 14 15 16 17 18 19 20 21 22 23 24 25 26 27 28 29 3…" at bounding box center [614, 368] width 274 height 24
select select "25"
click at [477, 357] on select "1 2 3 4 5 6 7 8 9 10 11 12 13 14 15 16 17 18 19 20 21 22 23 24 25 26 27 28 29 3…" at bounding box center [614, 368] width 274 height 24
click at [853, 370] on input "1" at bounding box center [897, 368] width 274 height 24
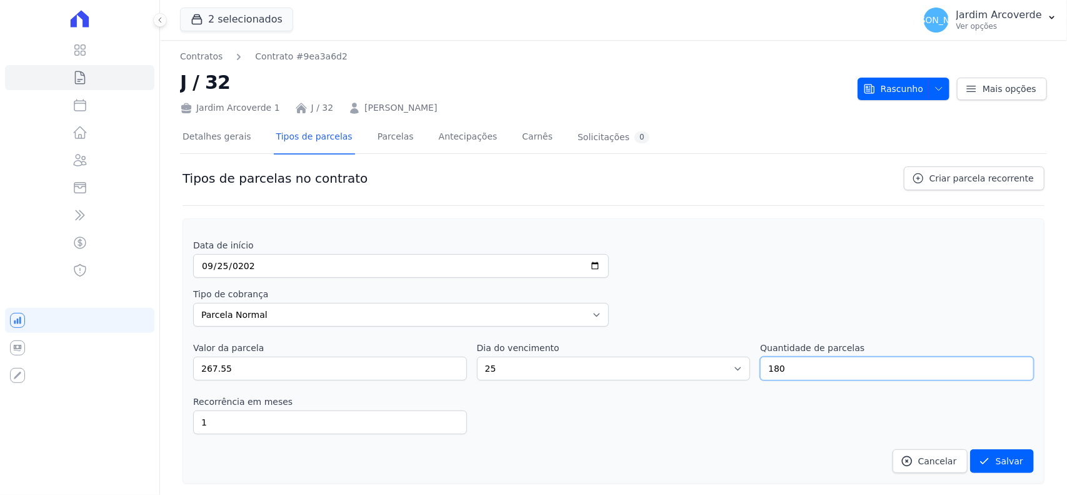
type input "180"
click at [898, 415] on div "Recorrência em meses 1 in_advance" at bounding box center [613, 414] width 841 height 39
click at [991, 458] on button "Salvar" at bounding box center [1002, 461] width 64 height 24
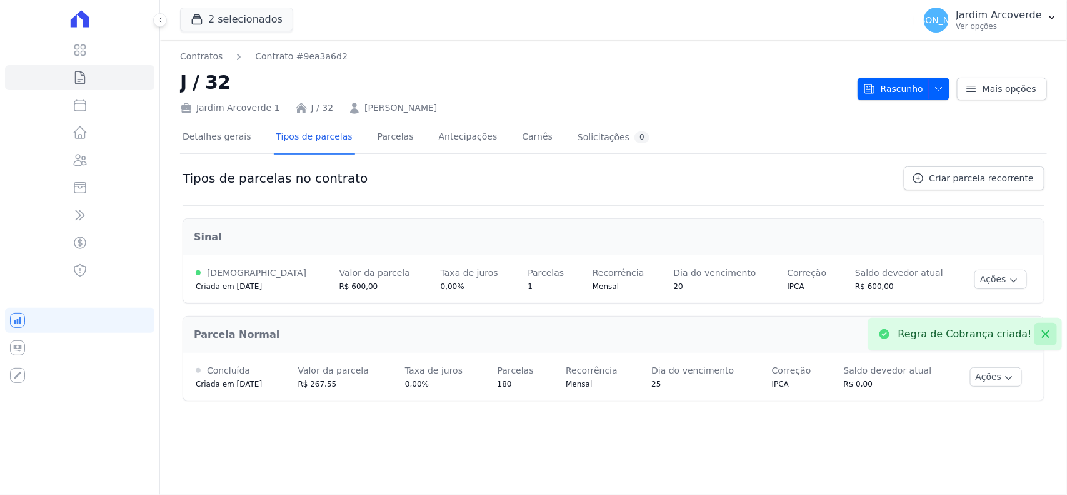
click at [1045, 330] on icon at bounding box center [1046, 334] width 13 height 13
click at [979, 376] on button "Ações" at bounding box center [996, 376] width 53 height 19
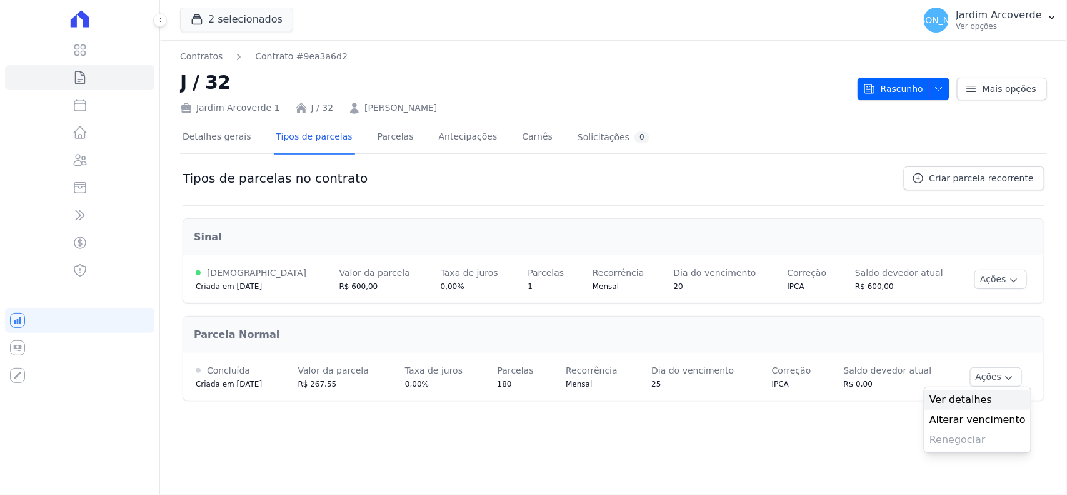
click at [1004, 399] on span "Ver detalhes" at bounding box center [978, 399] width 96 height 15
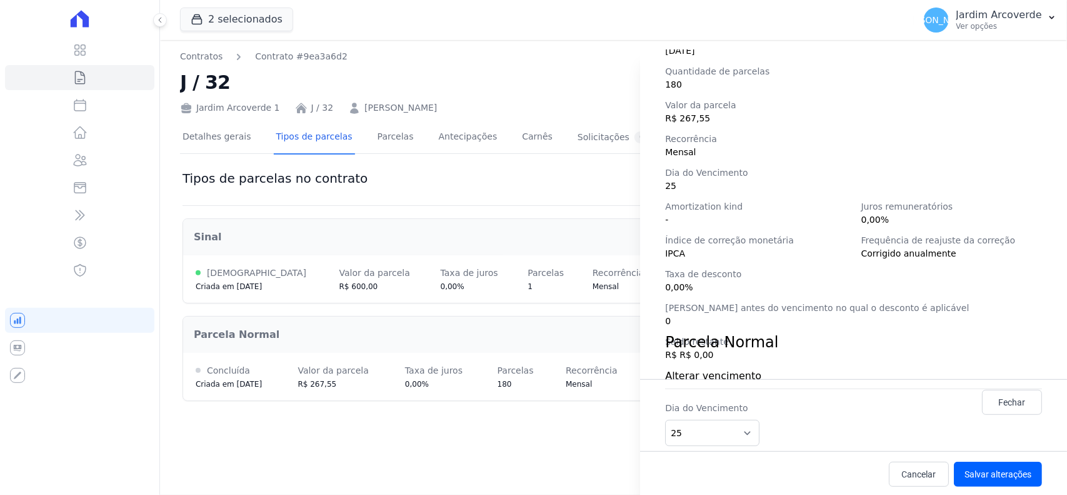
scroll to position [176, 0]
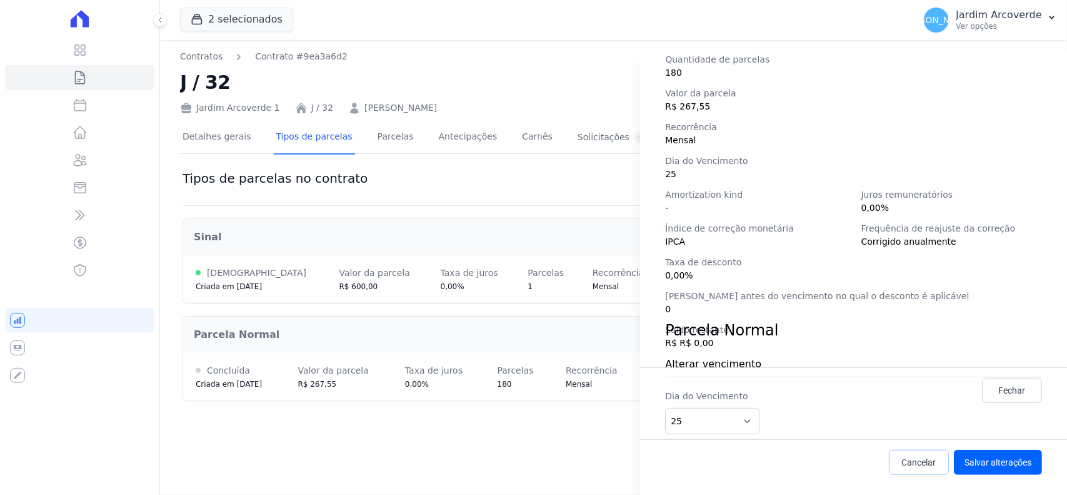
click at [917, 464] on span "Cancelar" at bounding box center [919, 462] width 34 height 13
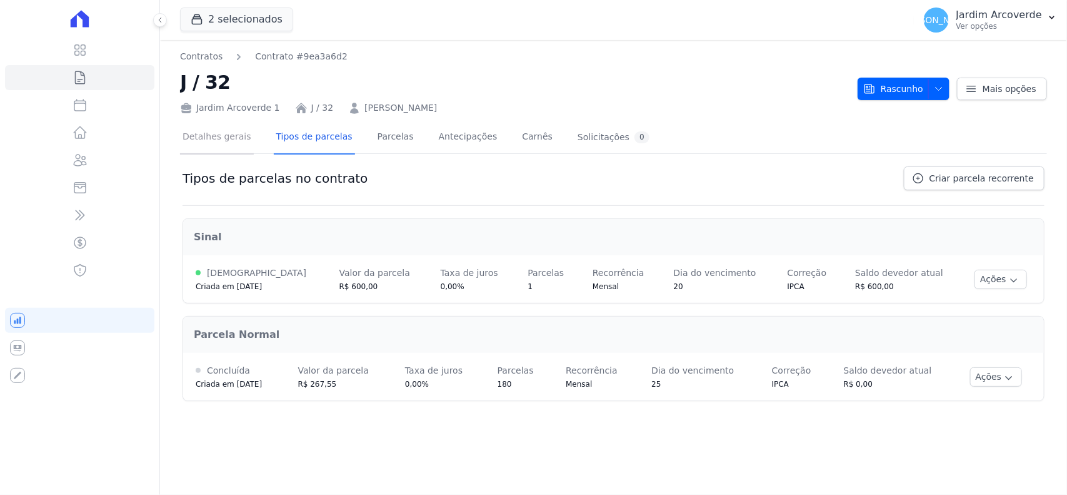
click at [208, 142] on link "Detalhes gerais" at bounding box center [217, 137] width 74 height 33
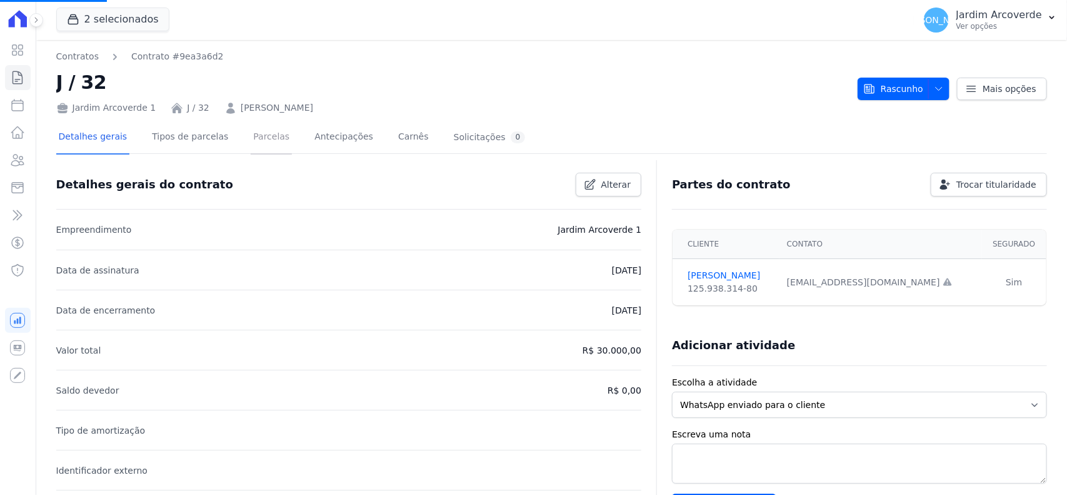
click at [251, 148] on link "Parcelas" at bounding box center [271, 137] width 41 height 33
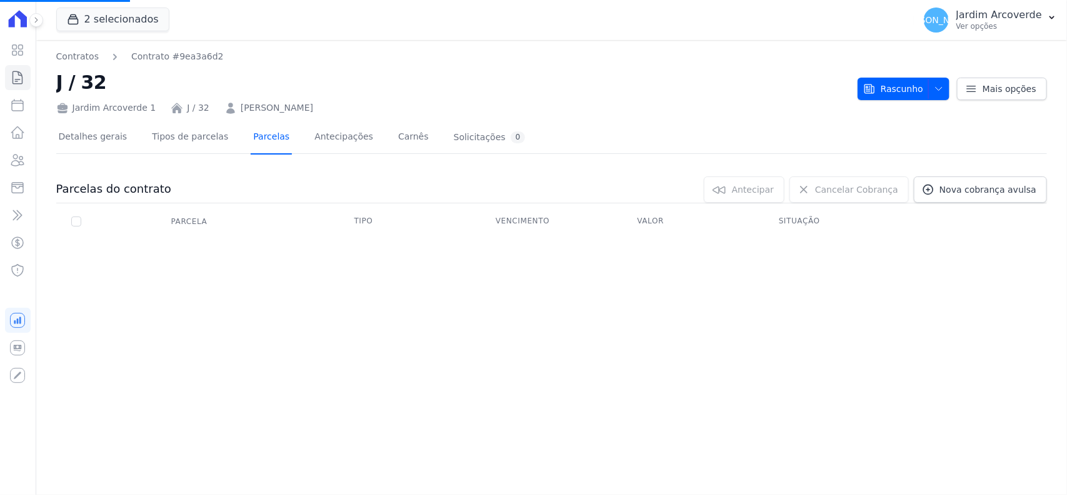
click at [251, 145] on link "Parcelas" at bounding box center [271, 137] width 41 height 33
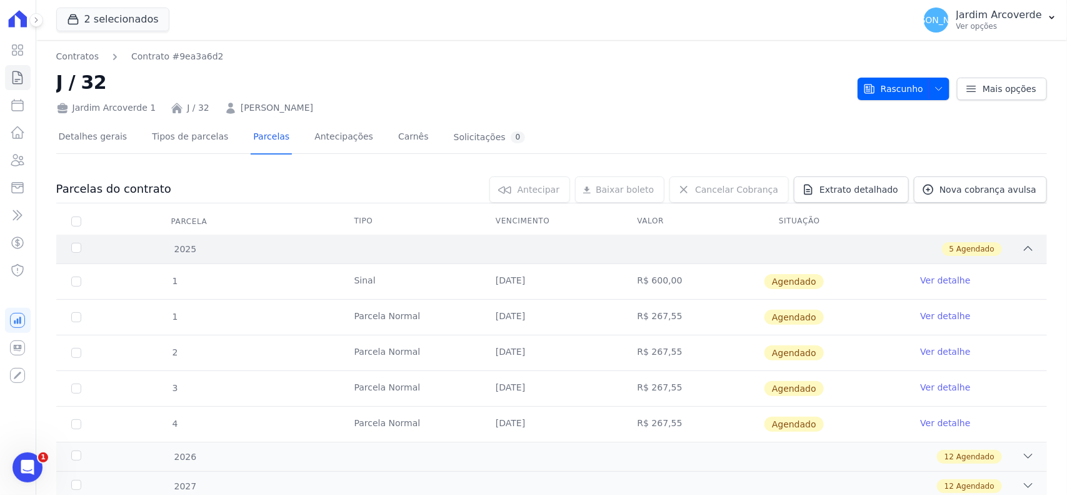
click at [957, 251] on span "Agendado" at bounding box center [976, 248] width 38 height 11
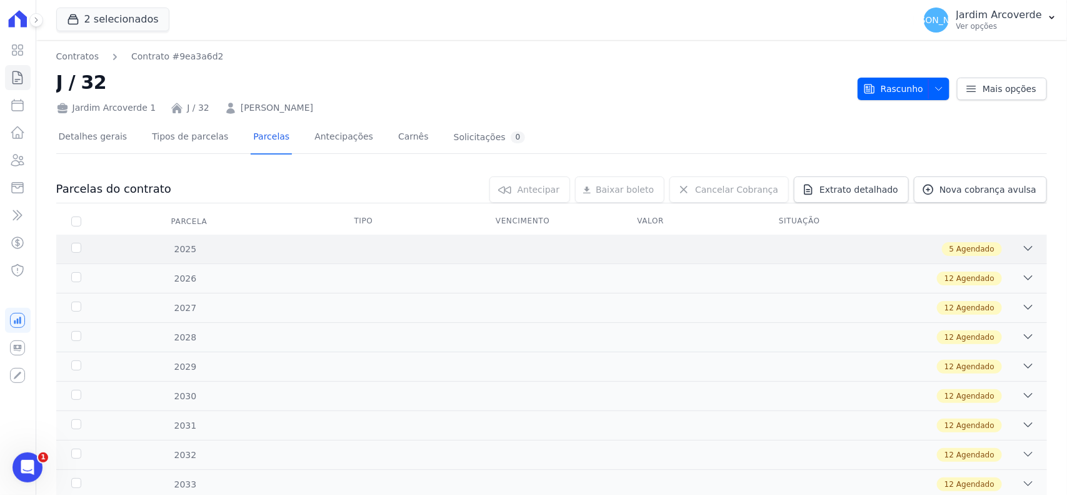
click at [957, 251] on span "Agendado" at bounding box center [976, 248] width 38 height 11
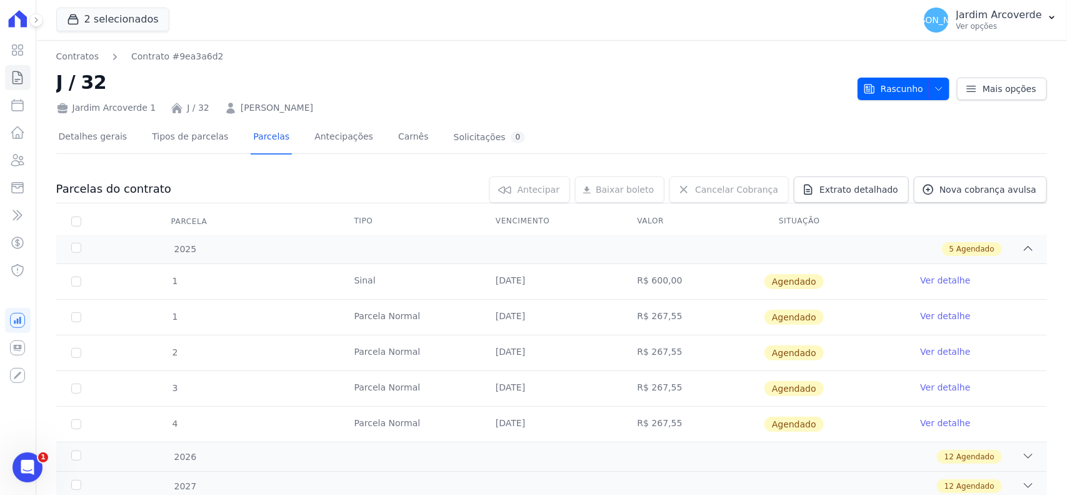
click at [949, 283] on link "Ver detalhe" at bounding box center [946, 280] width 50 height 13
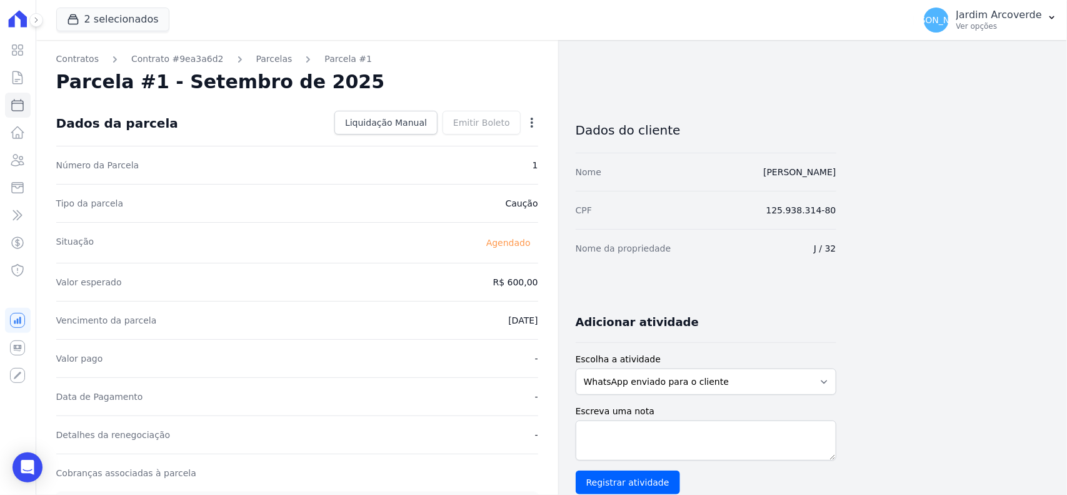
click at [526, 123] on icon "button" at bounding box center [532, 122] width 13 height 13
click at [511, 135] on link "Alterar" at bounding box center [478, 139] width 110 height 23
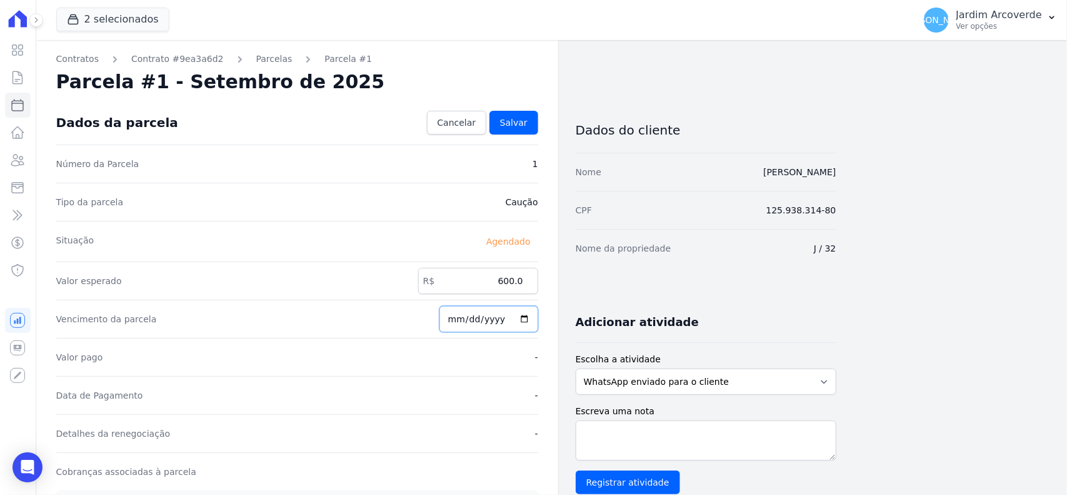
click at [476, 323] on input "[DATE]" at bounding box center [489, 319] width 99 height 26
type input "[DATE]"
click at [518, 123] on span "Salvar" at bounding box center [514, 122] width 28 height 13
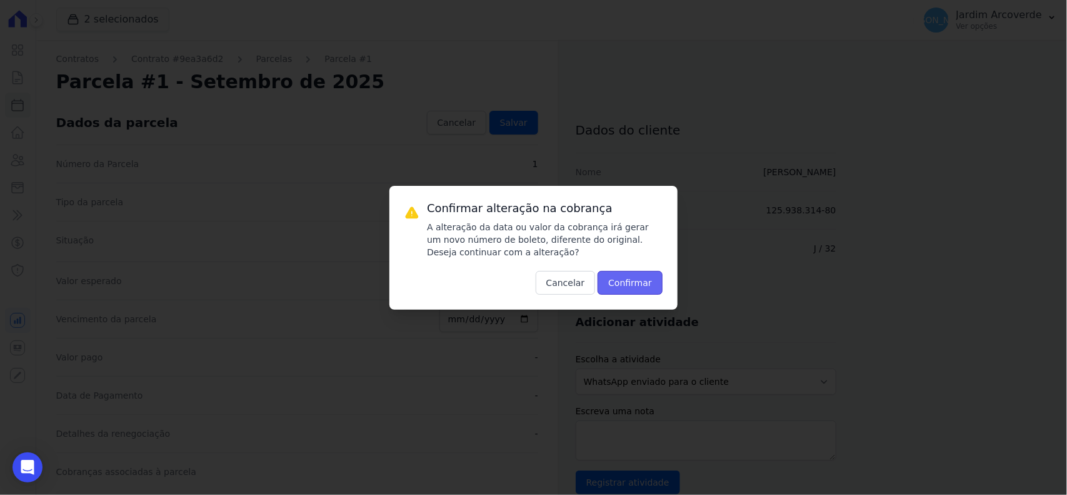
click at [644, 284] on button "Confirmar" at bounding box center [630, 283] width 65 height 24
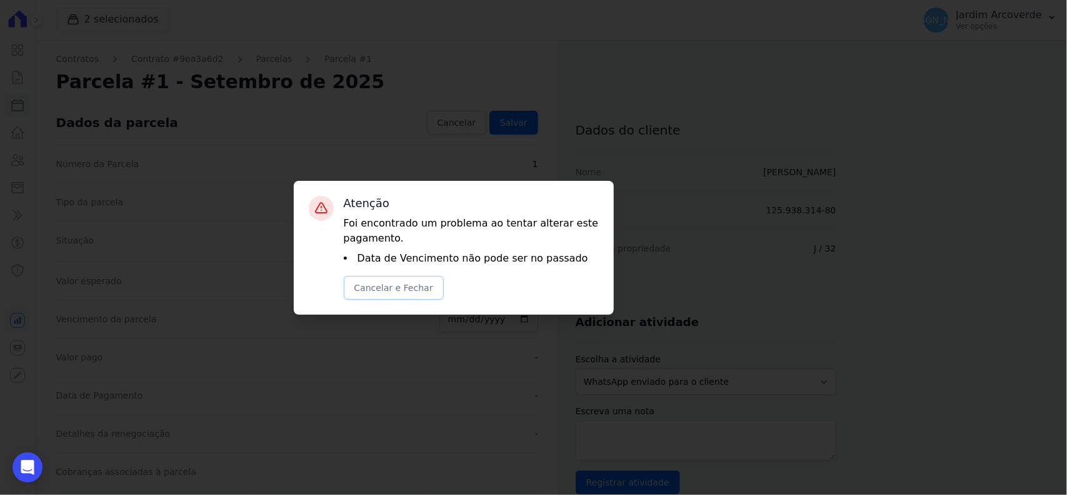
click at [386, 283] on button "Cancelar e Fechar" at bounding box center [394, 288] width 100 height 24
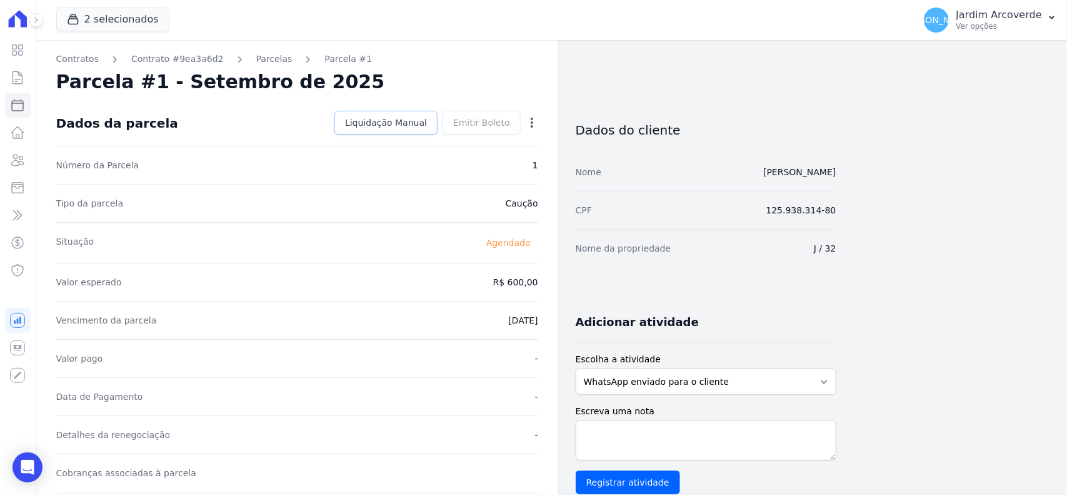
click at [401, 120] on span "Liquidação Manual" at bounding box center [386, 122] width 82 height 13
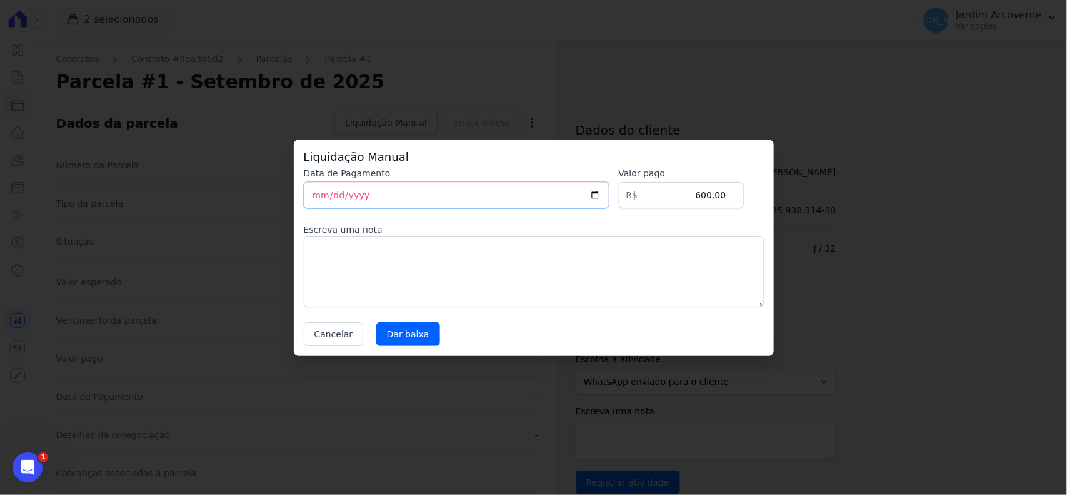
click at [317, 194] on input "[DATE]" at bounding box center [456, 195] width 305 height 26
type input "[DATE]"
click at [414, 335] on input "Dar baixa" at bounding box center [408, 334] width 64 height 24
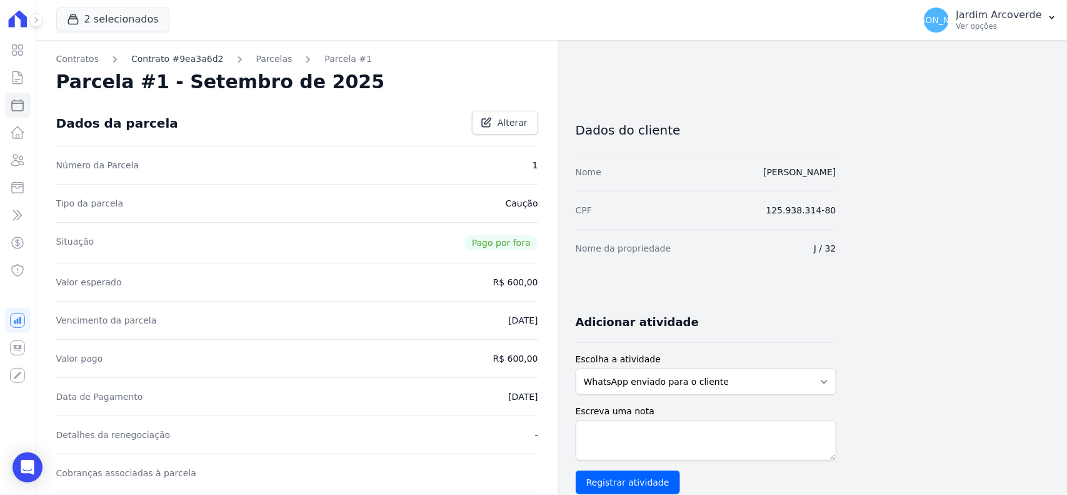
click at [179, 60] on link "Contrato #9ea3a6d2" at bounding box center [177, 59] width 93 height 13
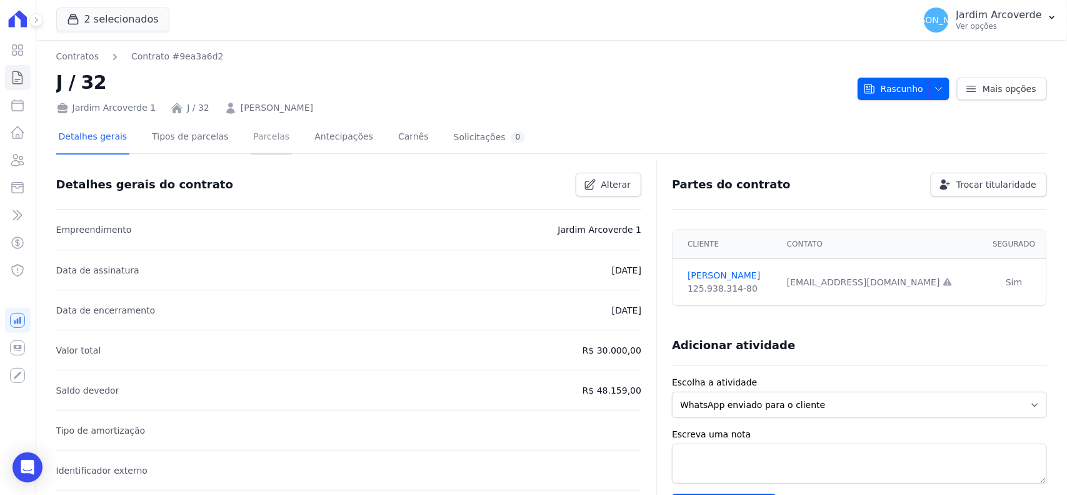
click at [251, 133] on link "Parcelas" at bounding box center [271, 137] width 41 height 33
